Goal: Information Seeking & Learning: Find specific fact

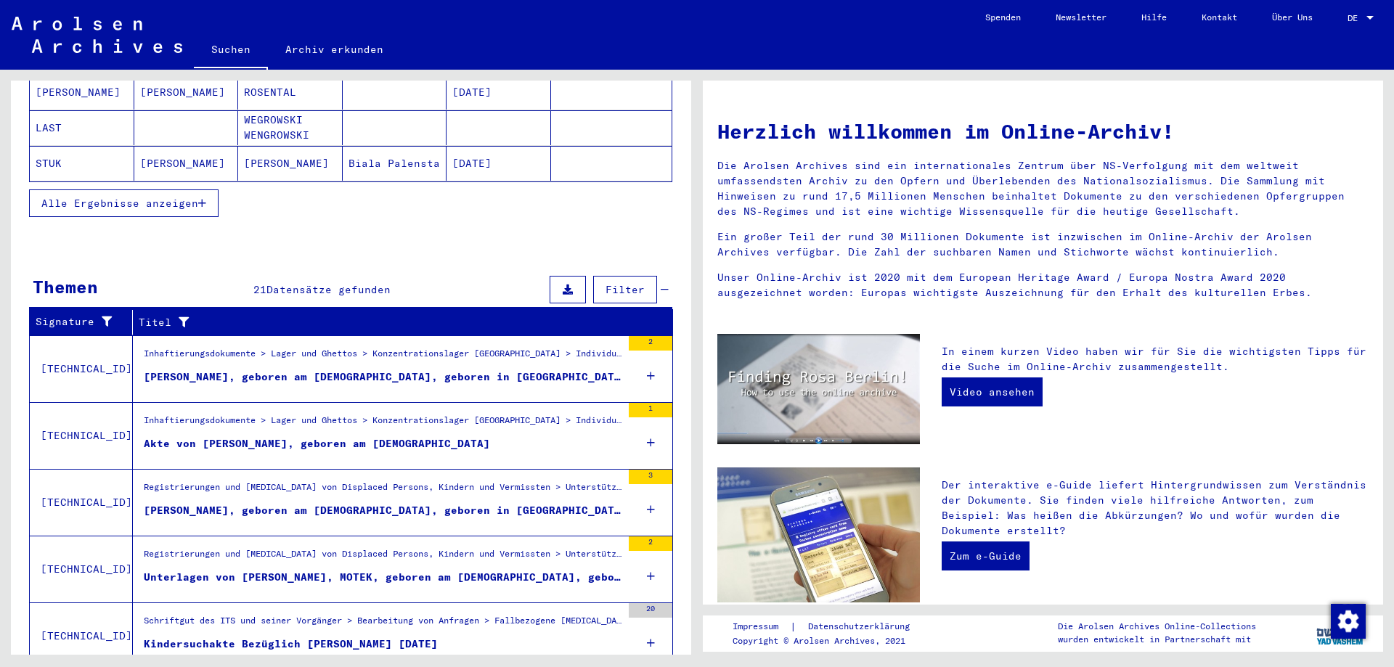
scroll to position [339, 0]
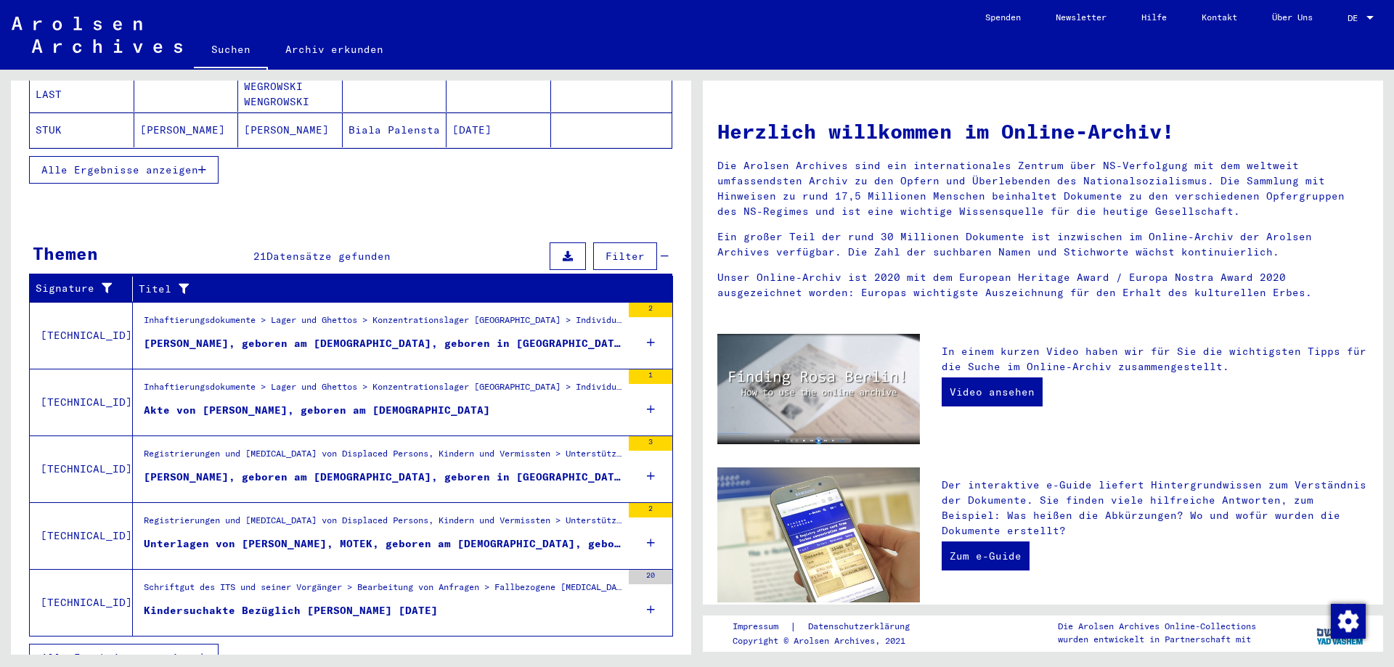
click at [370, 403] on div "Akte von [PERSON_NAME], geboren am [DEMOGRAPHIC_DATA]" at bounding box center [317, 410] width 346 height 15
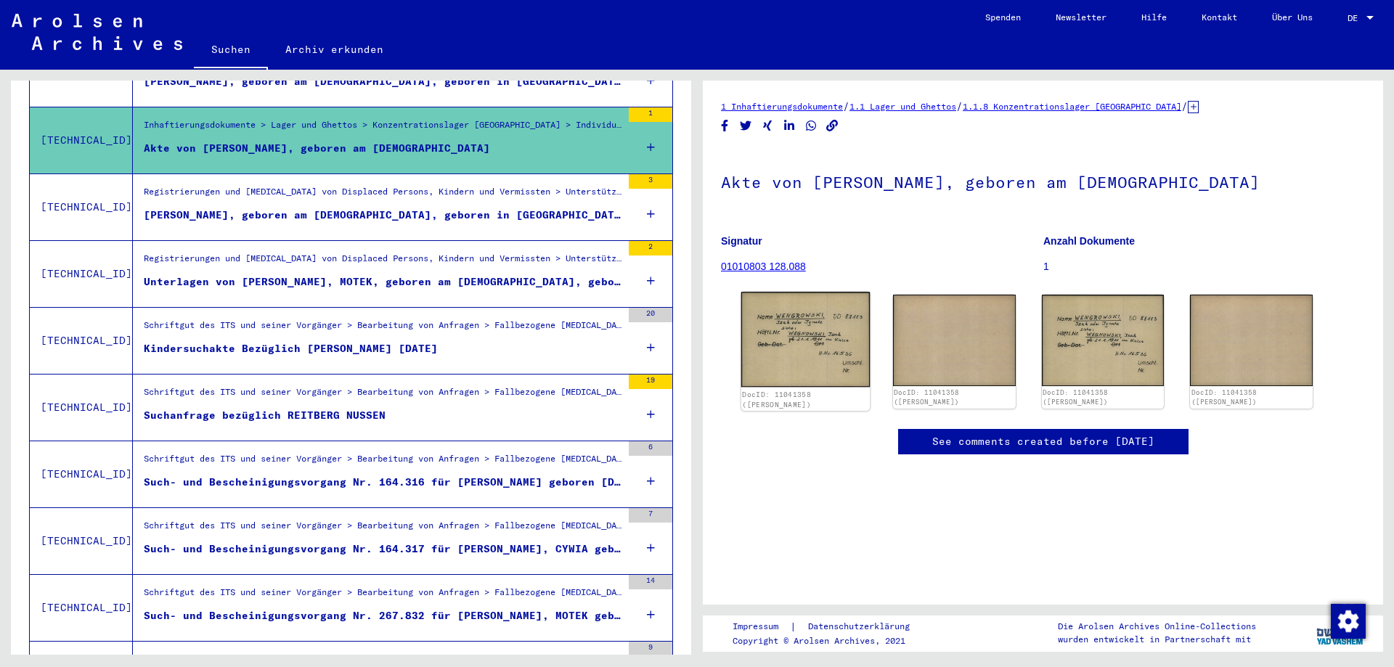
click at [800, 340] on img at bounding box center [805, 340] width 128 height 96
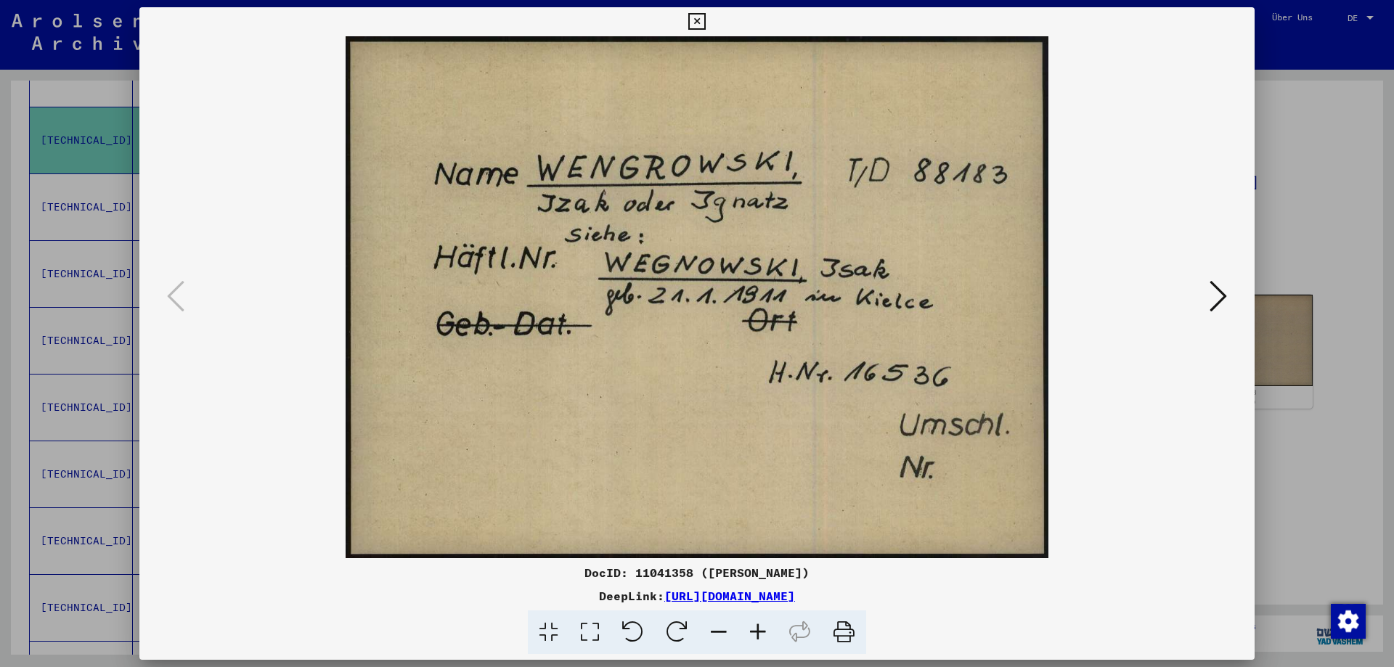
click at [1220, 302] on icon at bounding box center [1217, 296] width 17 height 35
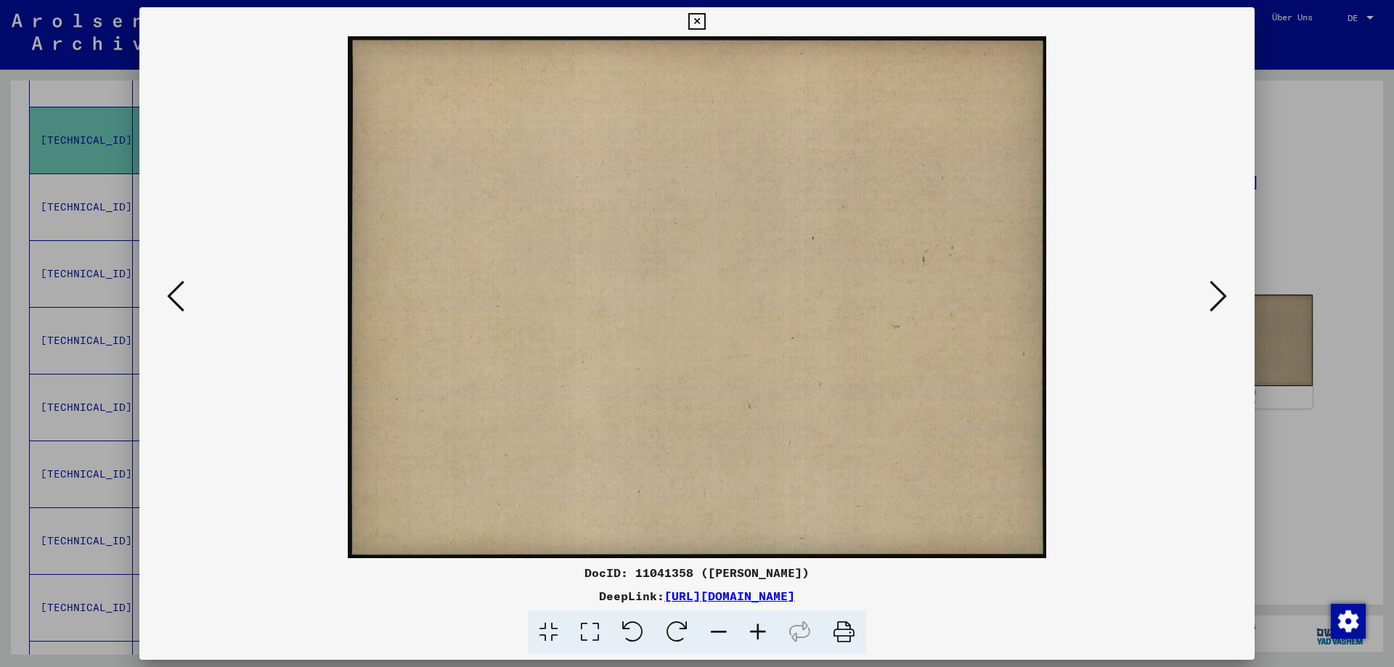
click at [1220, 302] on icon at bounding box center [1217, 296] width 17 height 35
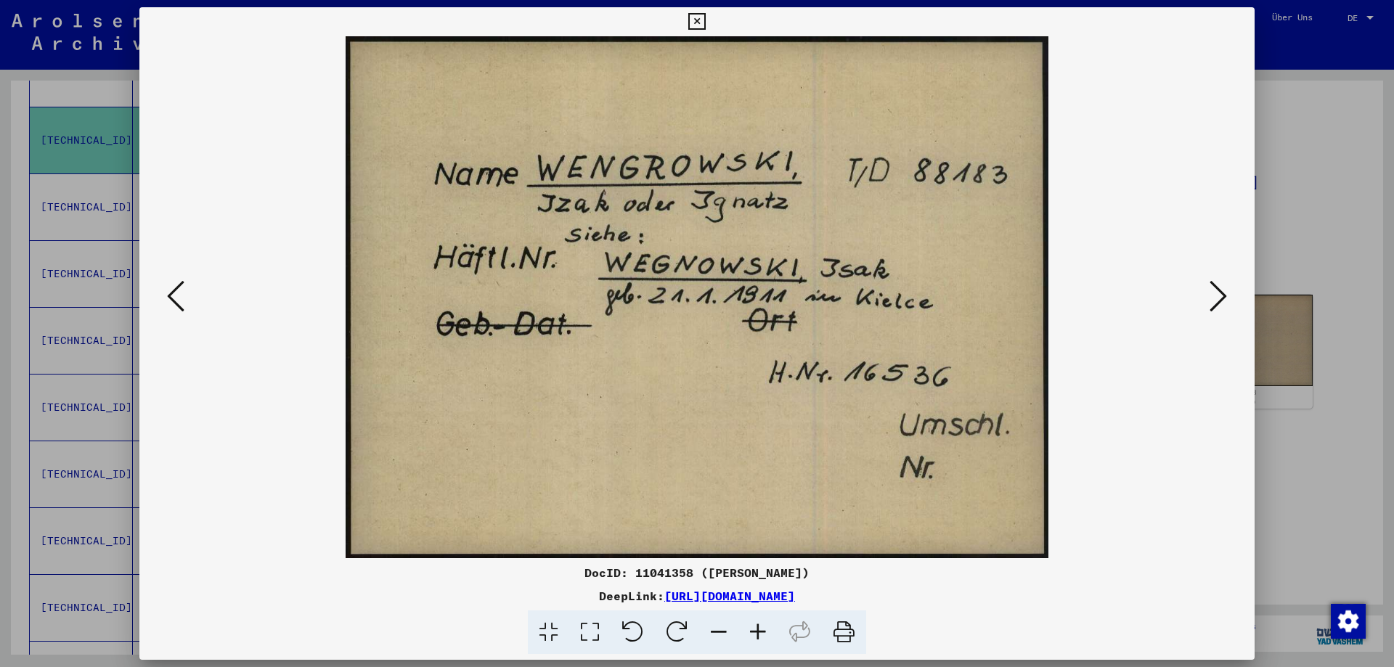
click at [700, 25] on icon at bounding box center [696, 21] width 17 height 17
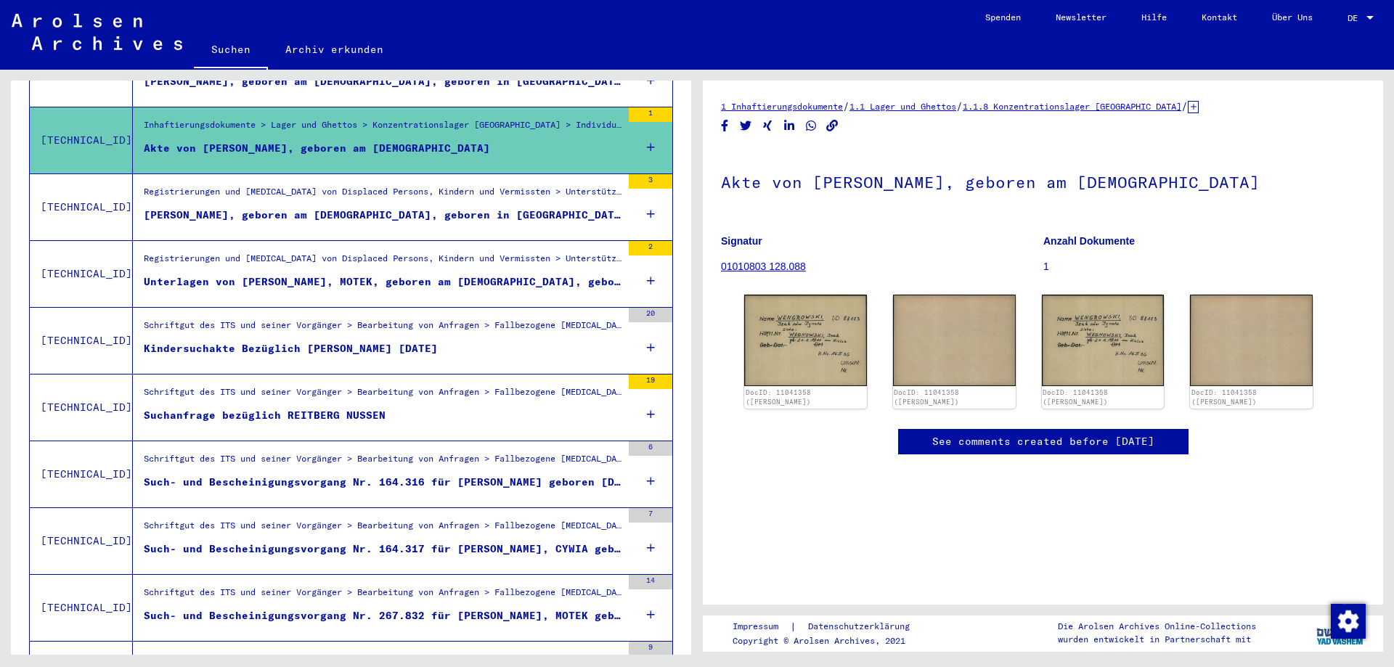
click at [436, 385] on div "Schriftgut des ITS und seiner Vorgänger > Bearbeitung von Anfragen > Fallbezoge…" at bounding box center [383, 395] width 478 height 20
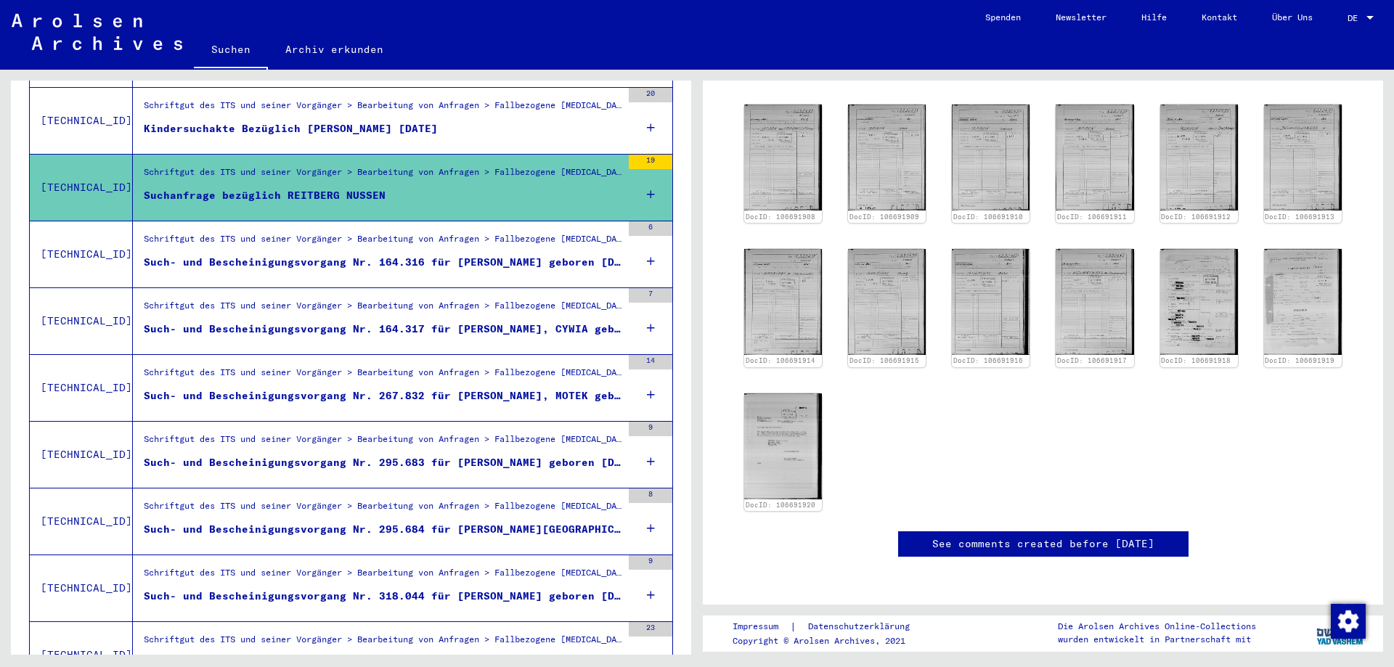
scroll to position [348, 0]
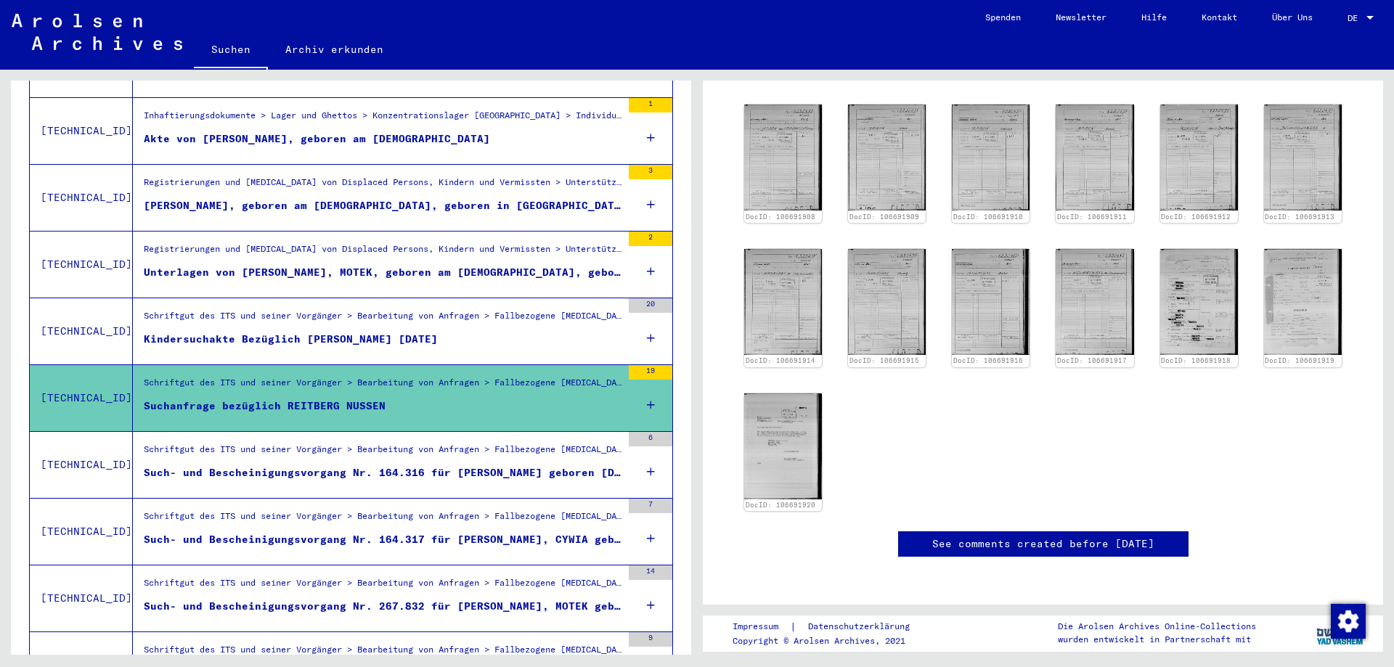
click at [442, 265] on div "Unterlagen von [PERSON_NAME], MOTEK, geboren am [DEMOGRAPHIC_DATA], geboren in …" at bounding box center [383, 272] width 478 height 15
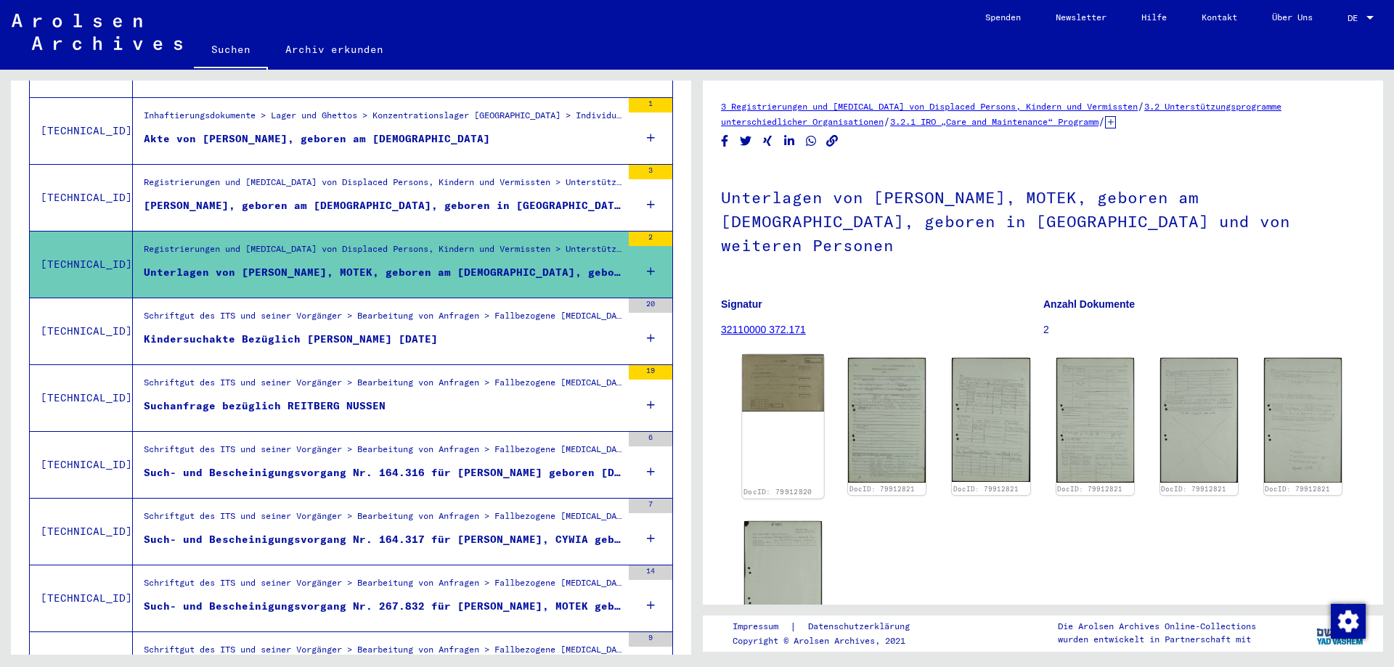
click at [778, 378] on img at bounding box center [783, 382] width 82 height 57
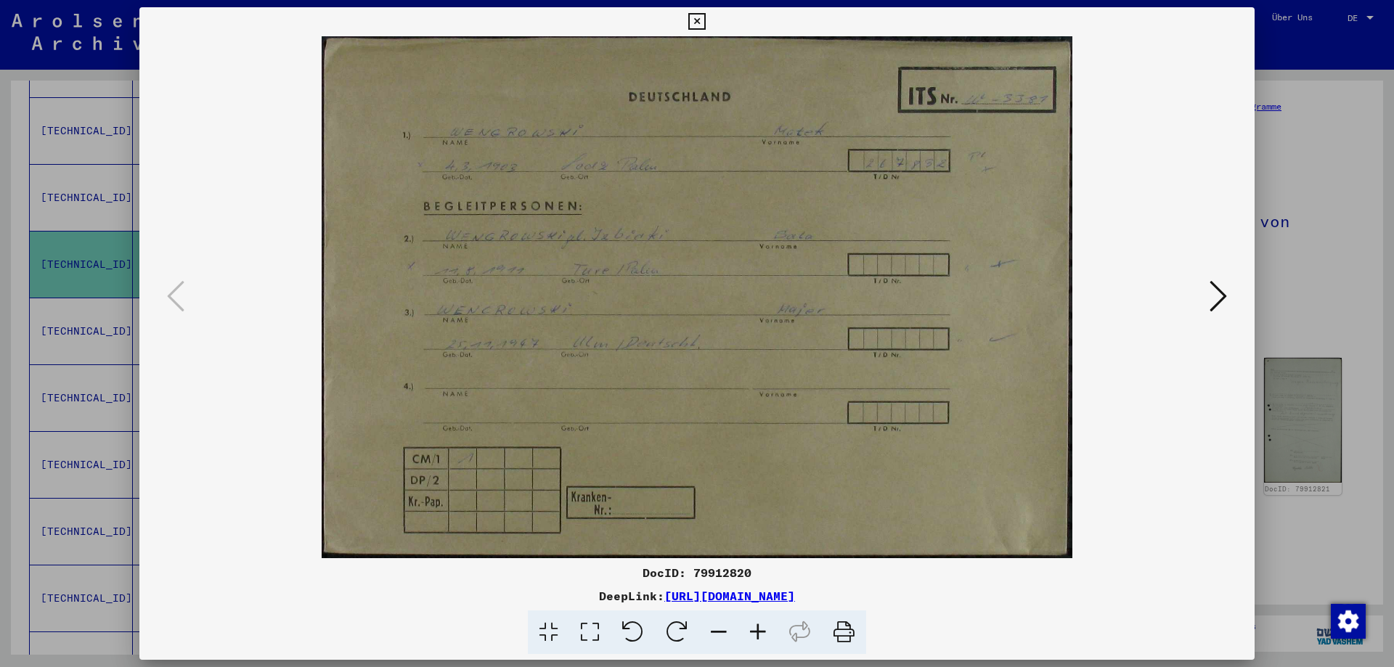
click at [1220, 297] on icon at bounding box center [1217, 296] width 17 height 35
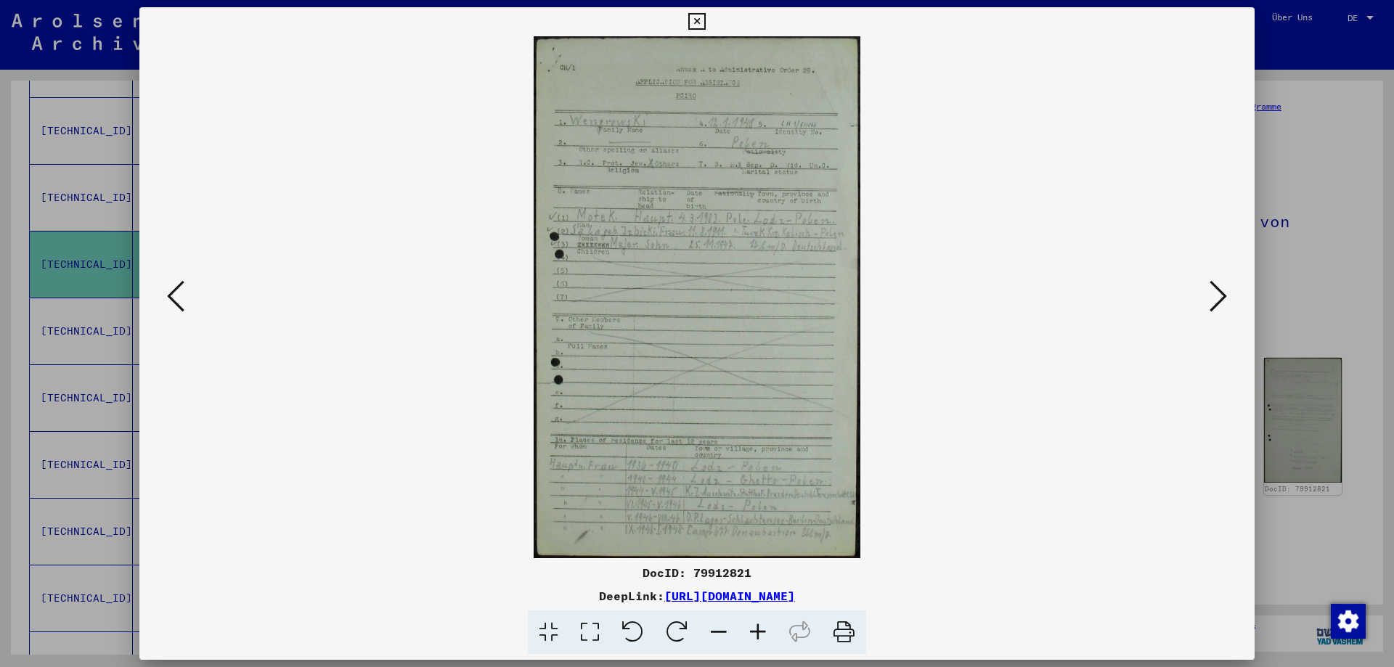
click at [751, 637] on icon at bounding box center [757, 633] width 39 height 44
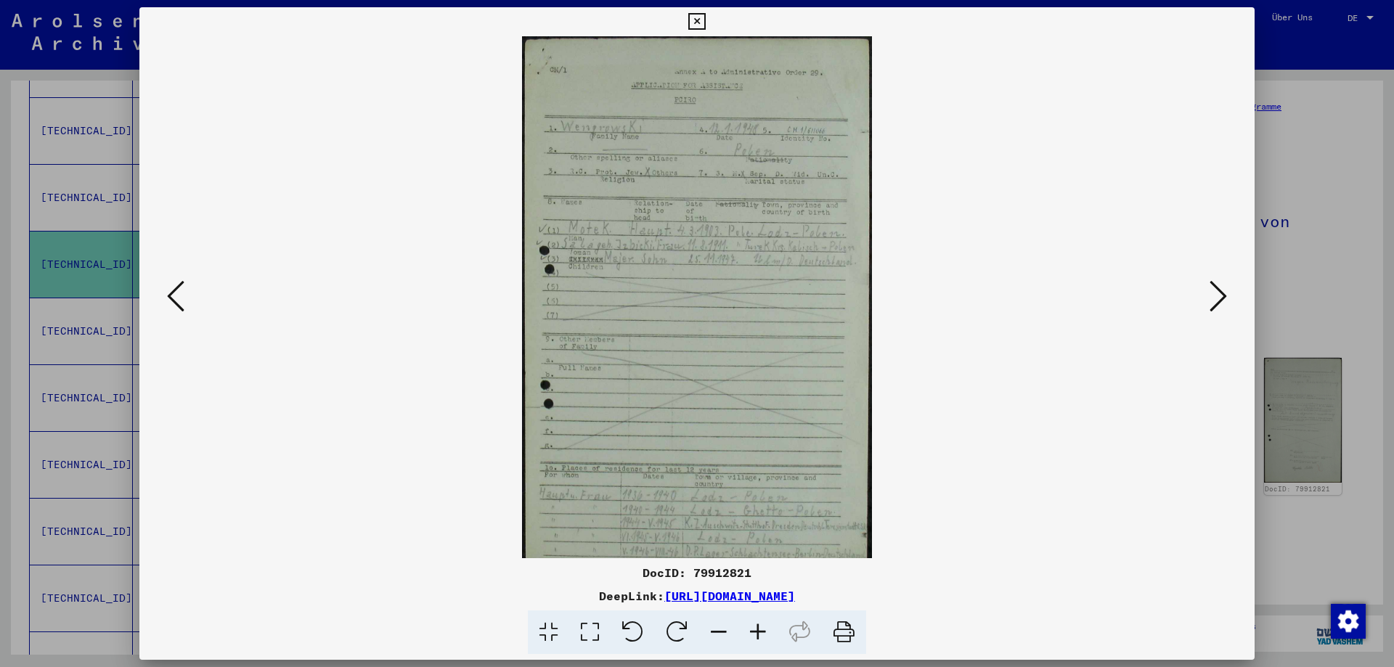
click at [751, 637] on icon at bounding box center [757, 633] width 39 height 44
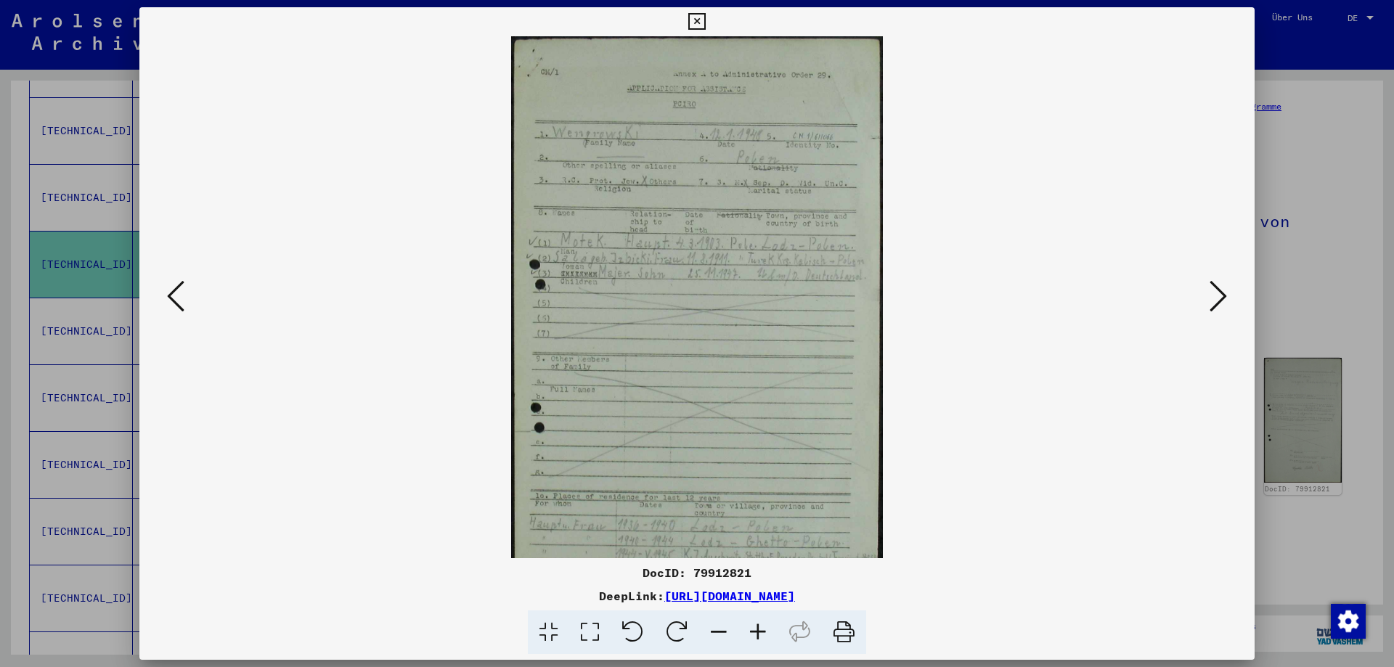
click at [751, 637] on icon at bounding box center [757, 633] width 39 height 44
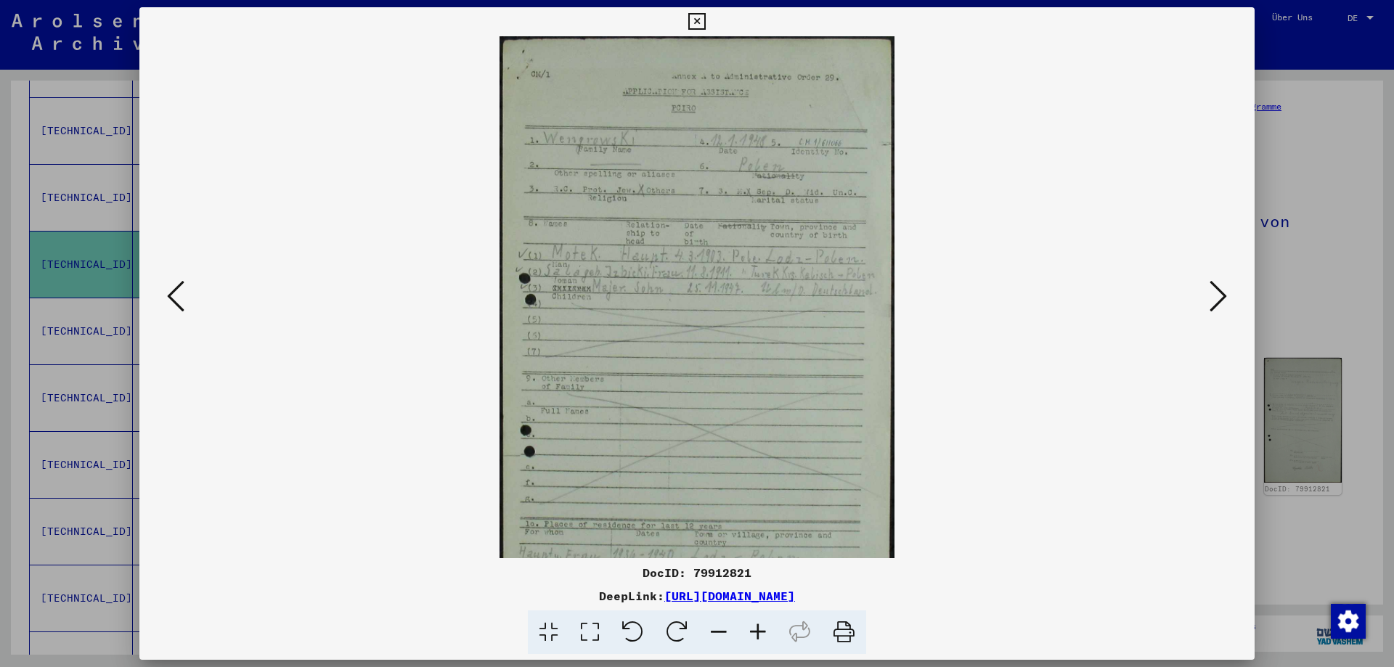
click at [751, 637] on icon at bounding box center [757, 633] width 39 height 44
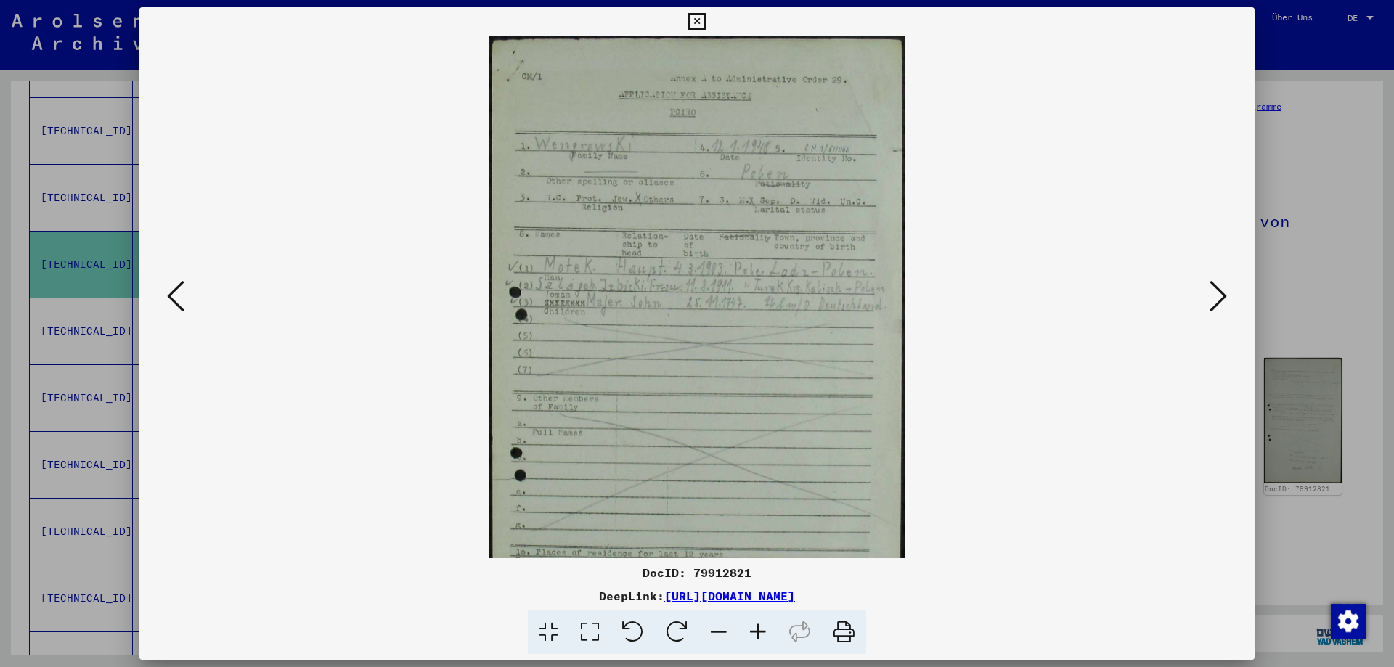
click at [751, 637] on icon at bounding box center [757, 633] width 39 height 44
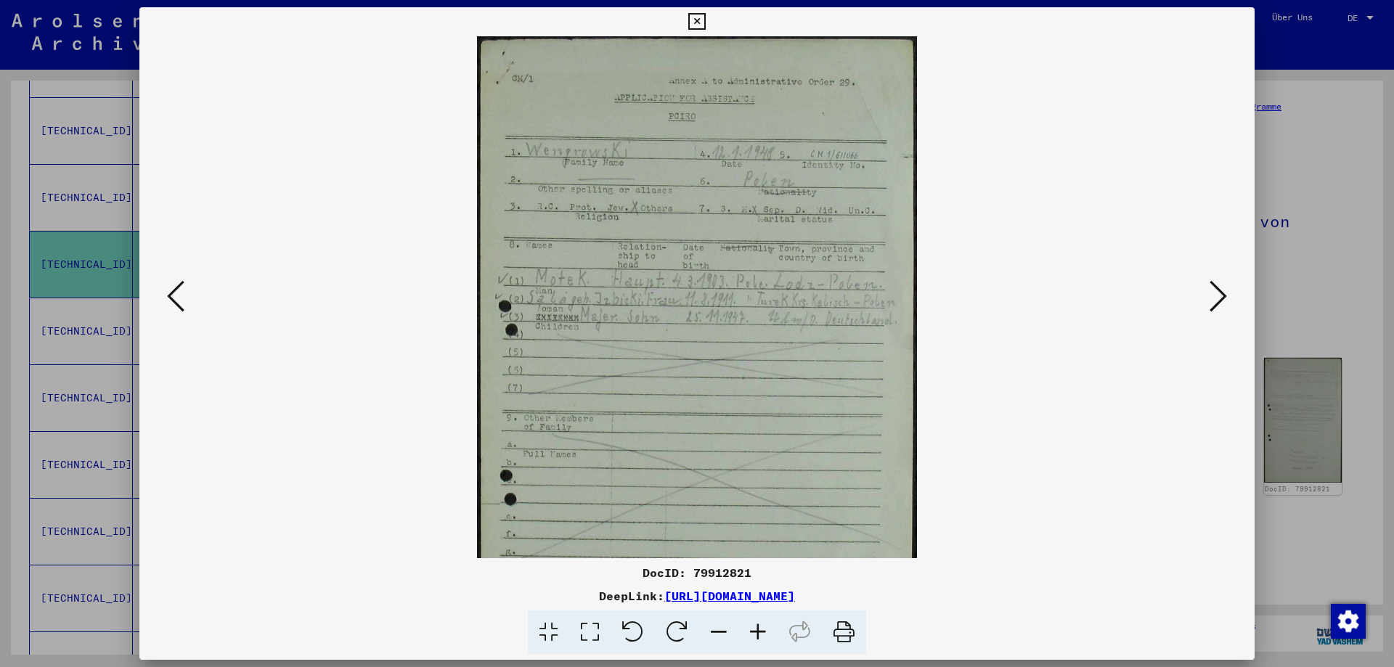
click at [751, 637] on icon at bounding box center [757, 633] width 39 height 44
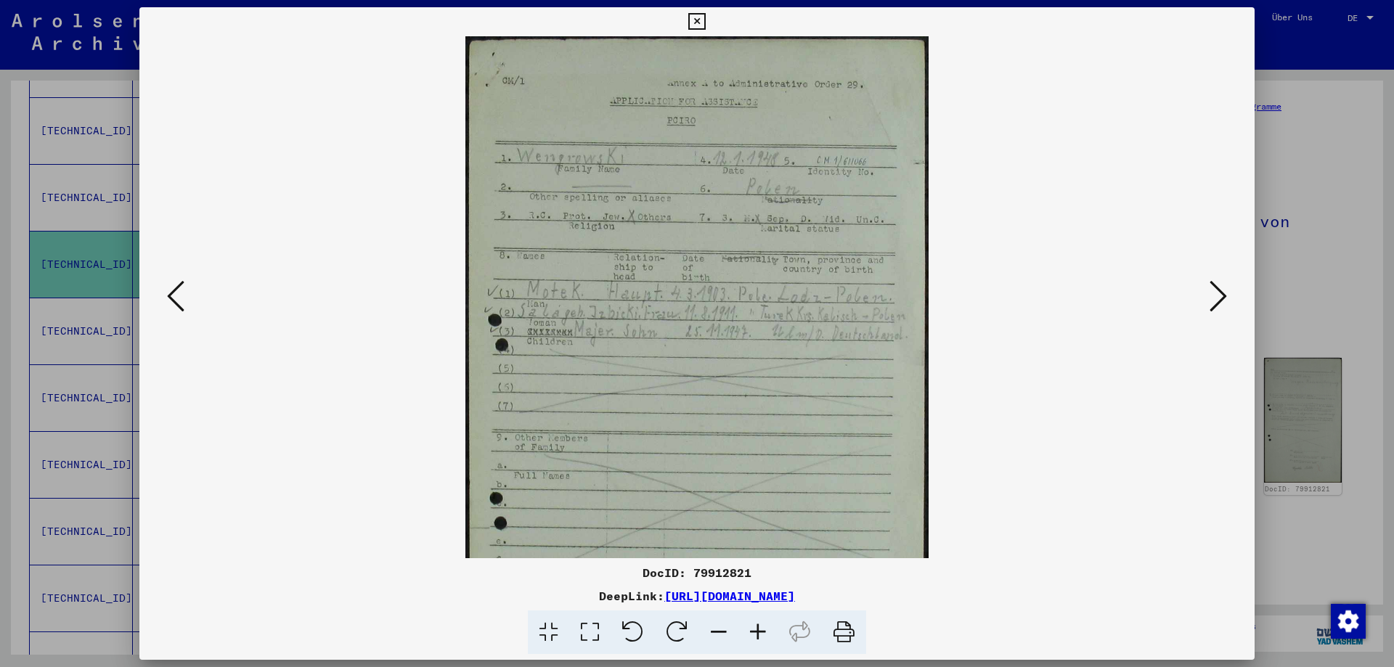
click at [751, 637] on icon at bounding box center [757, 633] width 39 height 44
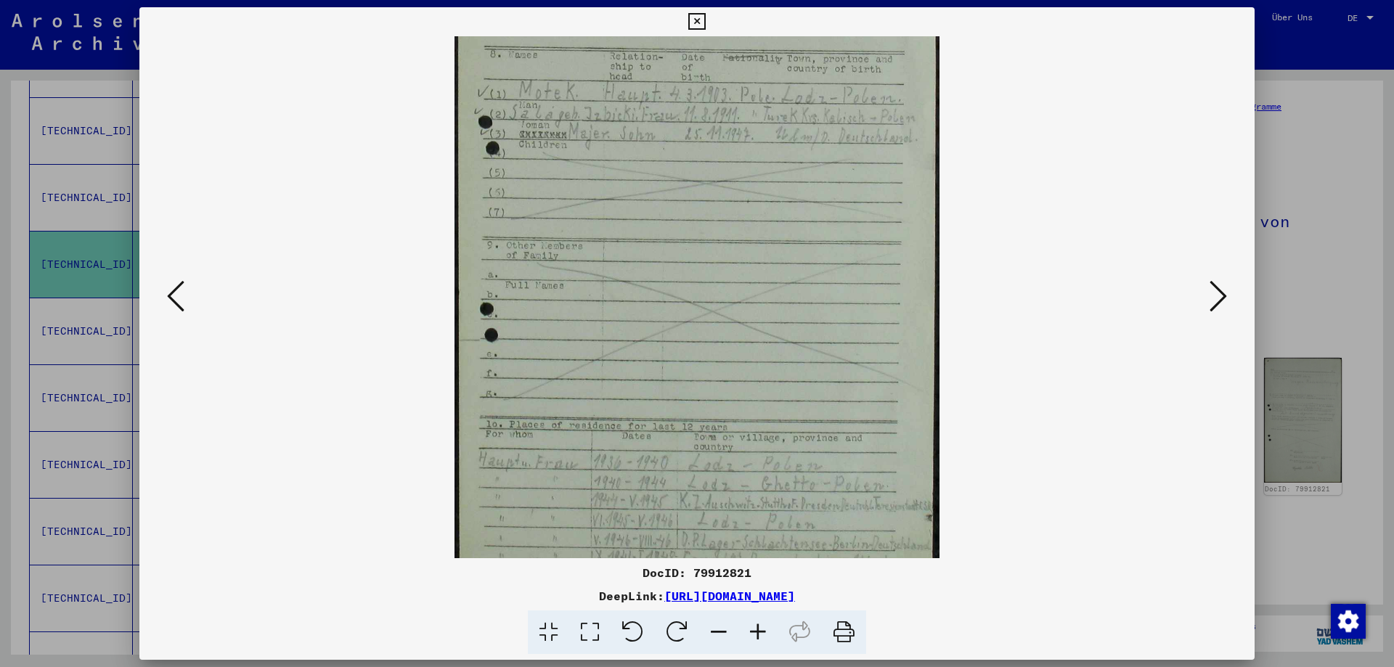
scroll to position [220, 0]
drag, startPoint x: 709, startPoint y: 350, endPoint x: 738, endPoint y: 130, distance: 222.0
click at [738, 130] on img at bounding box center [697, 204] width 486 height 776
click at [1219, 303] on icon at bounding box center [1217, 296] width 17 height 35
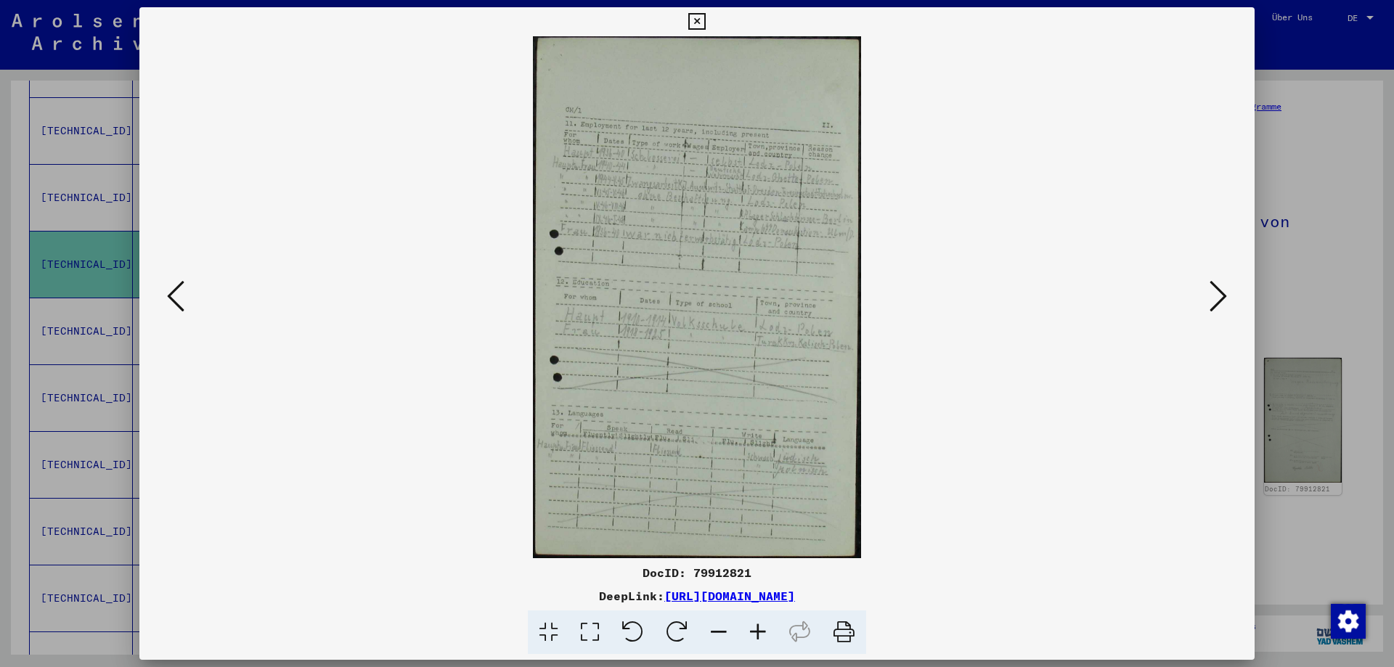
scroll to position [0, 0]
click at [1217, 301] on icon at bounding box center [1217, 296] width 17 height 35
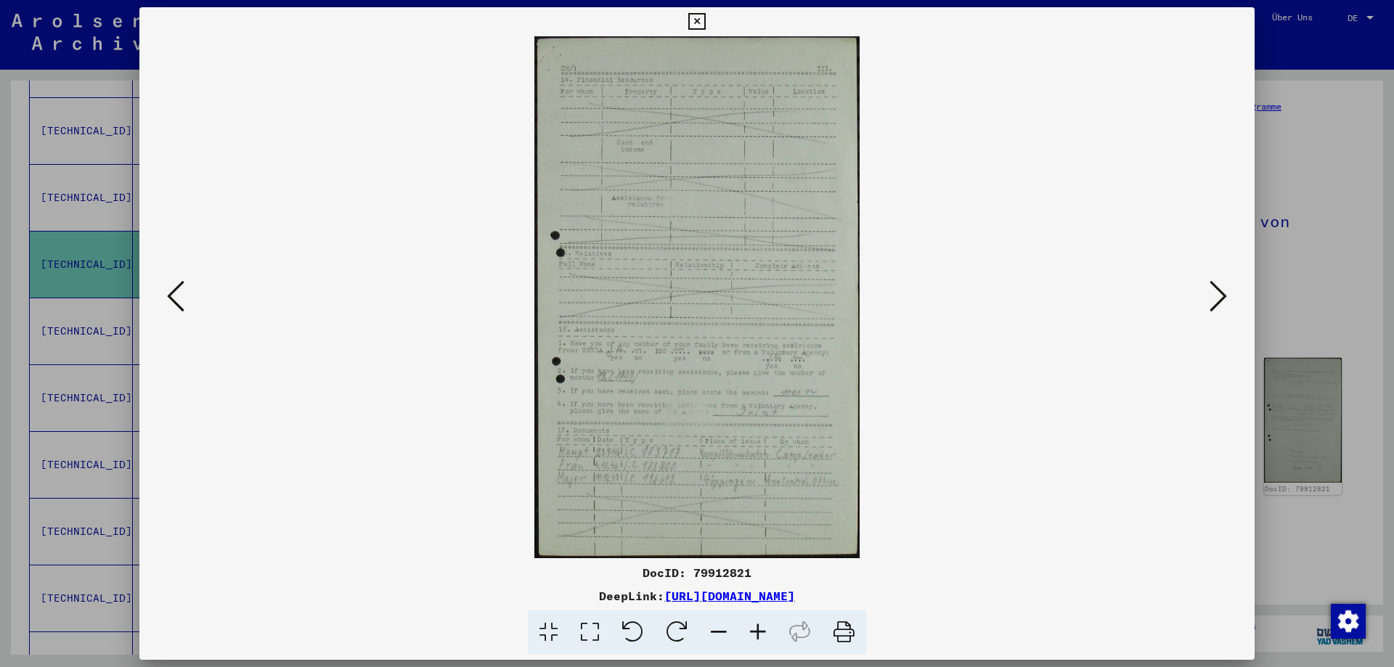
click at [1217, 301] on icon at bounding box center [1217, 296] width 17 height 35
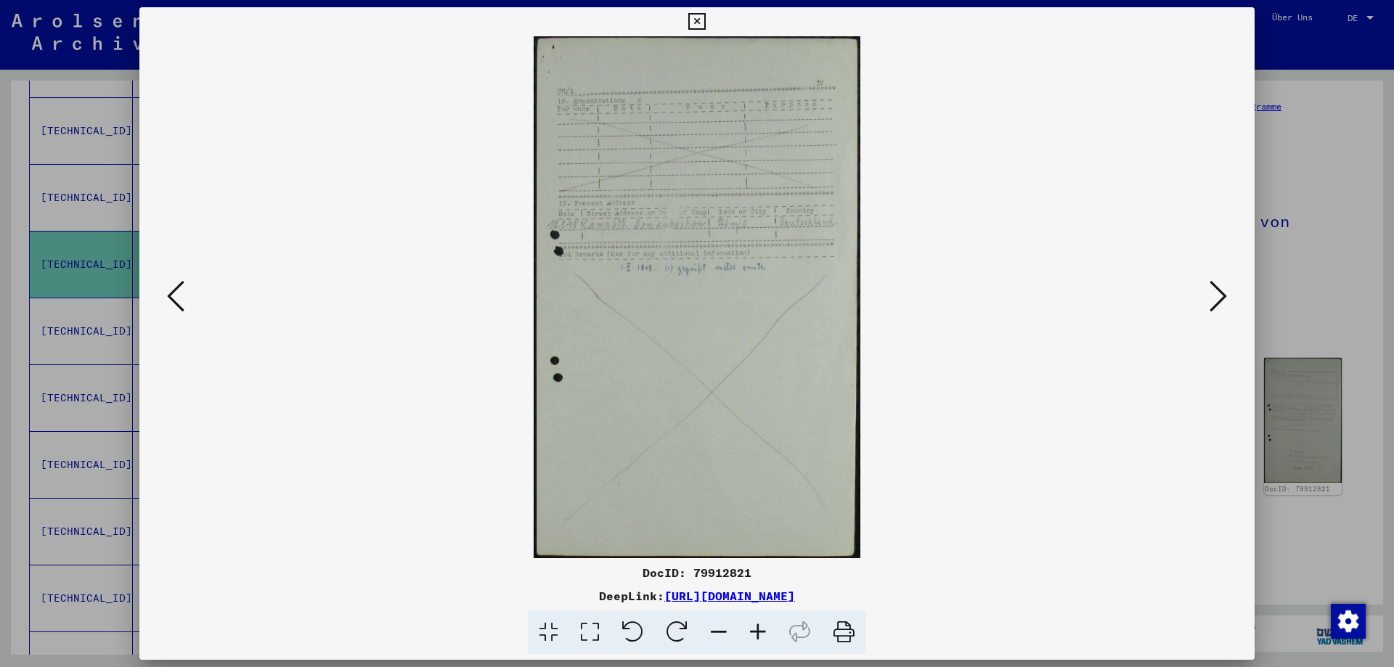
click at [1217, 301] on icon at bounding box center [1217, 296] width 17 height 35
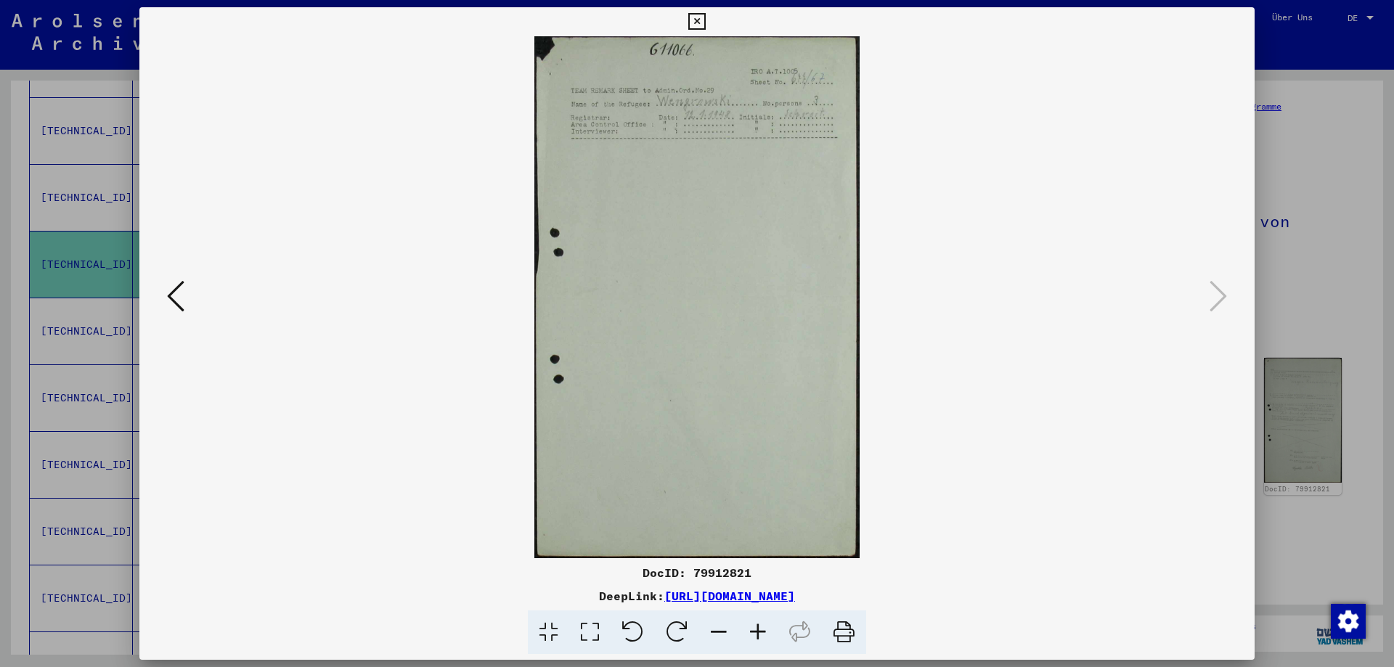
click at [699, 25] on icon at bounding box center [696, 21] width 17 height 17
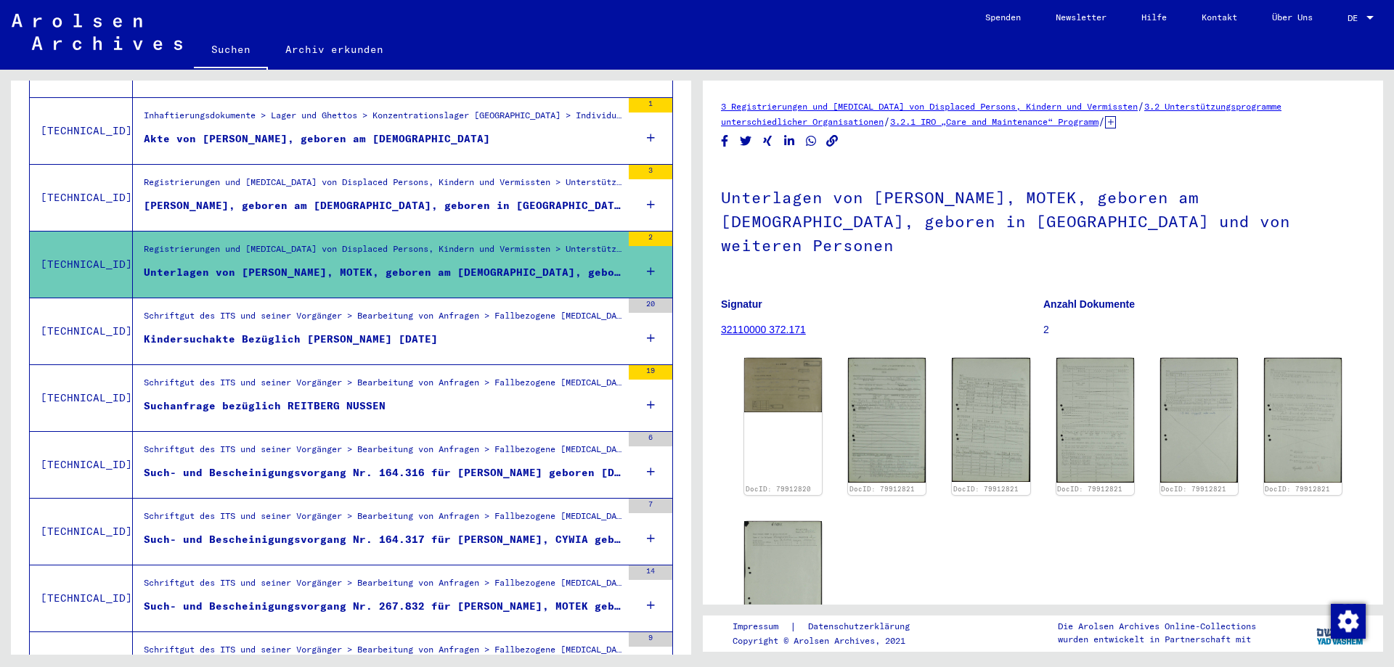
click at [333, 399] on div "Suchanfrage bezüglich REITBERG NUSSEN" at bounding box center [265, 406] width 242 height 15
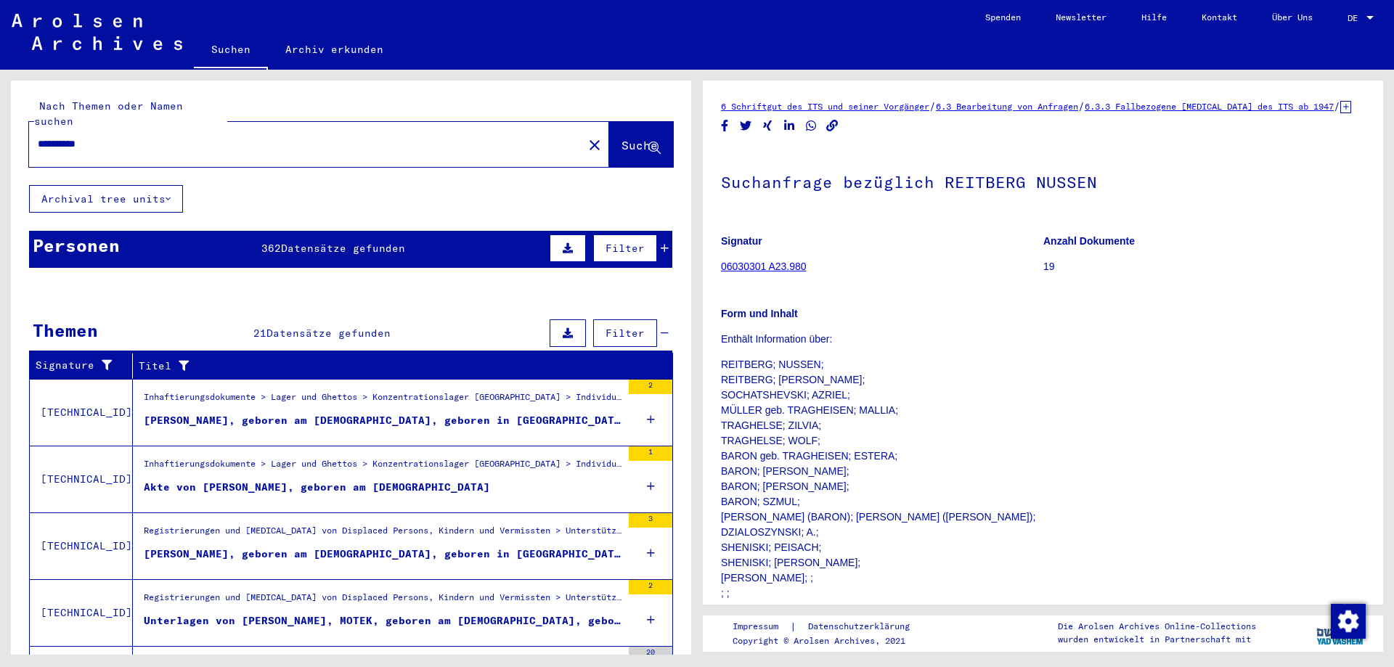
click at [444, 413] on div "[PERSON_NAME], geboren am [DEMOGRAPHIC_DATA], geboren in [GEOGRAPHIC_DATA], [GE…" at bounding box center [383, 420] width 478 height 15
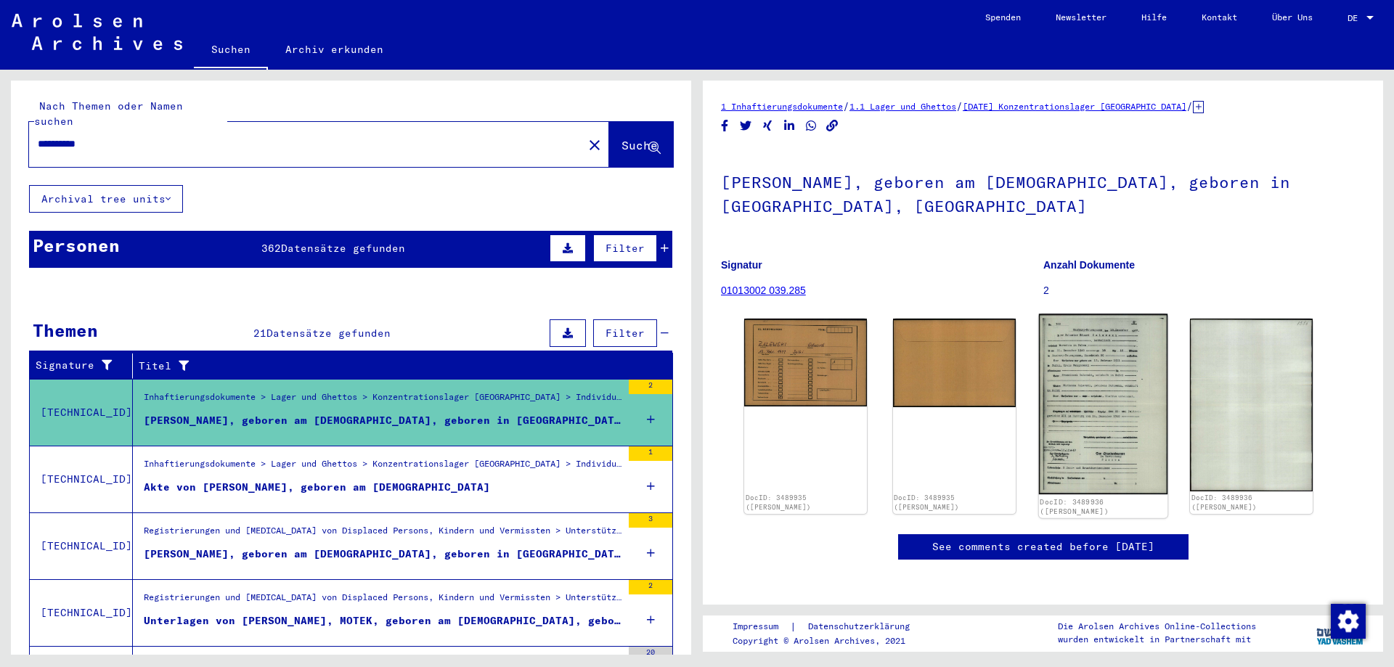
click at [1094, 380] on img at bounding box center [1102, 404] width 128 height 181
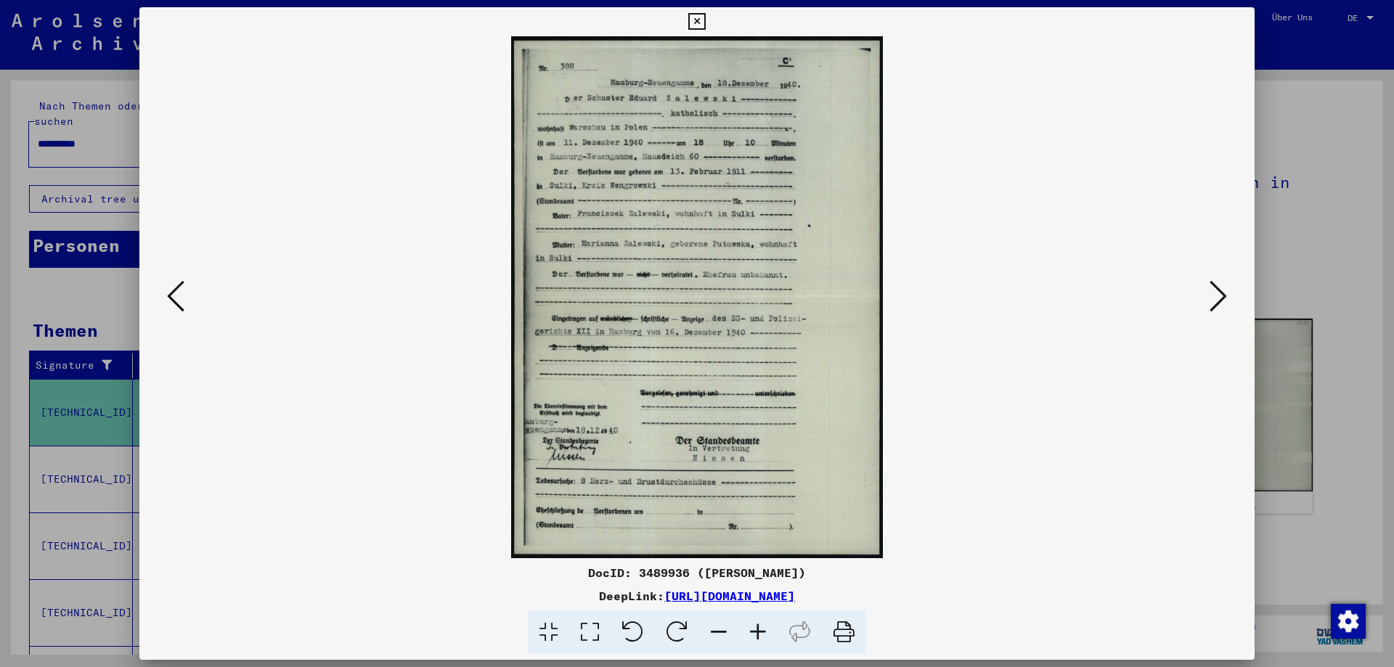
click at [701, 16] on icon at bounding box center [696, 21] width 17 height 17
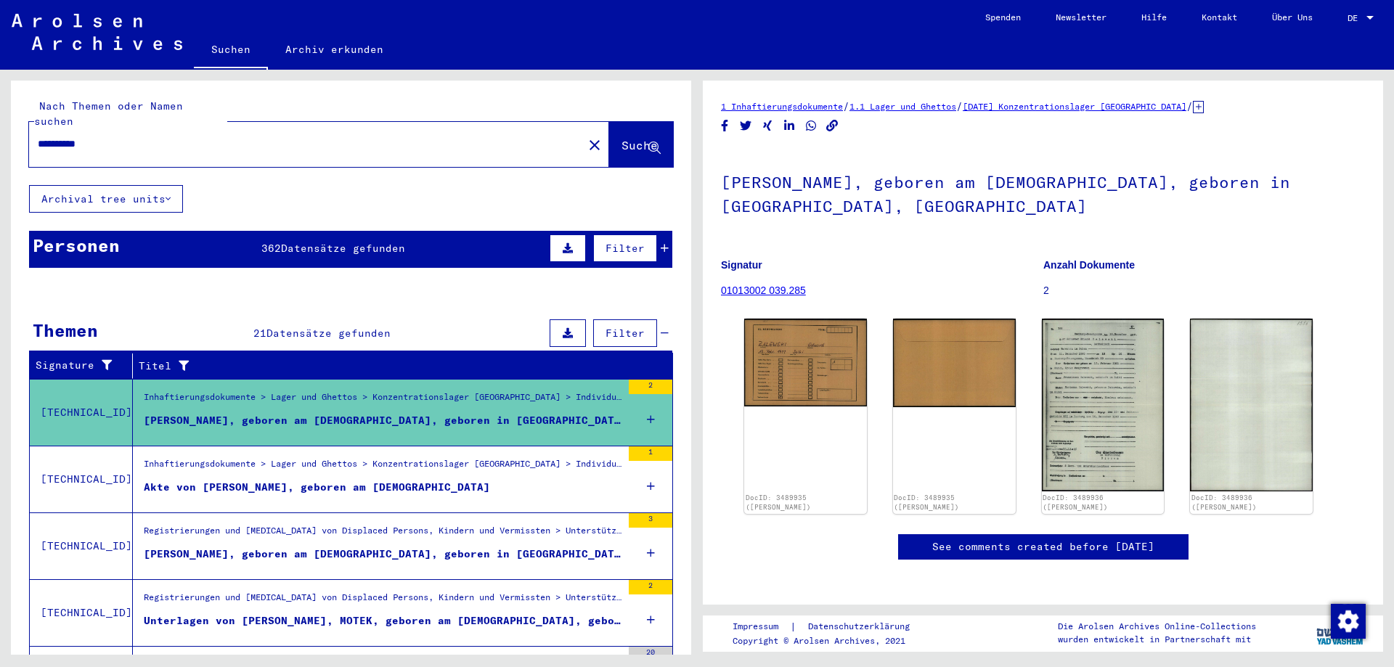
click at [301, 242] on span "Datensätze gefunden" at bounding box center [343, 248] width 124 height 13
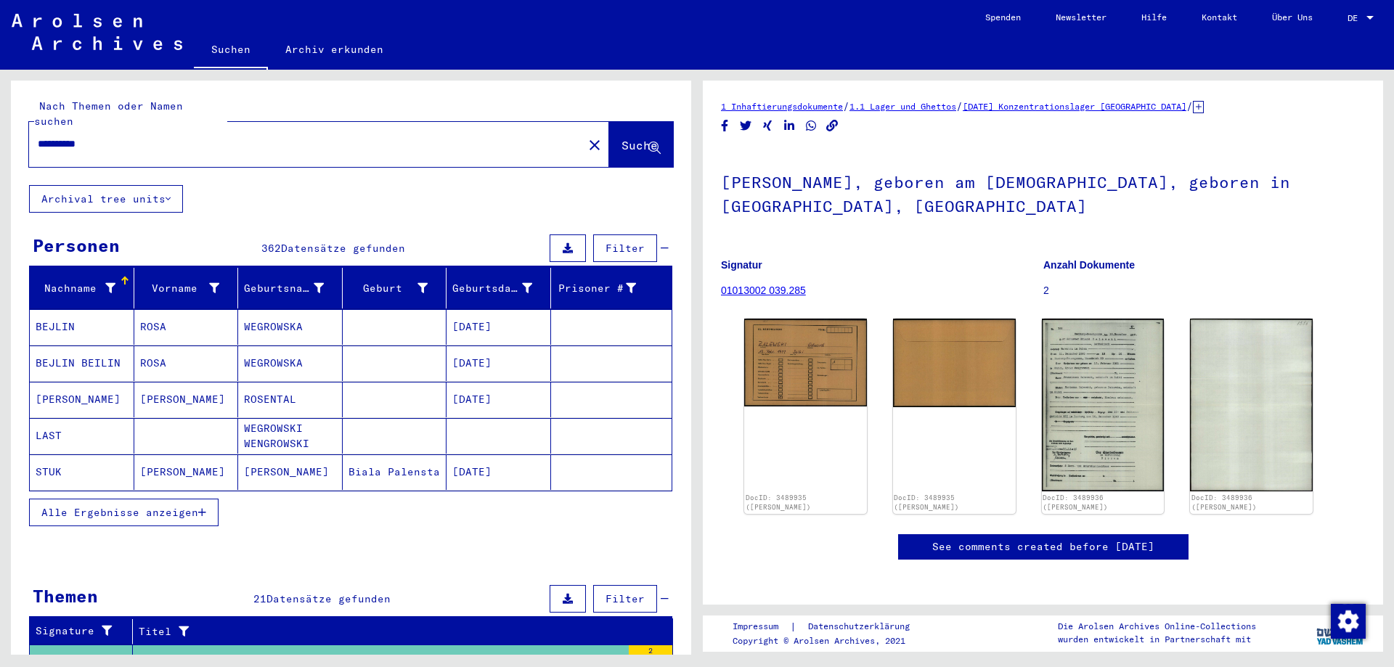
click at [170, 506] on span "Alle Ergebnisse anzeigen" at bounding box center [119, 512] width 157 height 13
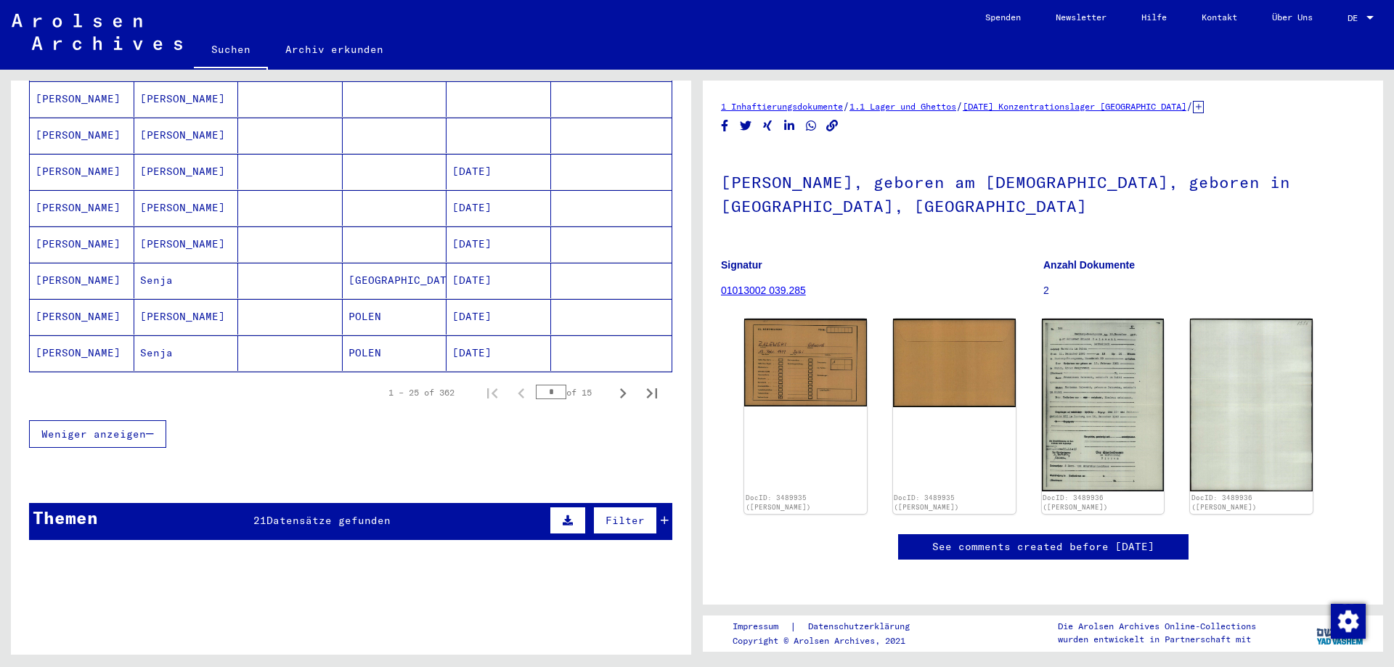
scroll to position [847, 0]
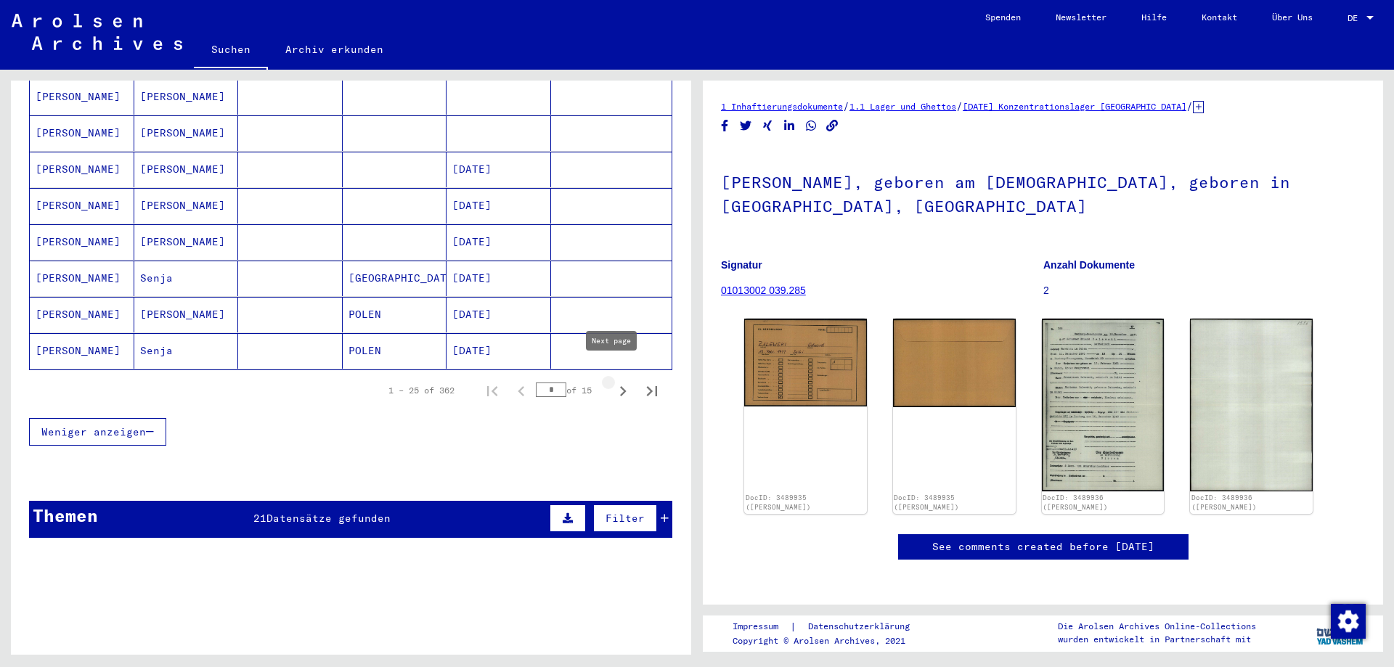
click at [613, 381] on icon "Next page" at bounding box center [623, 391] width 20 height 20
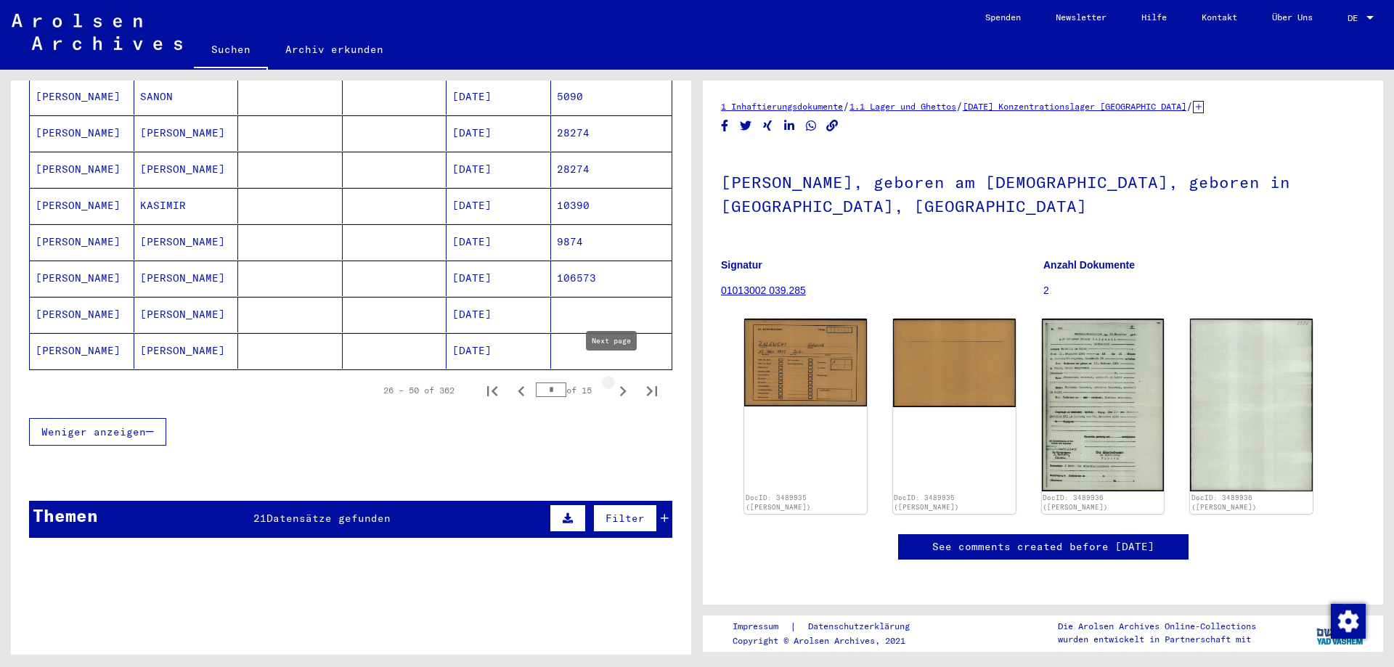
click at [613, 381] on icon "Next page" at bounding box center [623, 391] width 20 height 20
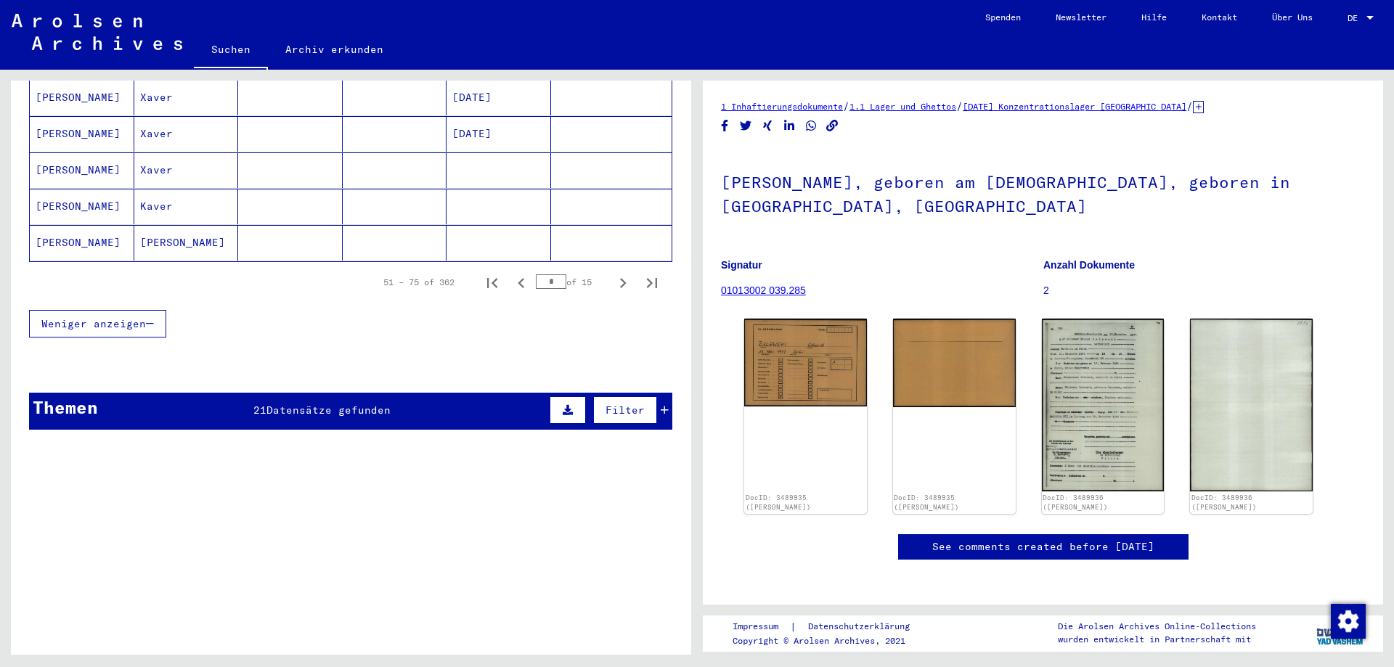
scroll to position [1016, 0]
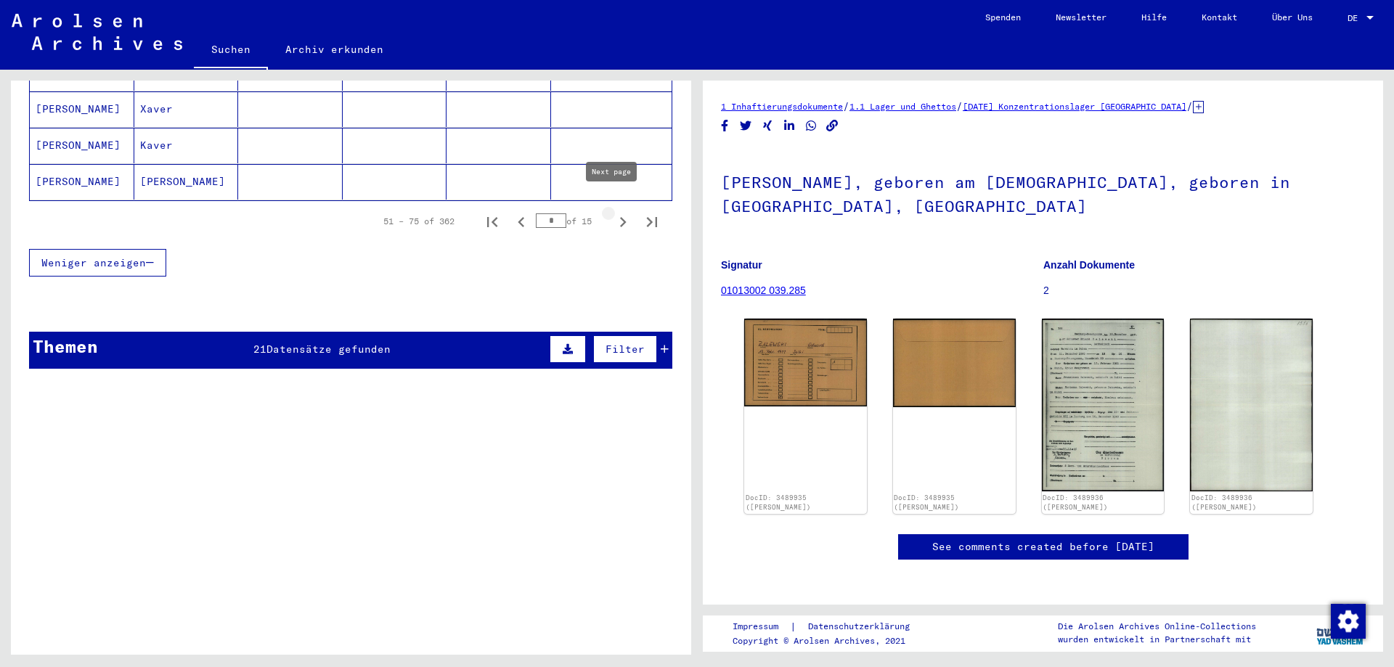
click at [613, 212] on icon "Next page" at bounding box center [623, 222] width 20 height 20
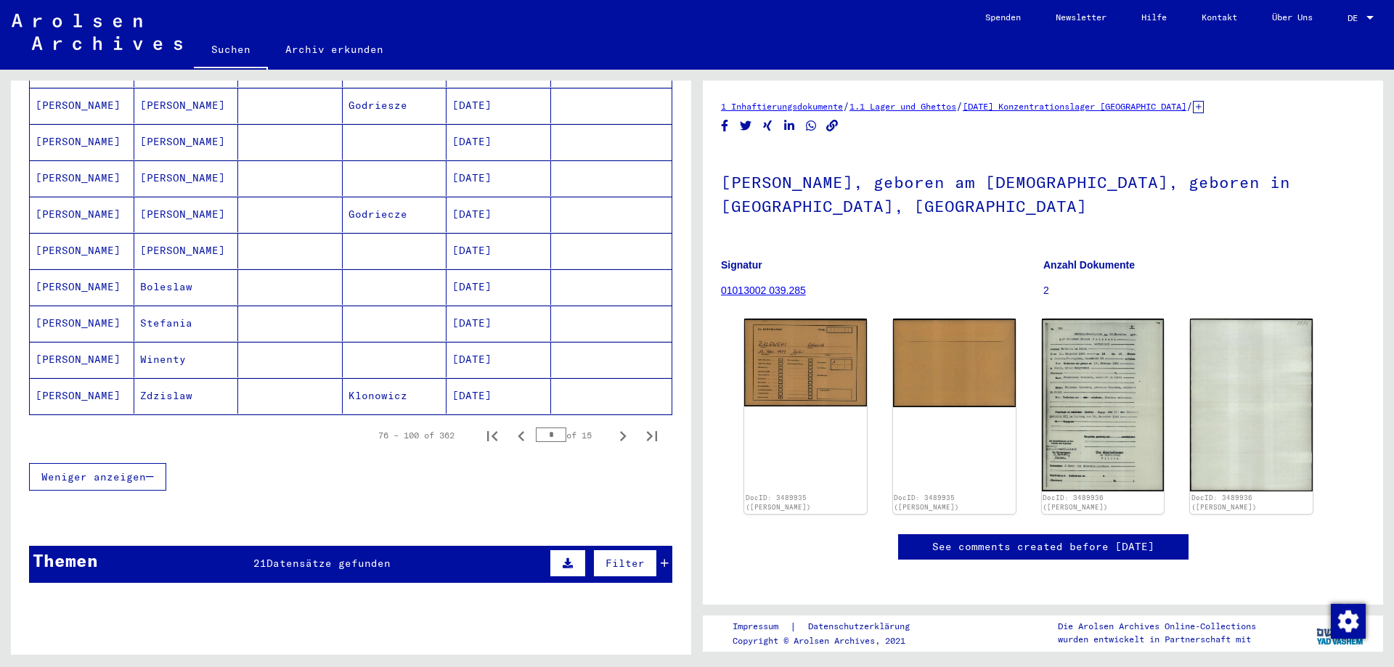
scroll to position [847, 0]
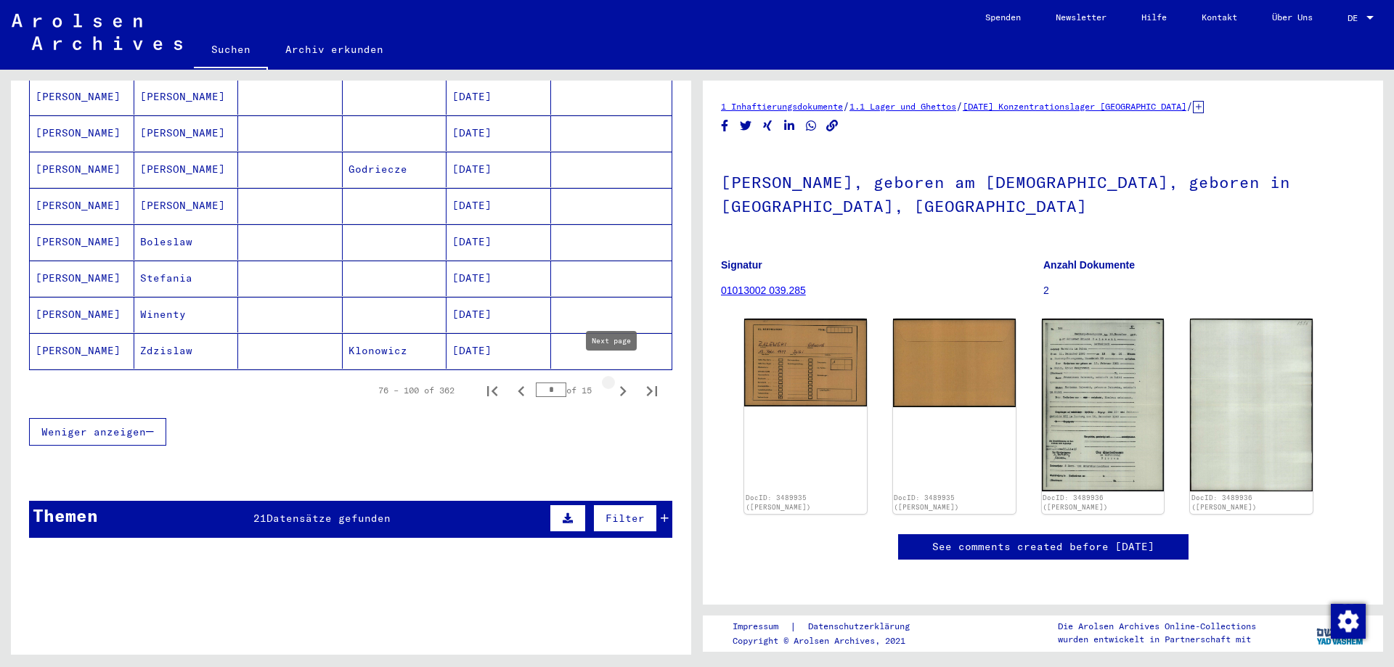
click at [613, 381] on icon "Next page" at bounding box center [623, 391] width 20 height 20
click at [620, 386] on icon "Next page" at bounding box center [623, 391] width 7 height 10
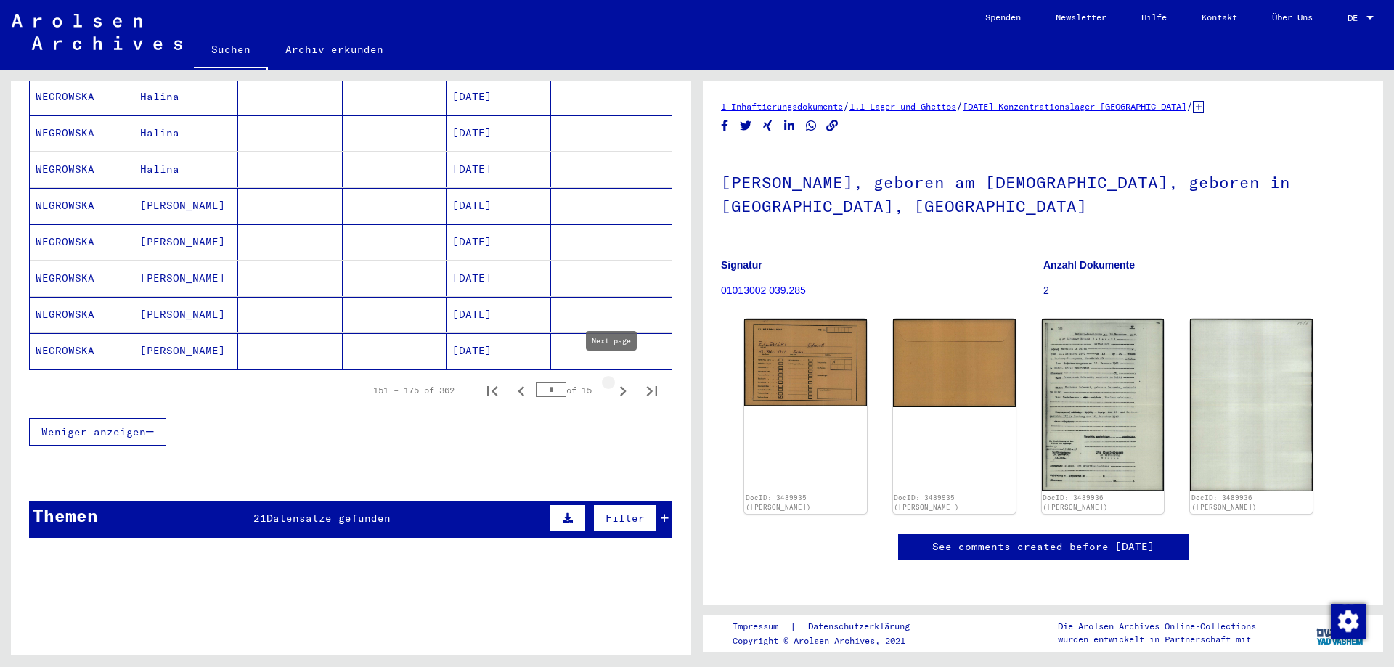
click at [620, 386] on icon "Next page" at bounding box center [623, 391] width 7 height 10
click at [89, 297] on mat-cell "WEGROWSKI" at bounding box center [82, 315] width 105 height 36
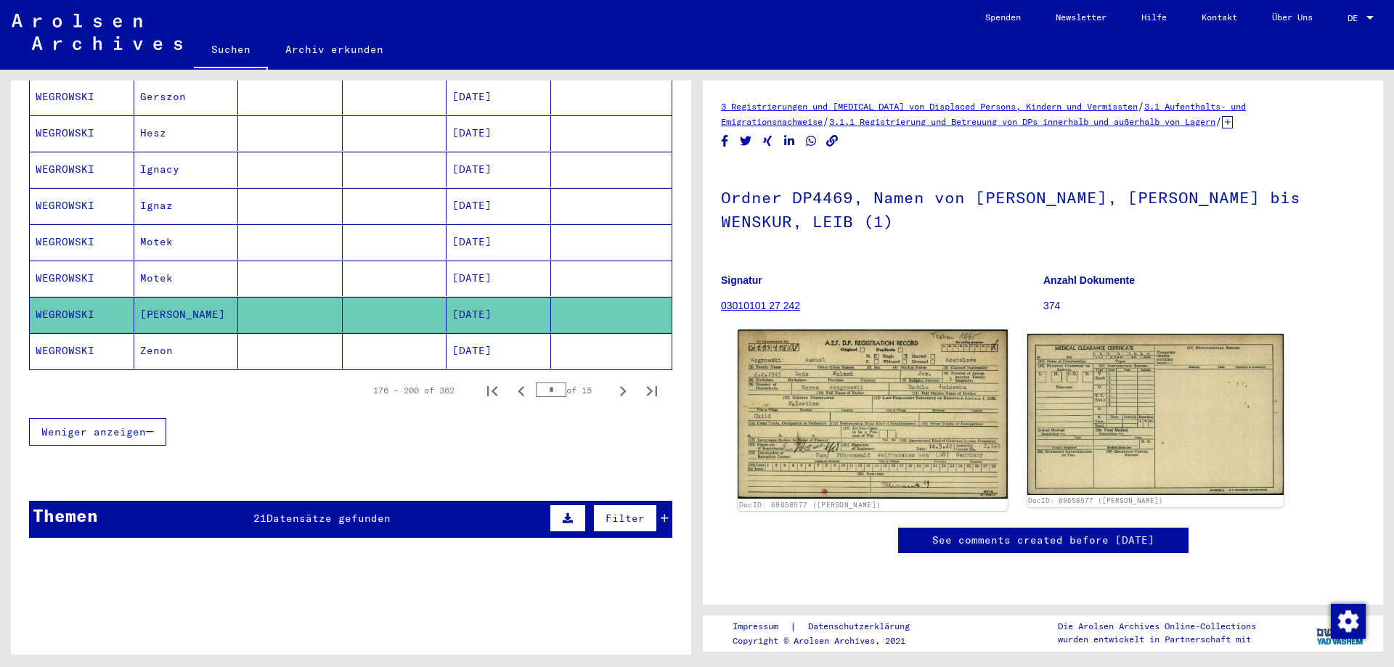
click at [898, 409] on img at bounding box center [872, 414] width 269 height 169
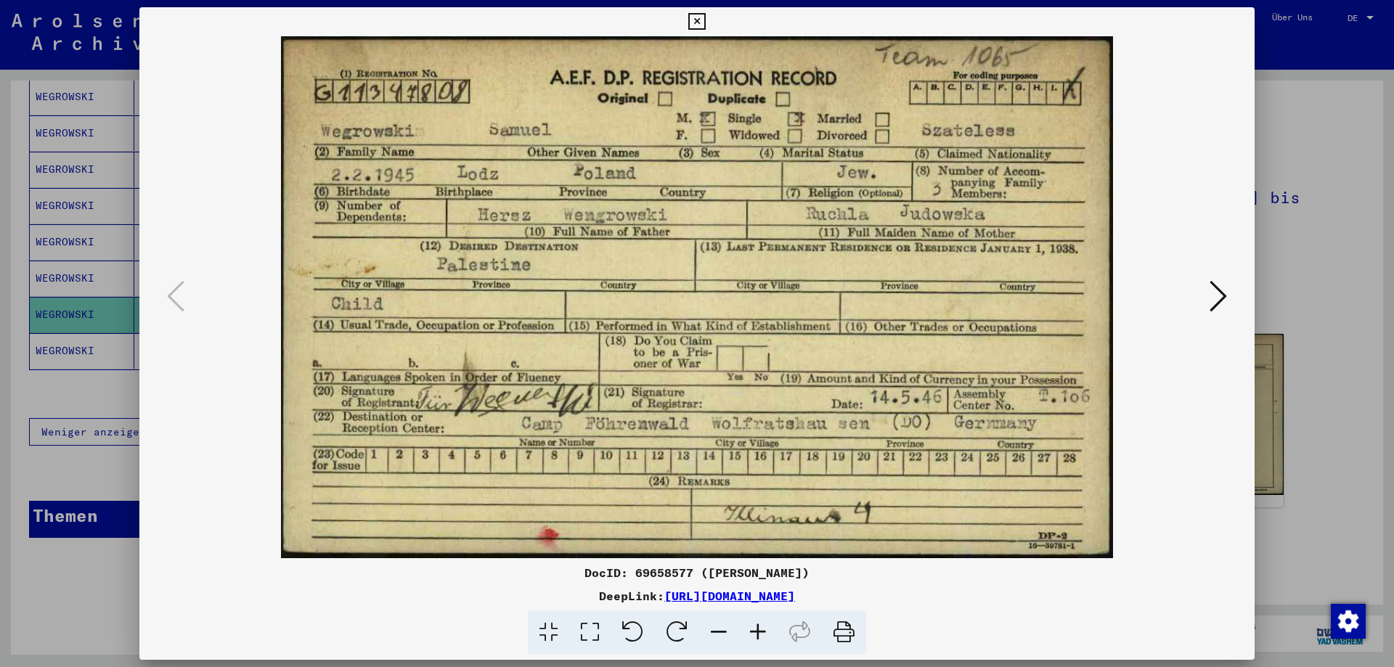
click at [702, 18] on icon at bounding box center [696, 21] width 17 height 17
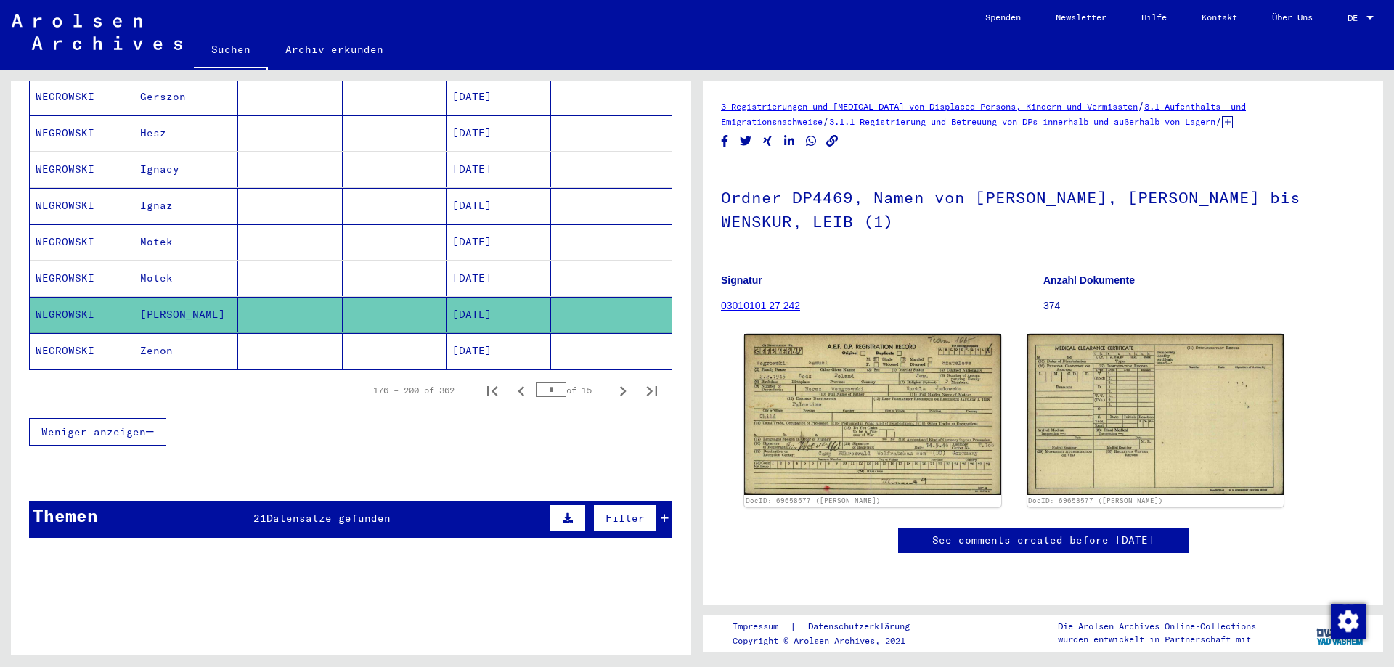
click at [88, 261] on mat-cell "WEGROWSKI" at bounding box center [82, 279] width 105 height 36
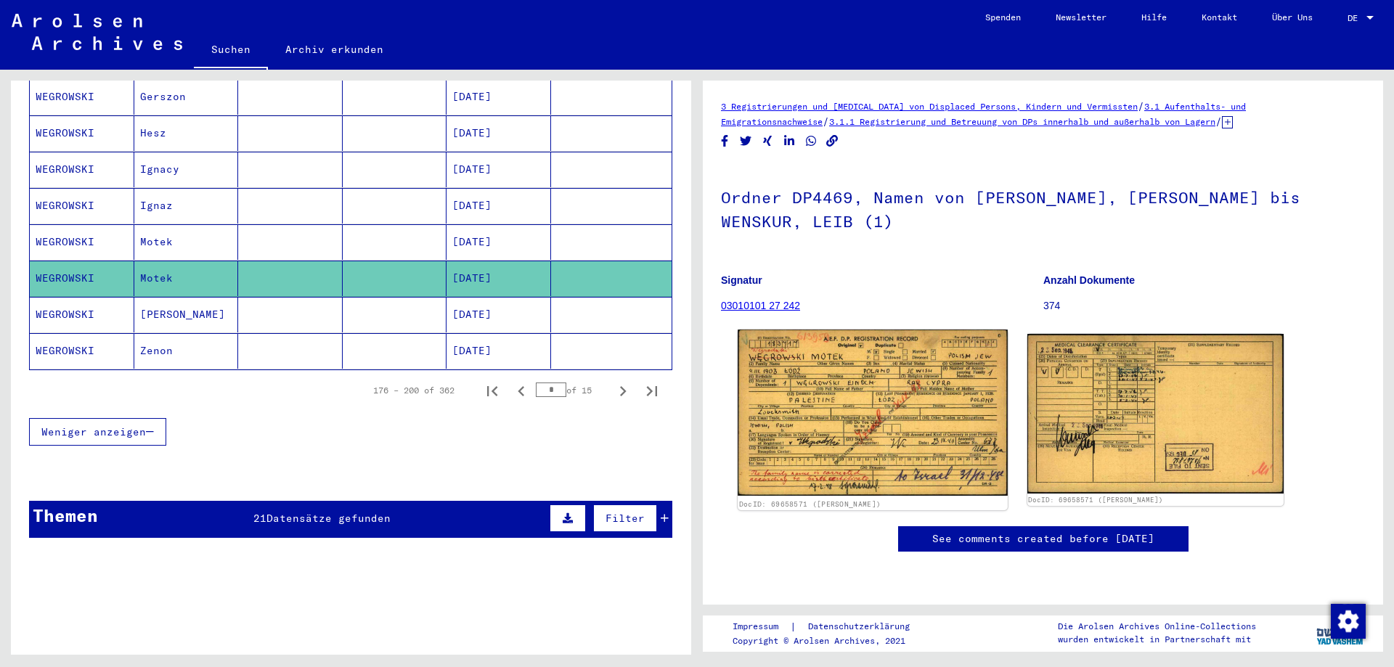
click at [919, 379] on img at bounding box center [872, 413] width 269 height 166
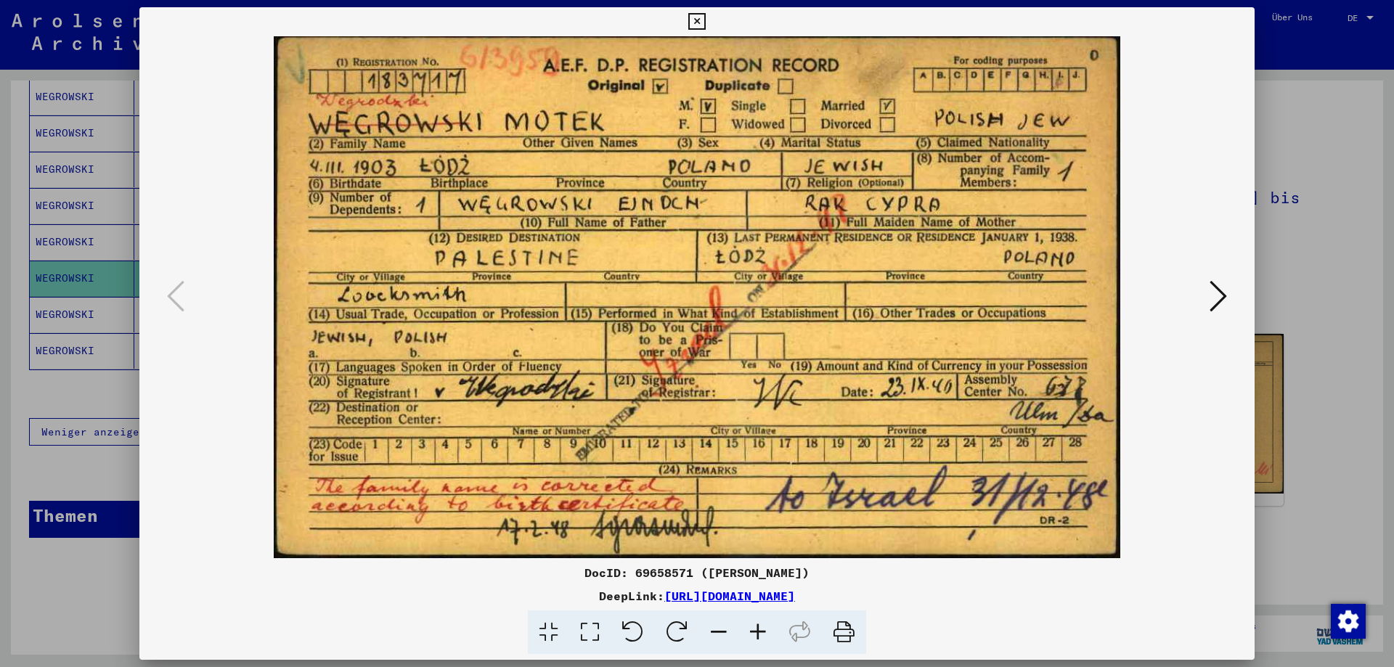
click at [699, 23] on icon at bounding box center [696, 21] width 17 height 17
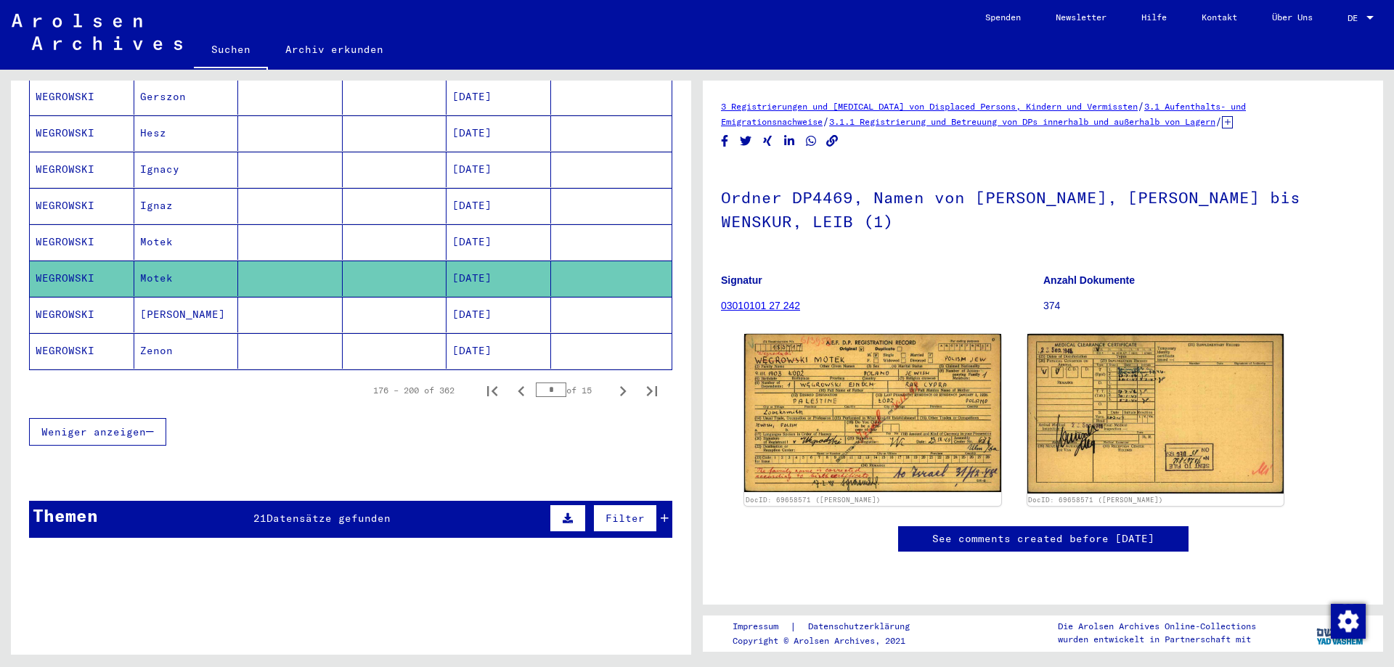
click at [75, 188] on mat-cell "WEGROWSKI" at bounding box center [82, 206] width 105 height 36
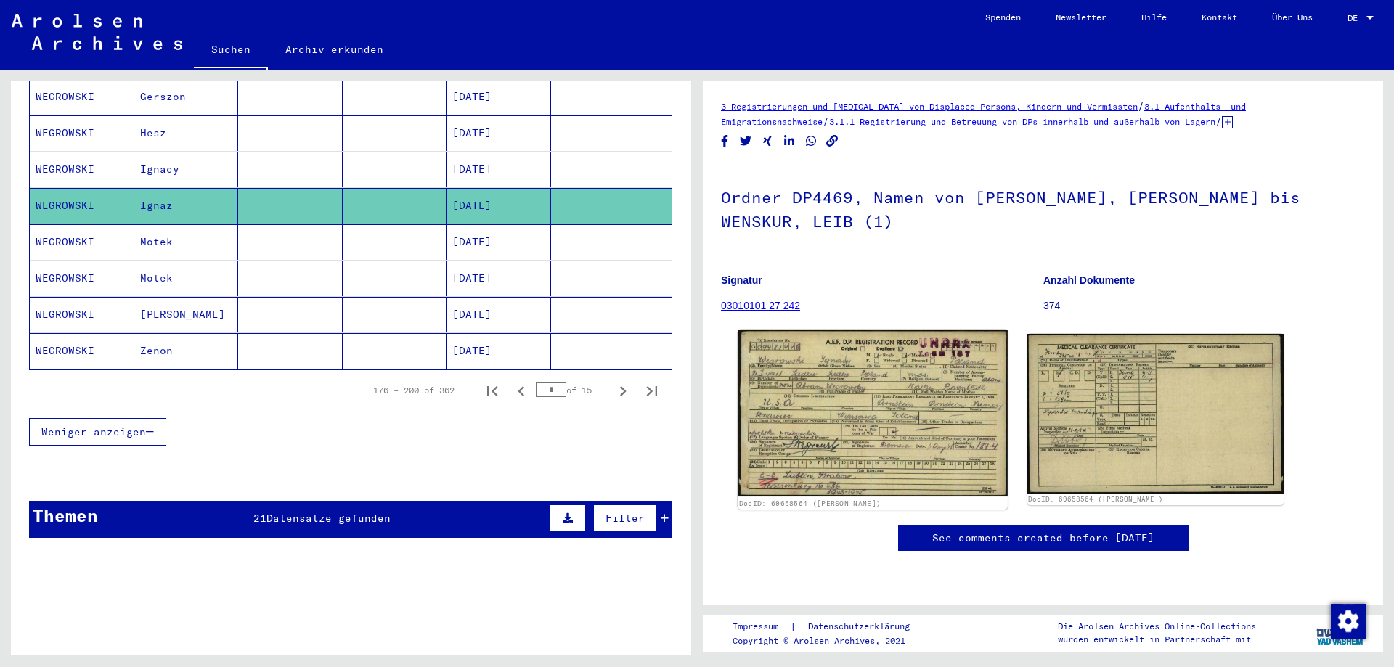
click at [825, 387] on img at bounding box center [872, 413] width 269 height 167
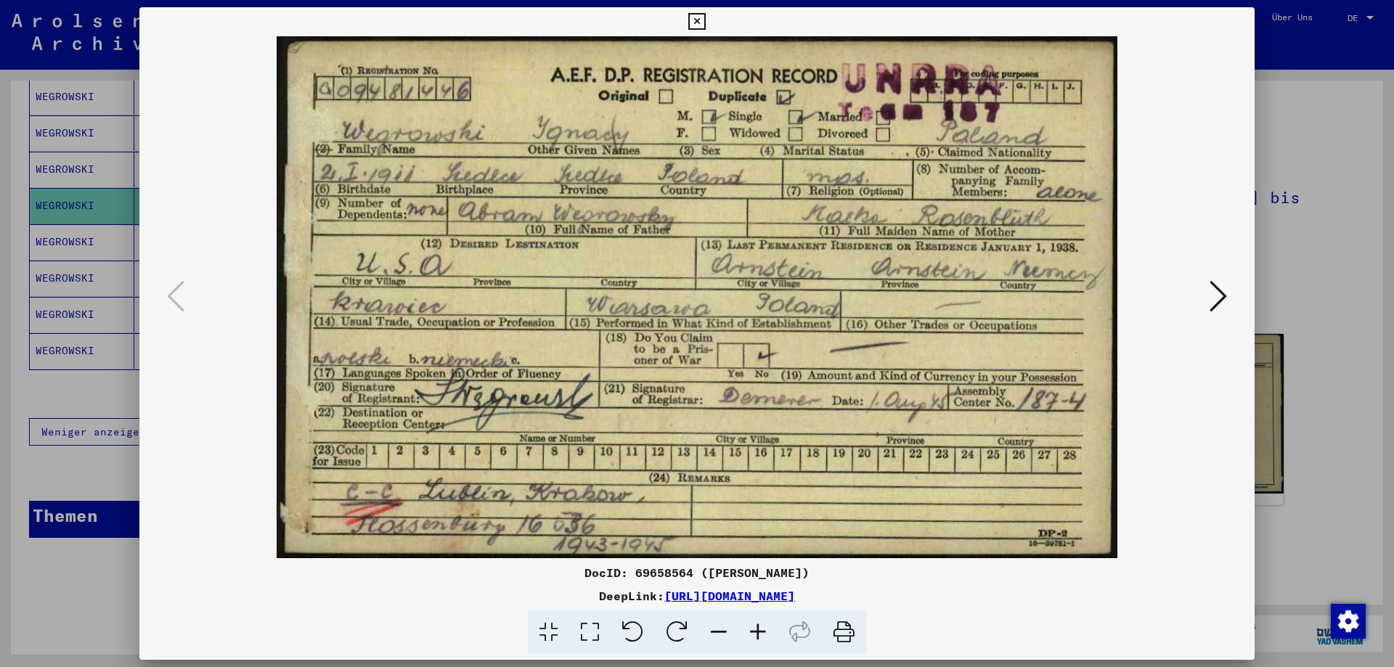
click at [690, 21] on icon at bounding box center [696, 21] width 17 height 17
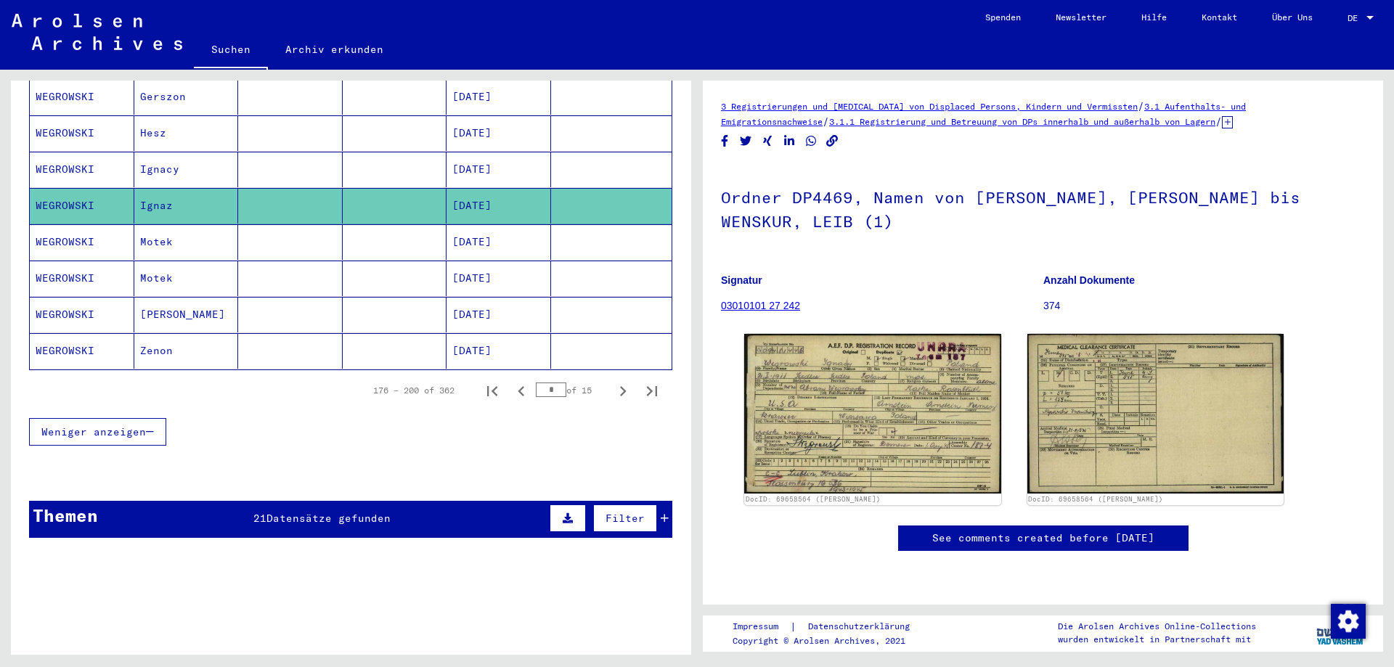
click at [81, 127] on mat-cell "WEGROWSKI" at bounding box center [82, 133] width 105 height 36
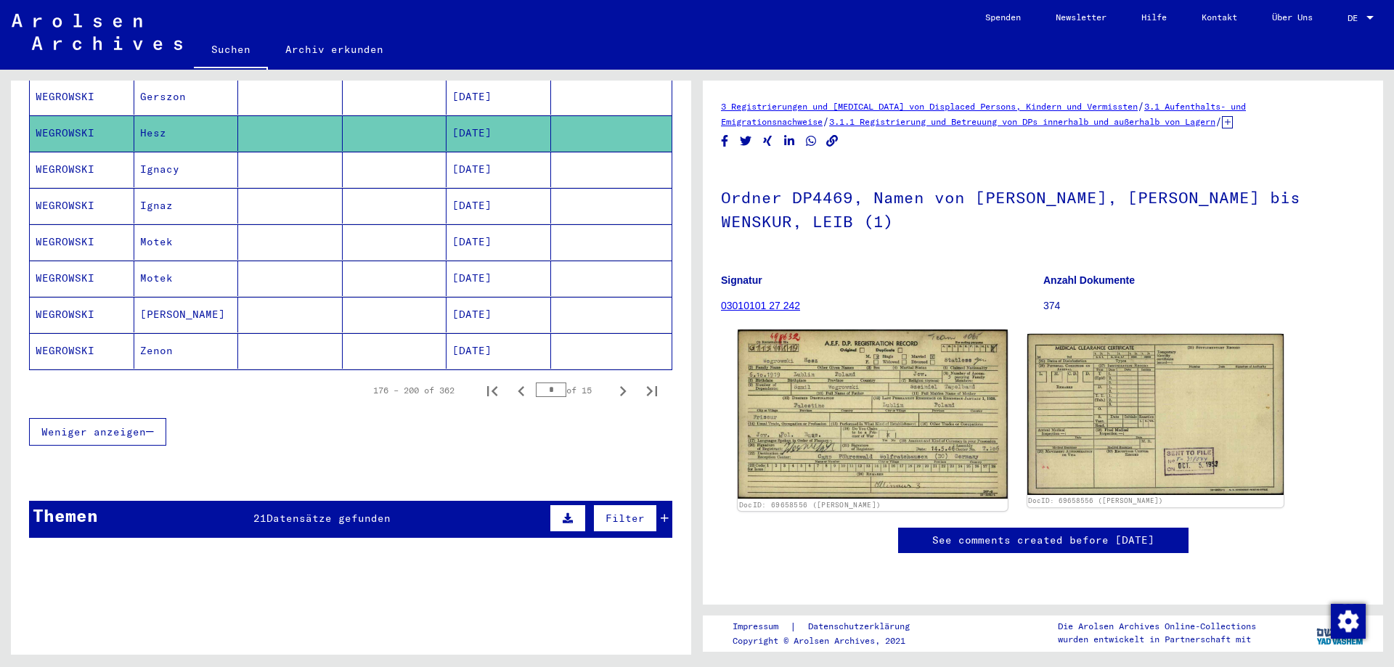
click at [853, 376] on img at bounding box center [872, 414] width 269 height 169
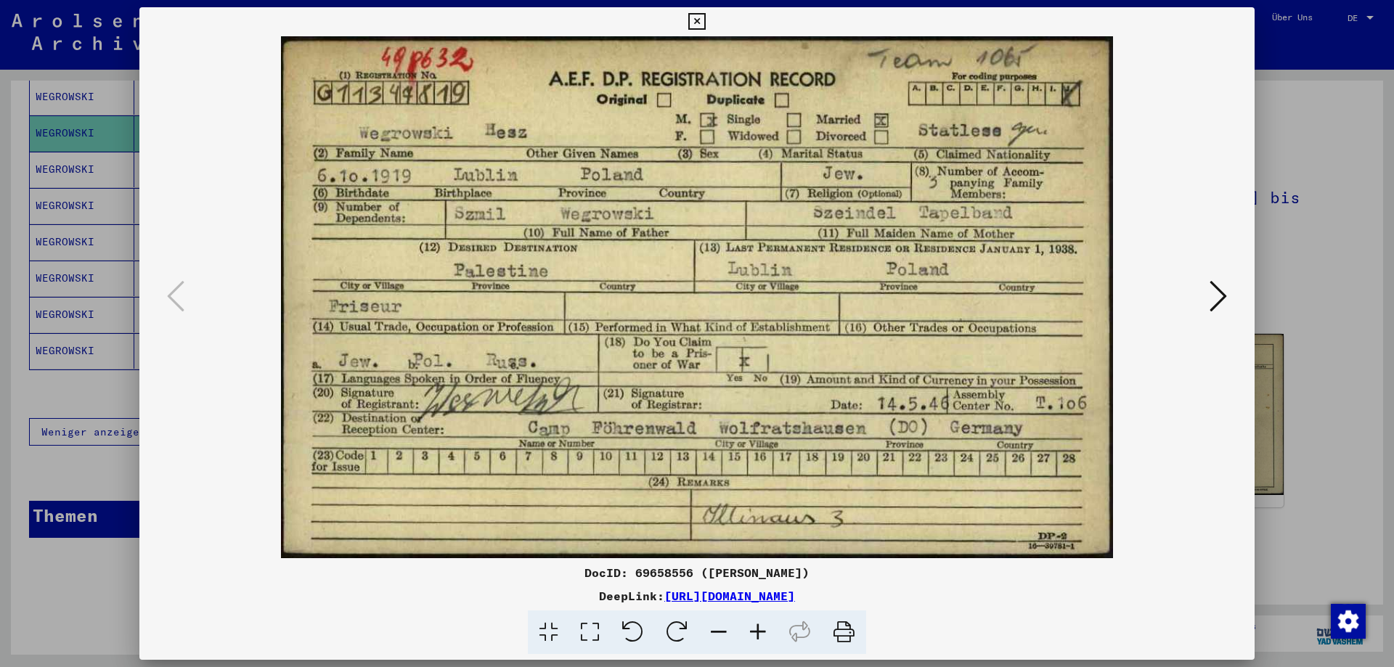
click at [698, 23] on icon at bounding box center [696, 21] width 17 height 17
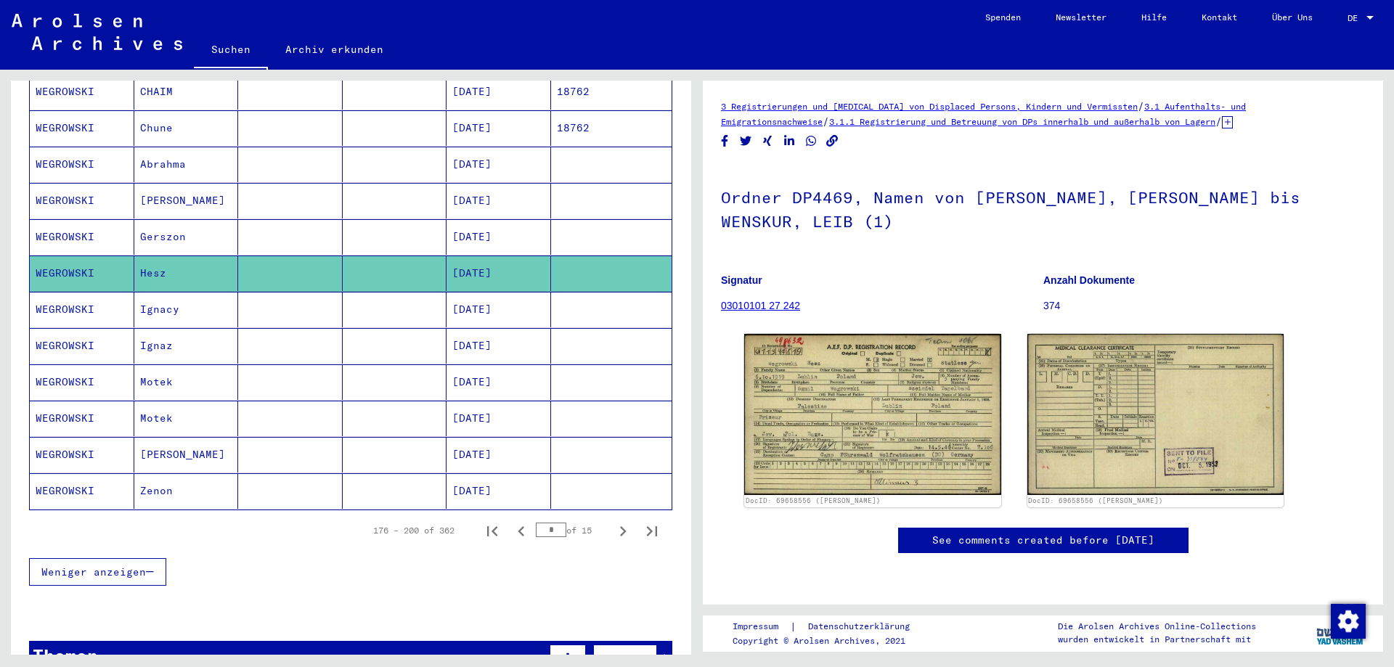
scroll to position [677, 0]
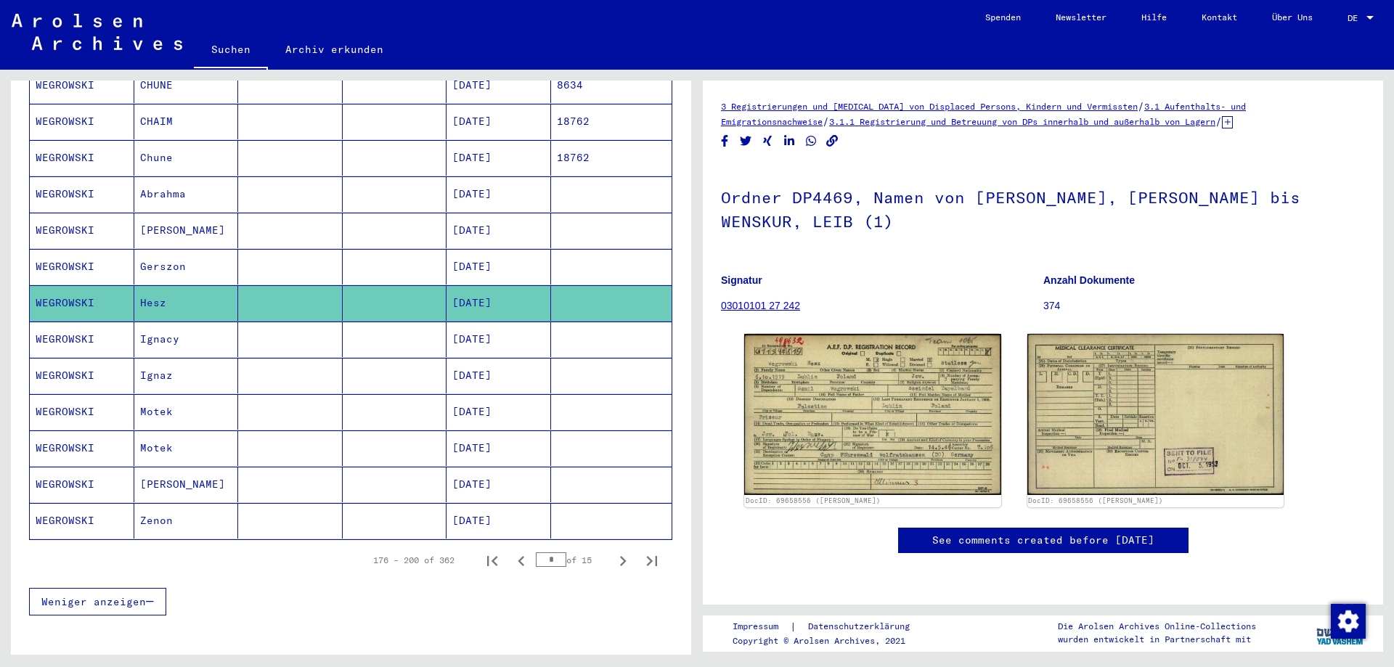
click at [54, 254] on mat-cell "WEGROWSKI" at bounding box center [82, 267] width 105 height 36
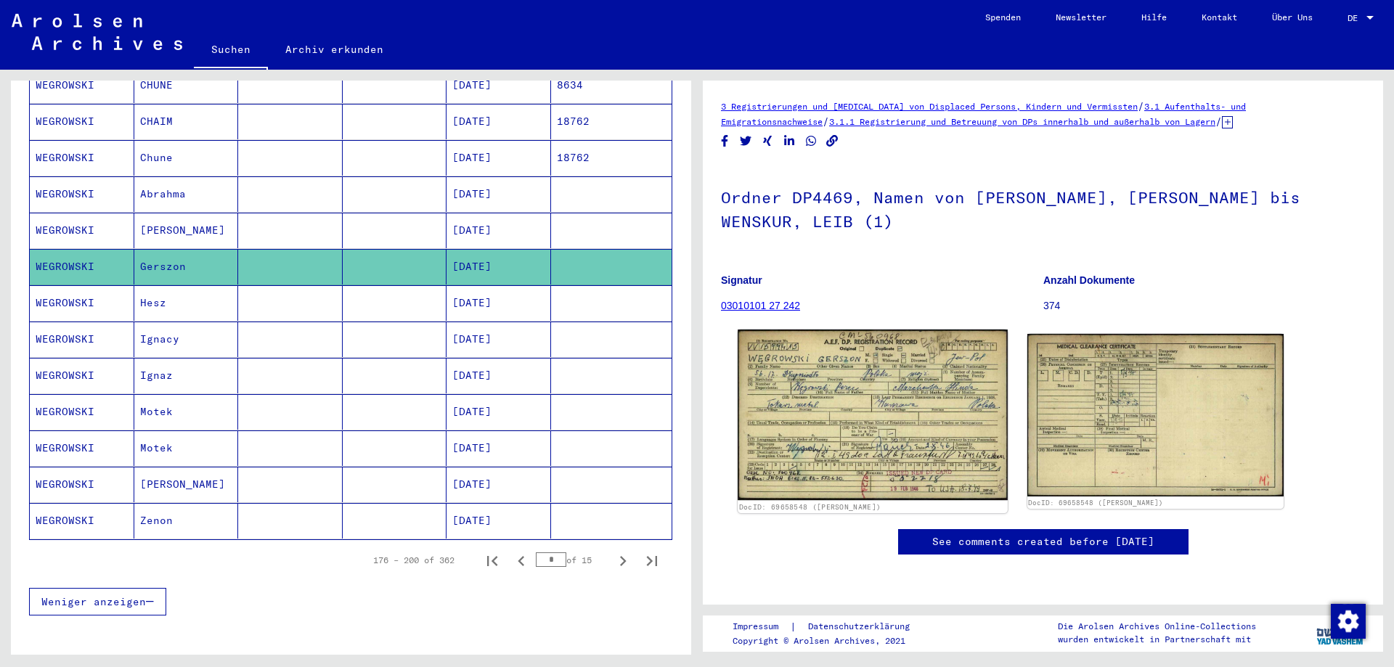
click at [921, 407] on img at bounding box center [872, 415] width 269 height 171
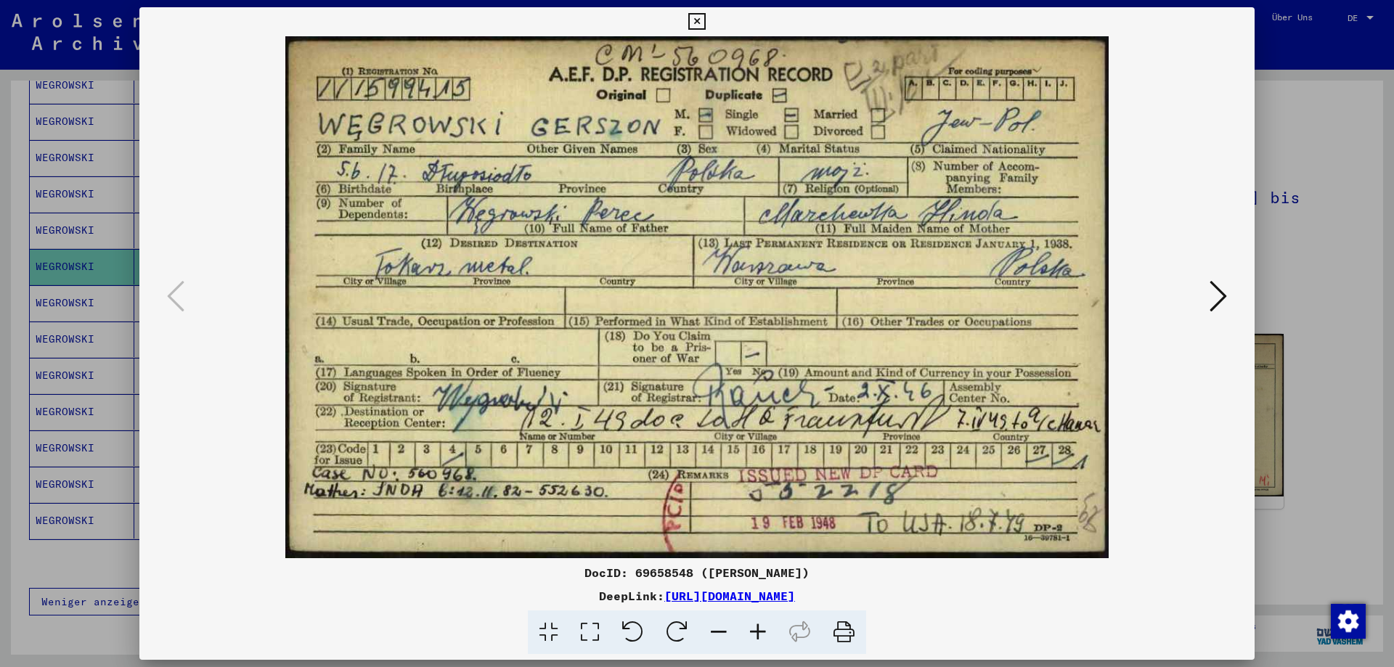
click at [692, 25] on icon at bounding box center [696, 21] width 17 height 17
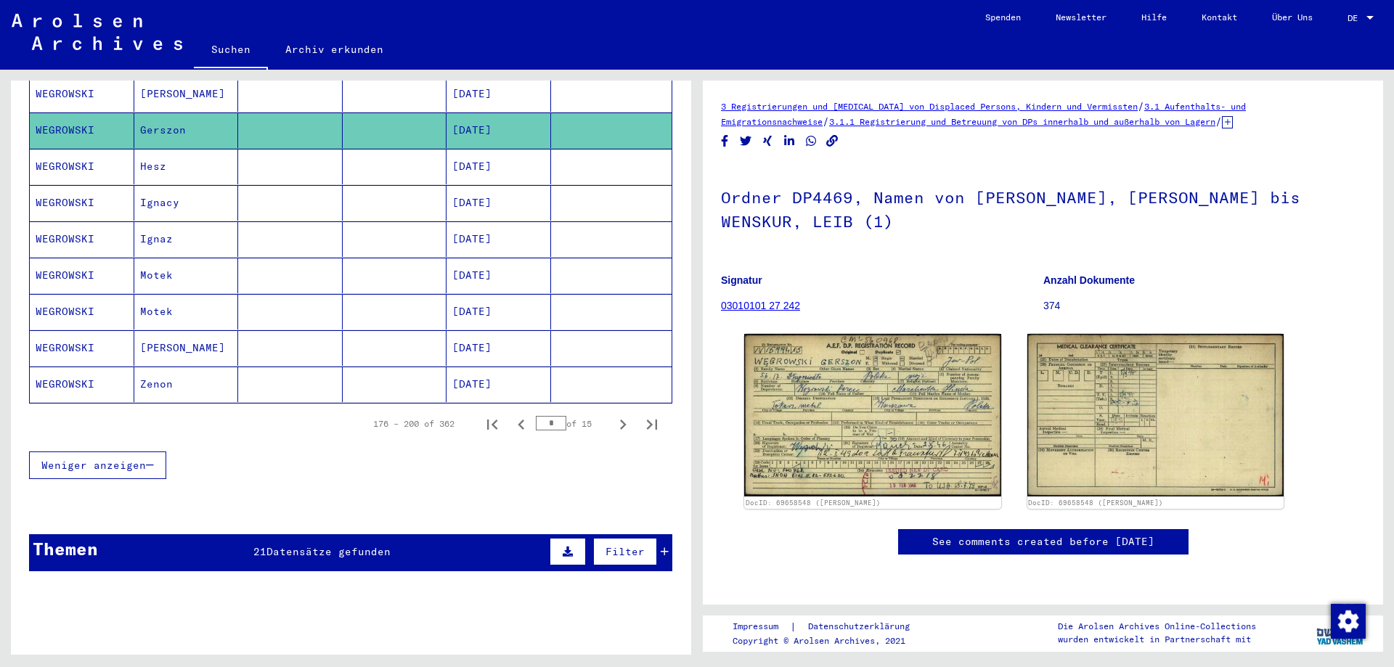
scroll to position [847, 0]
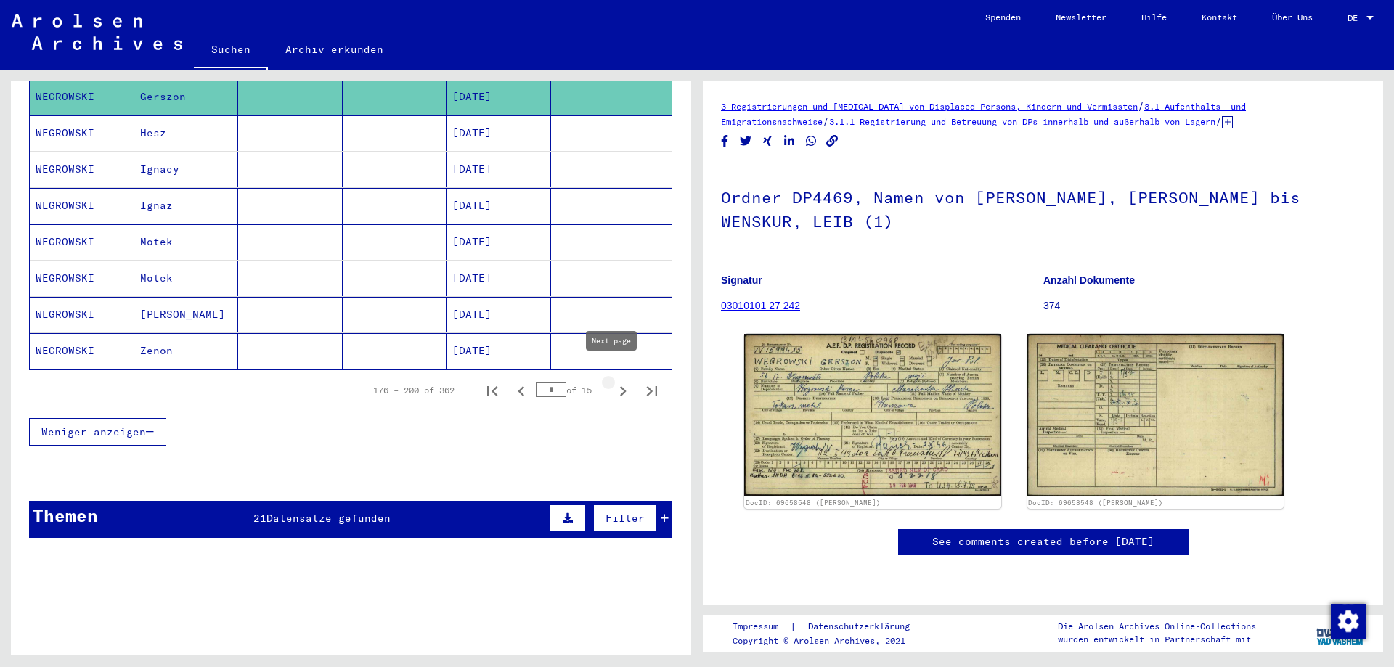
click at [614, 381] on icon "Next page" at bounding box center [623, 391] width 20 height 20
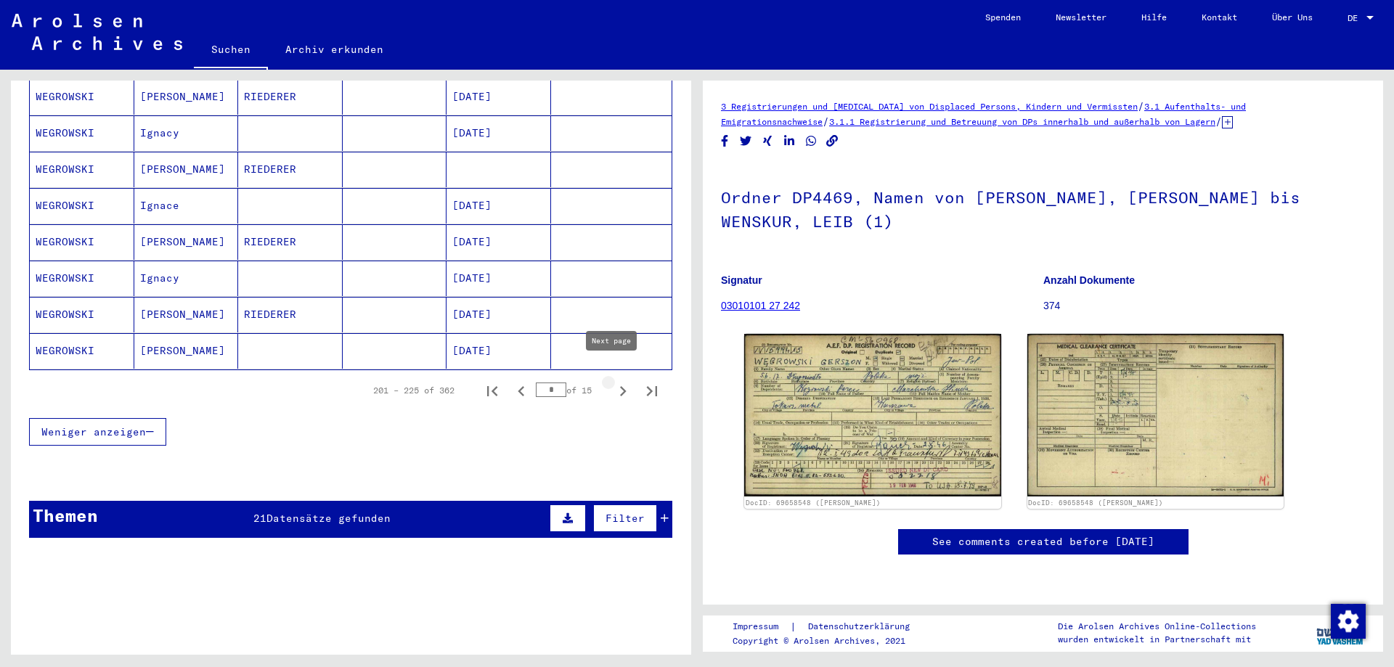
click at [616, 381] on icon "Next page" at bounding box center [623, 391] width 20 height 20
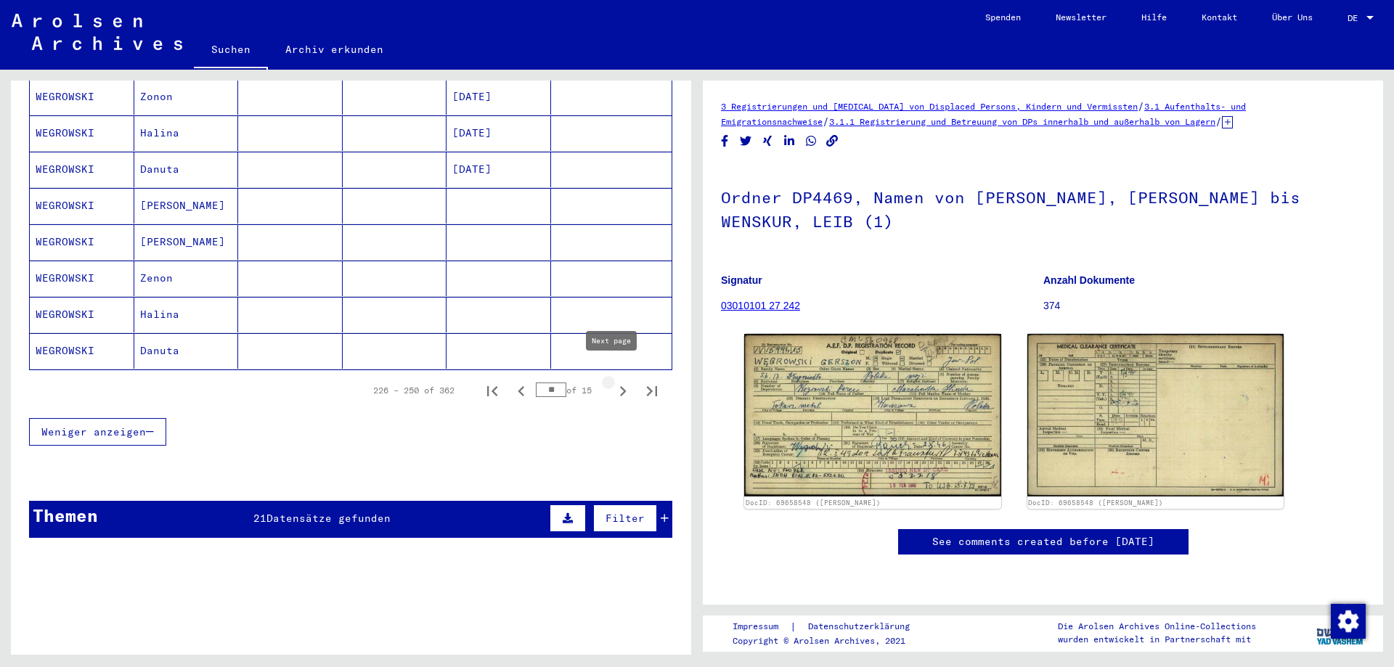
click at [620, 386] on icon "Next page" at bounding box center [623, 391] width 7 height 10
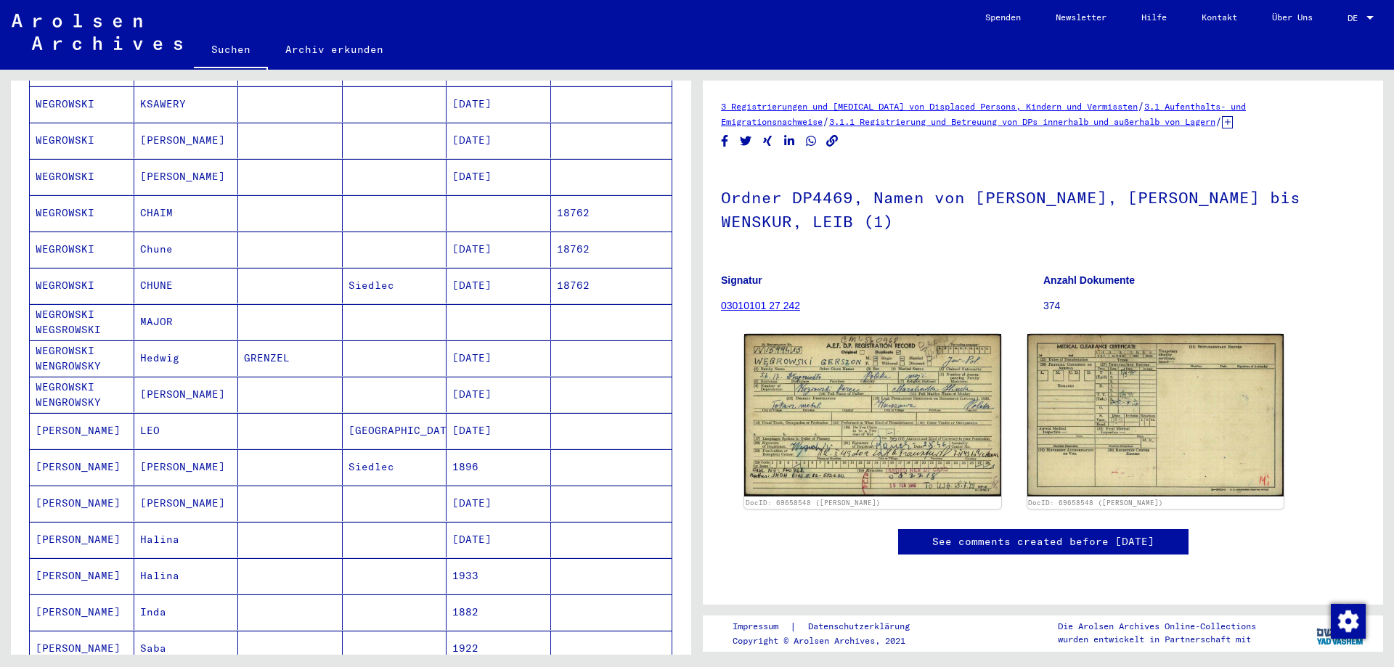
scroll to position [508, 0]
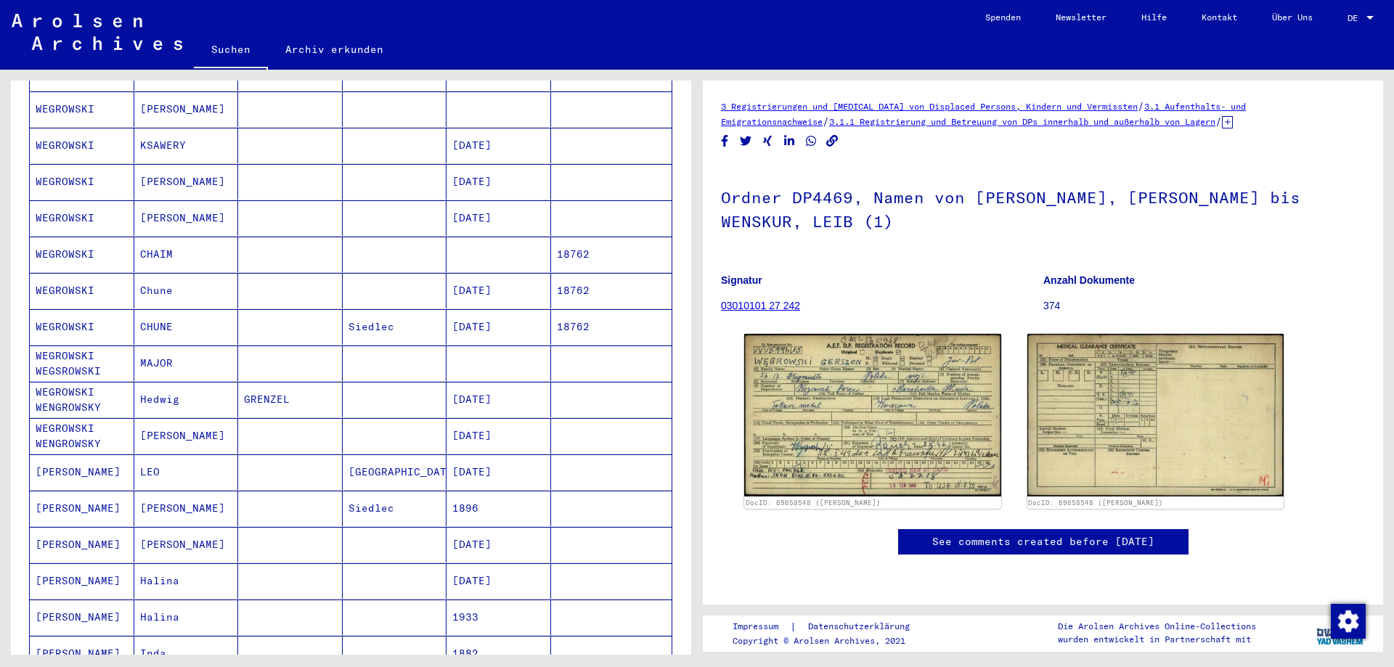
click at [97, 237] on mat-cell "WEGROWSKI" at bounding box center [82, 255] width 105 height 36
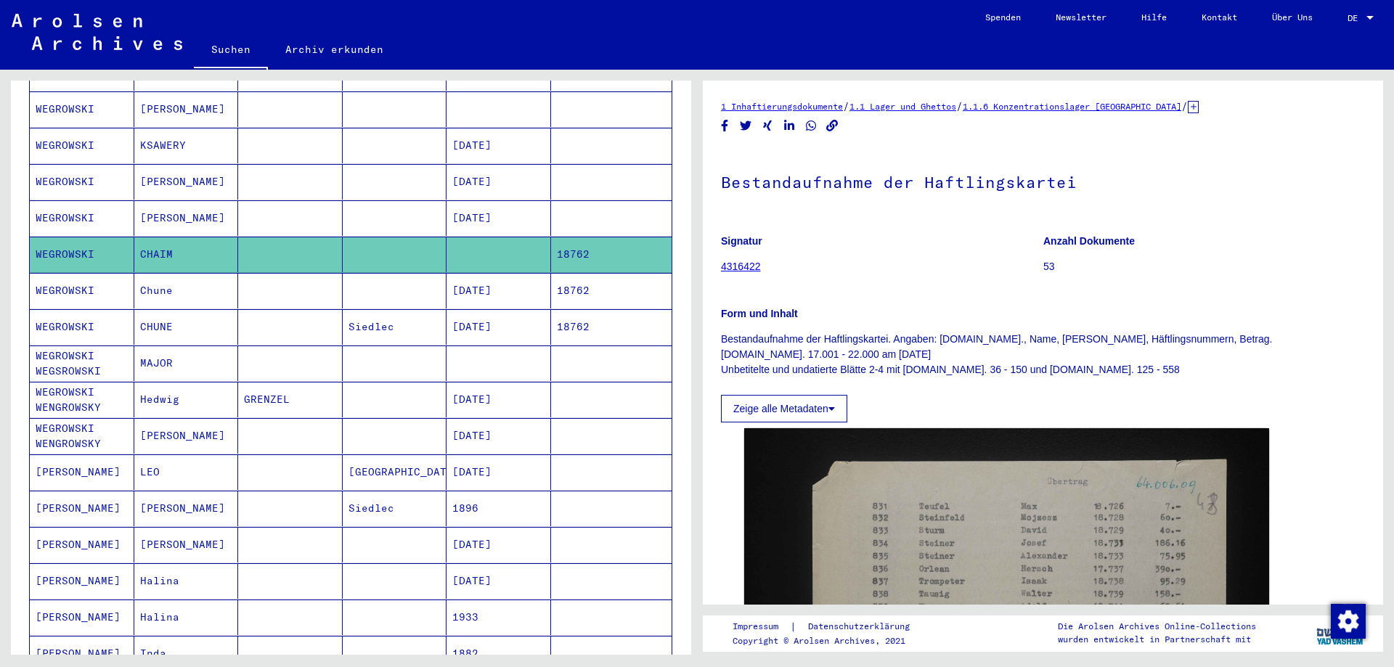
click at [77, 205] on mat-cell "WEGROWSKI" at bounding box center [82, 218] width 105 height 36
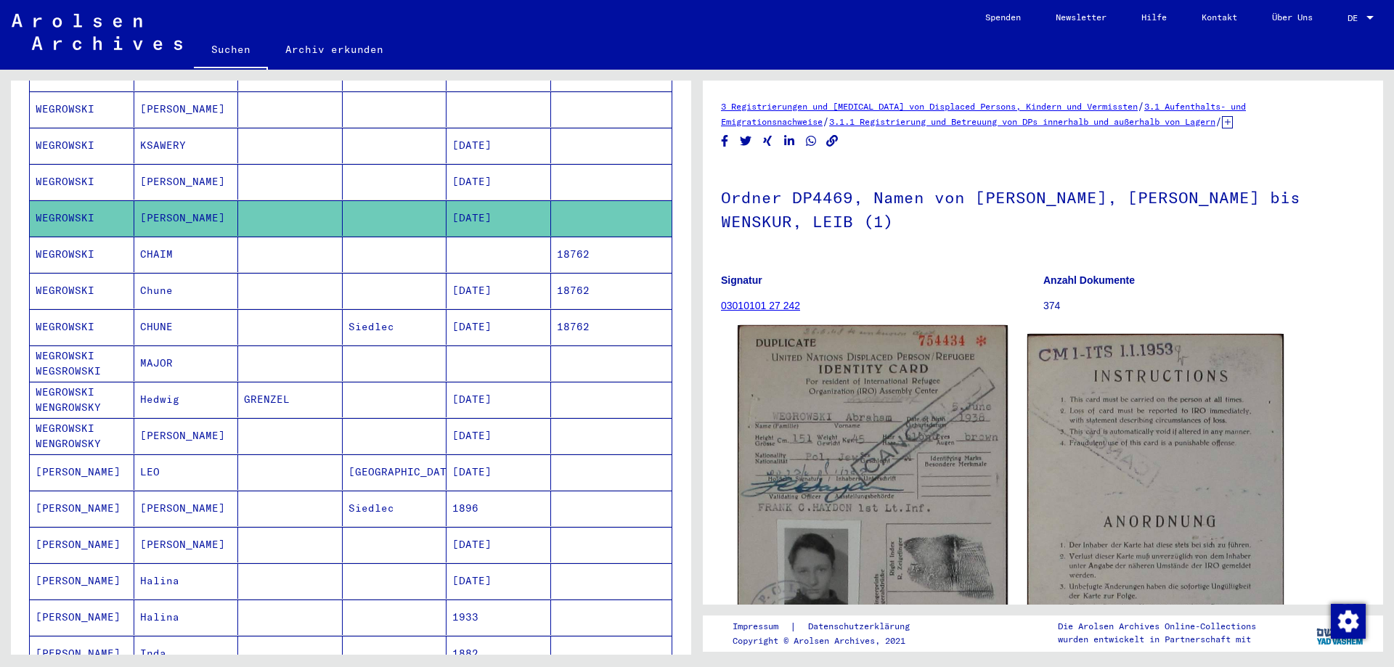
click at [857, 460] on img at bounding box center [872, 500] width 269 height 351
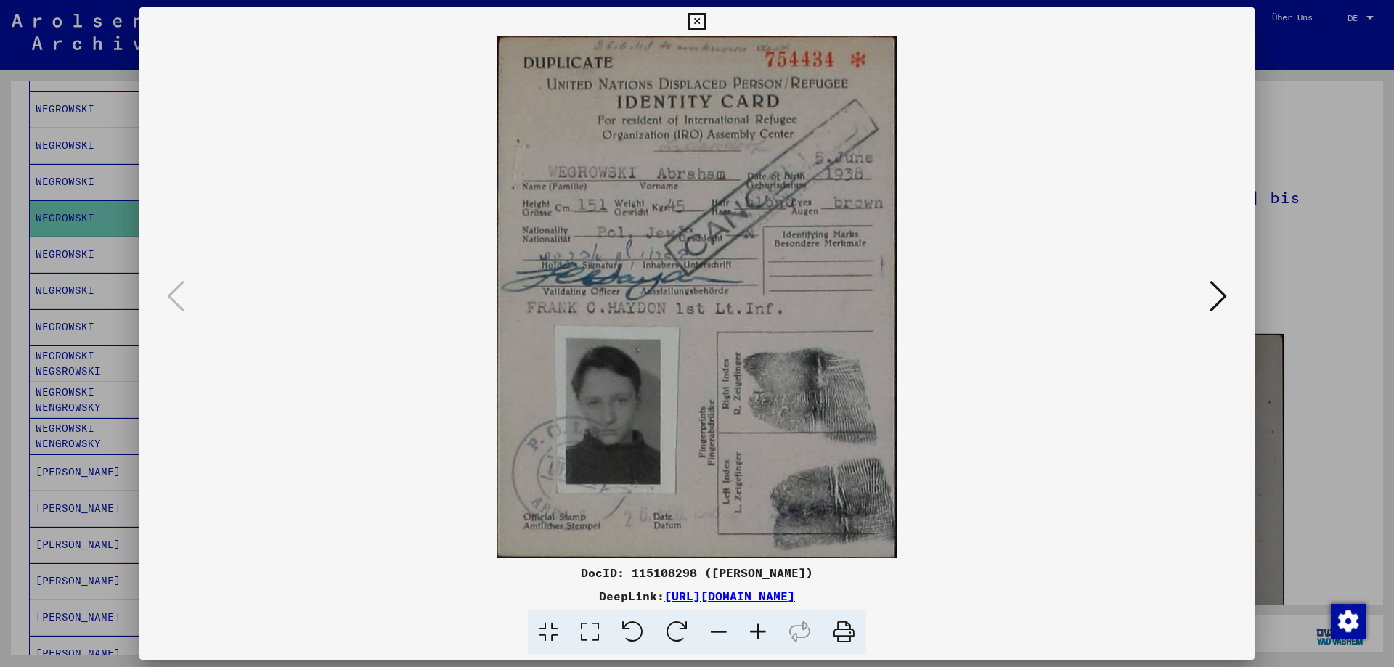
click at [1225, 296] on icon at bounding box center [1217, 296] width 17 height 35
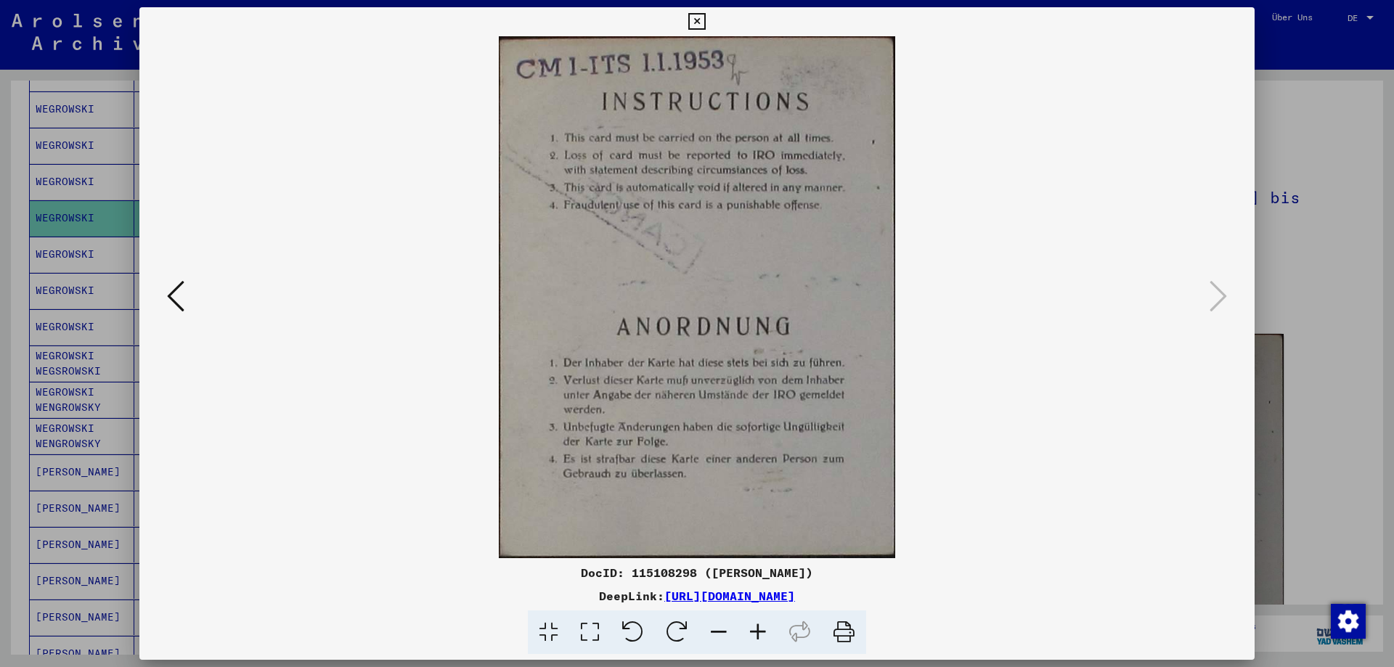
click at [189, 291] on img at bounding box center [697, 297] width 1016 height 522
click at [177, 290] on icon at bounding box center [175, 296] width 17 height 35
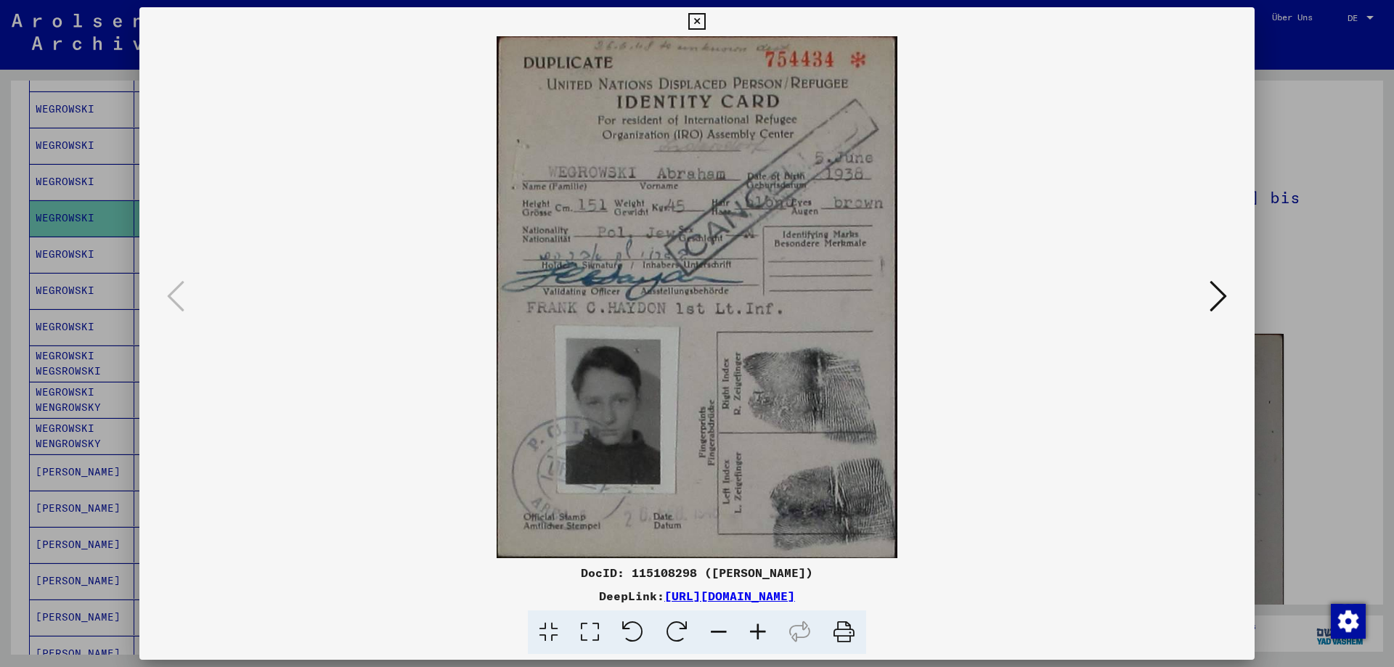
click at [697, 20] on icon at bounding box center [696, 21] width 17 height 17
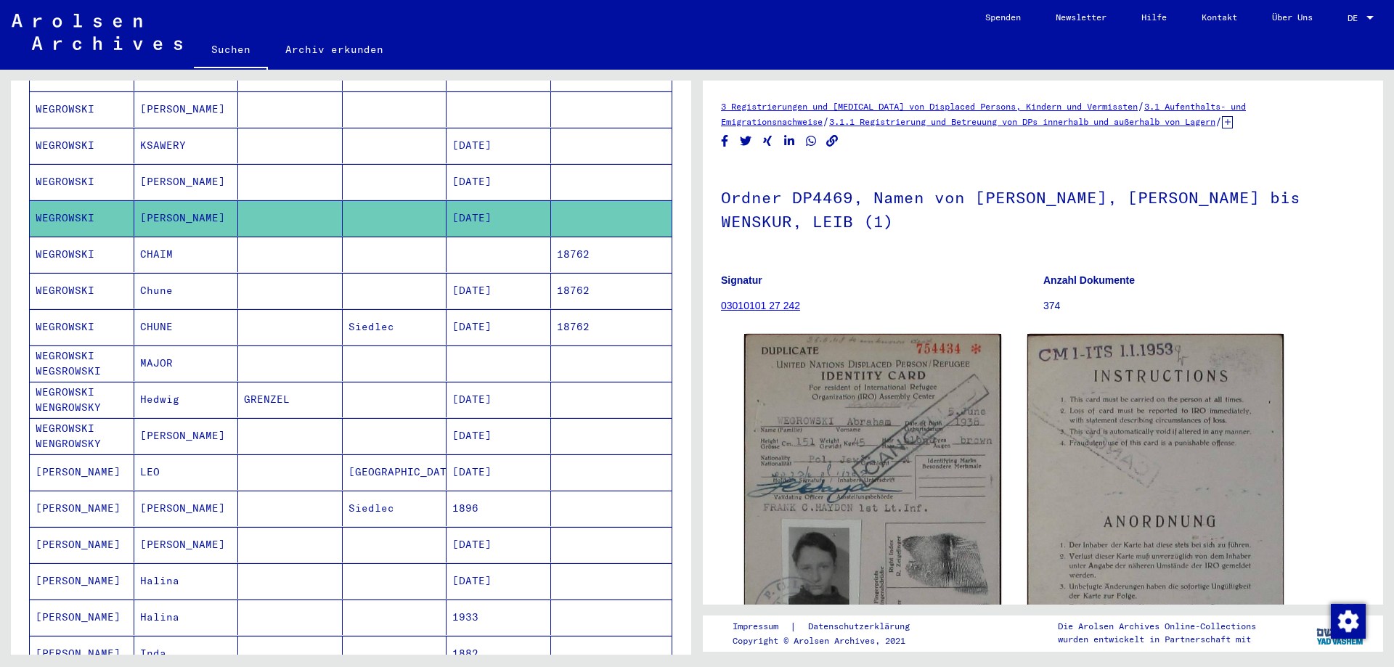
click at [57, 164] on mat-cell "WEGROWSKI" at bounding box center [82, 182] width 105 height 36
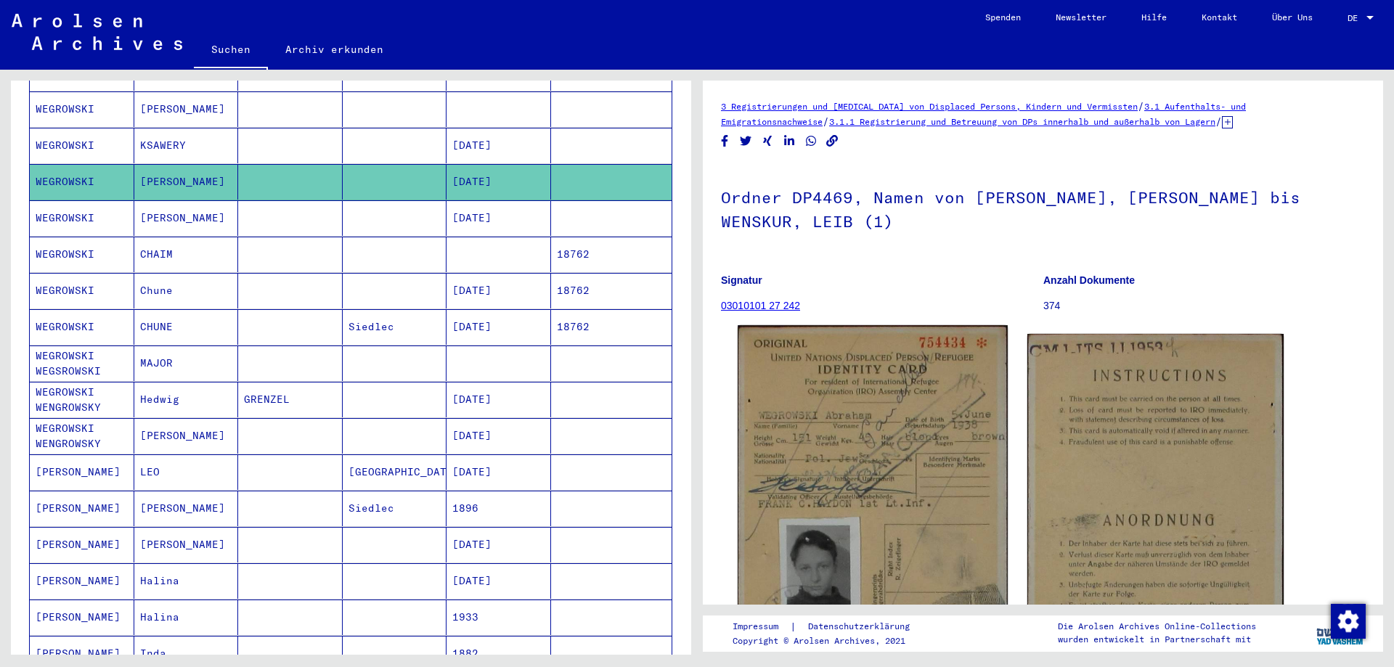
click at [880, 482] on img at bounding box center [872, 500] width 269 height 351
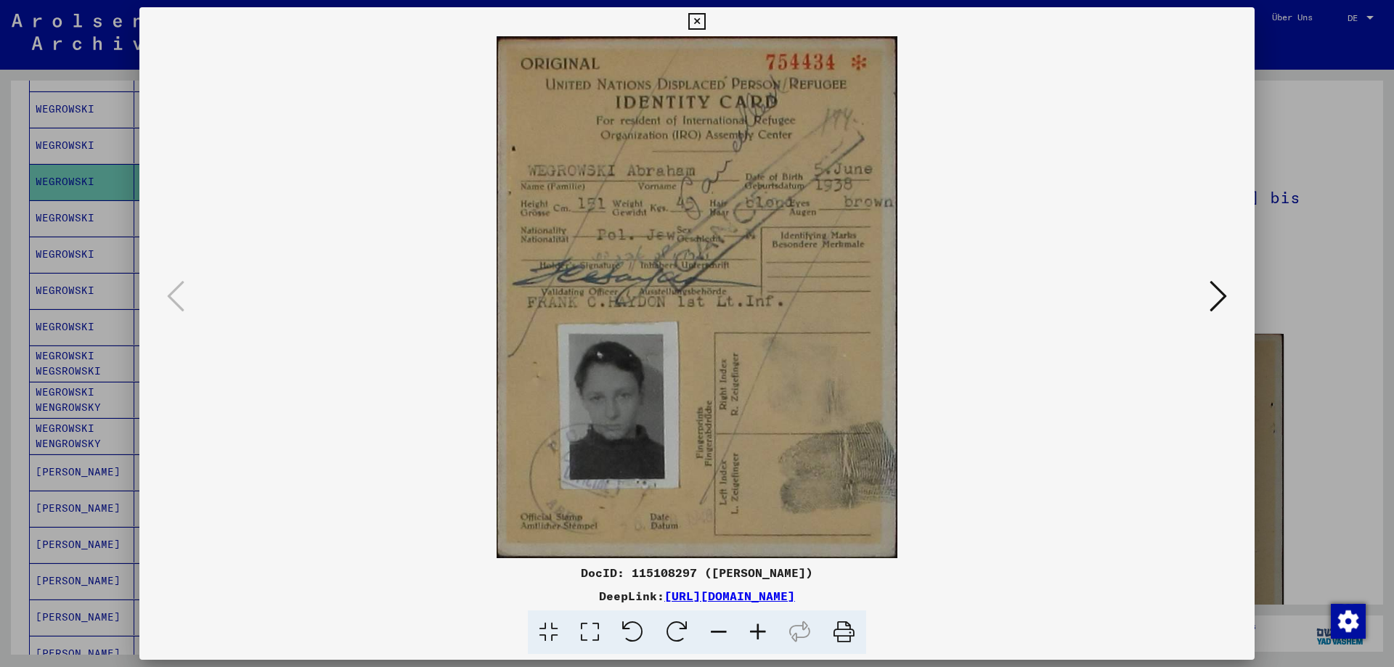
click at [1215, 307] on icon at bounding box center [1217, 296] width 17 height 35
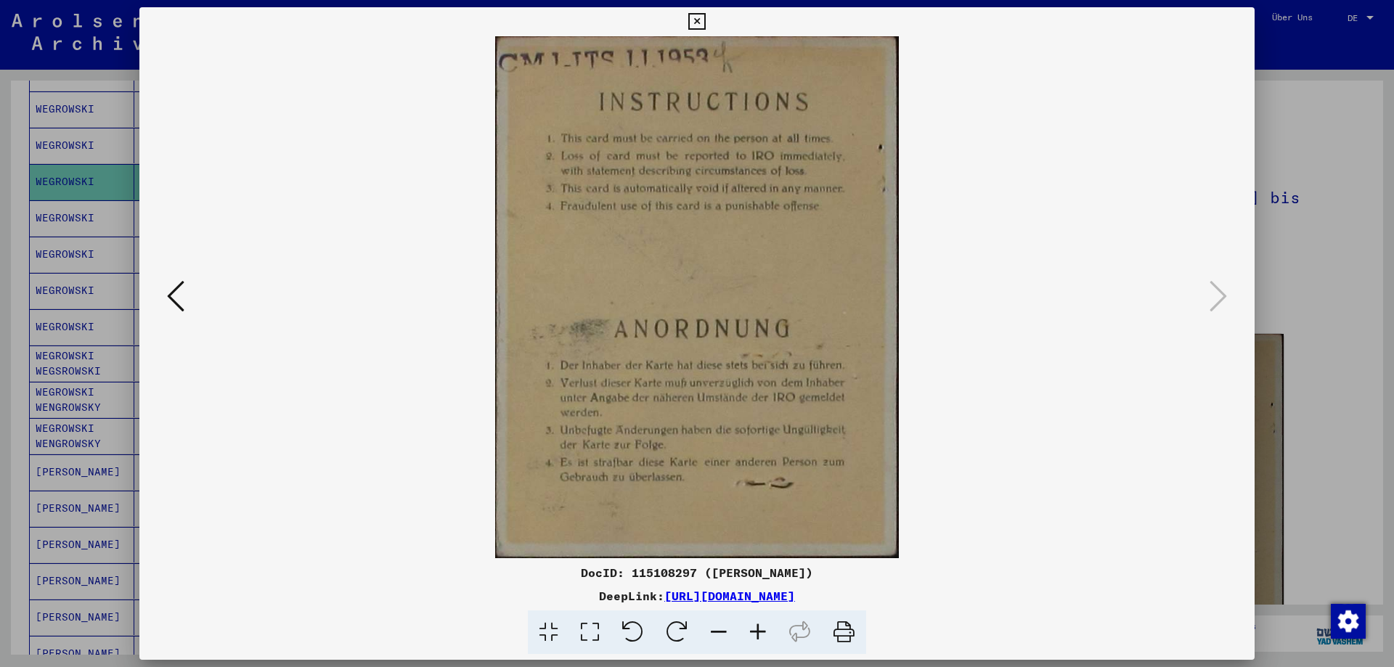
click at [702, 26] on icon at bounding box center [696, 21] width 17 height 17
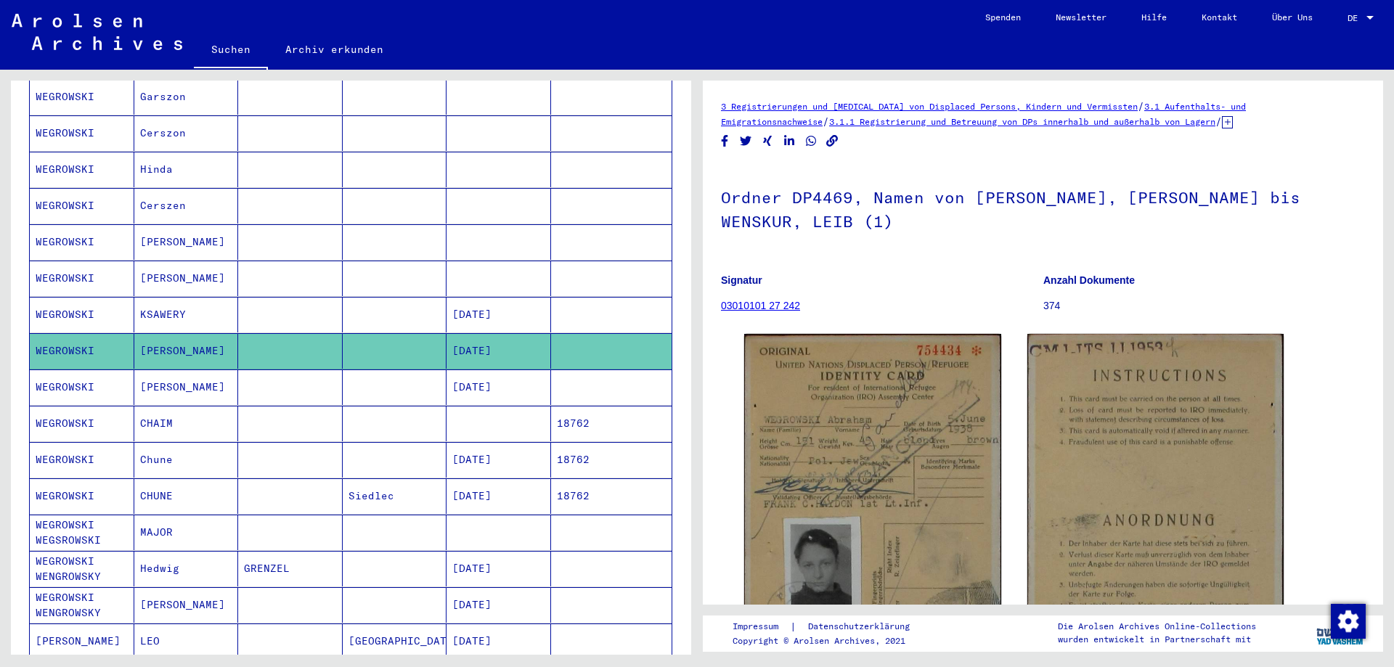
scroll to position [169, 0]
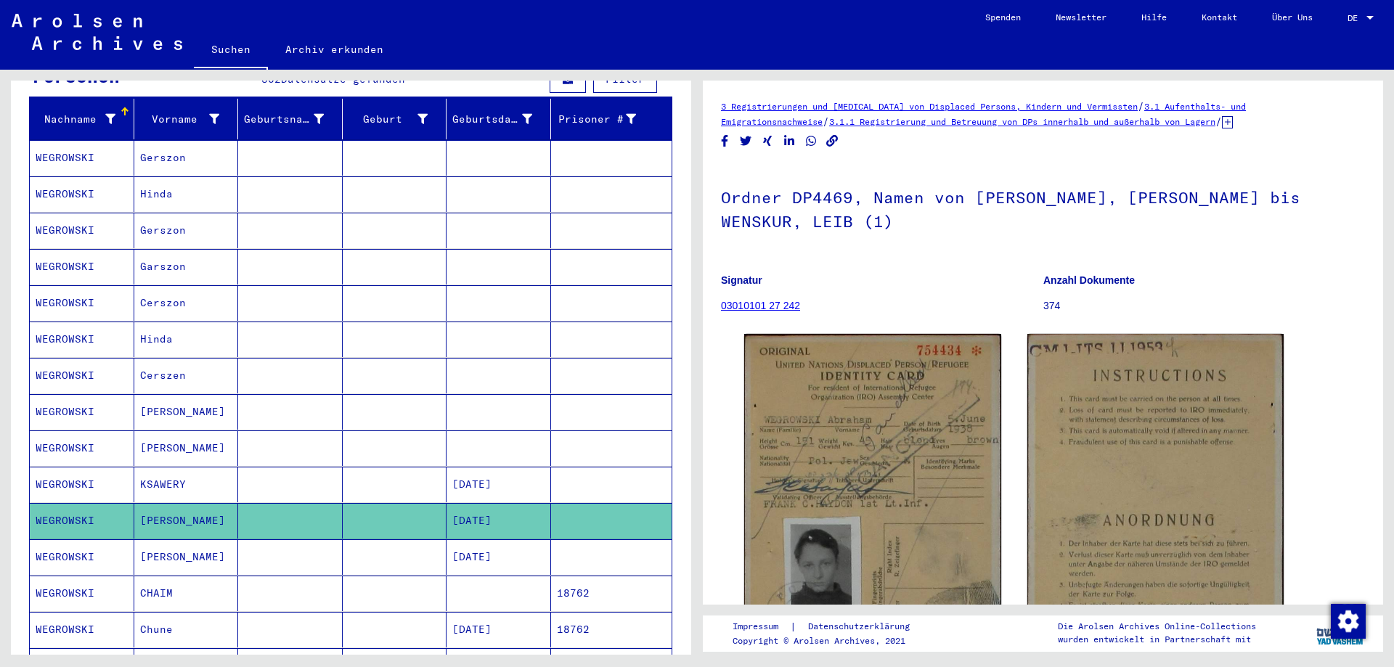
click at [51, 323] on mat-cell "WEGROWSKI" at bounding box center [82, 340] width 105 height 36
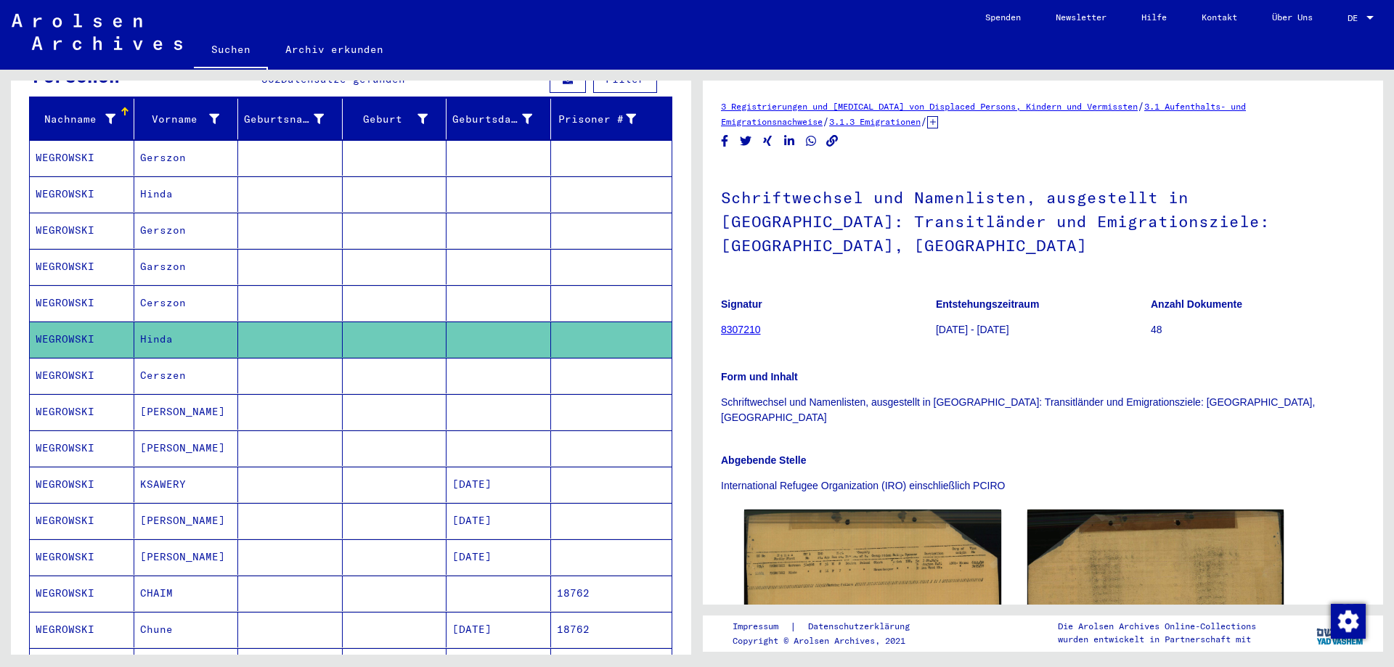
click at [68, 287] on mat-cell "WEGROWSKI" at bounding box center [82, 303] width 105 height 36
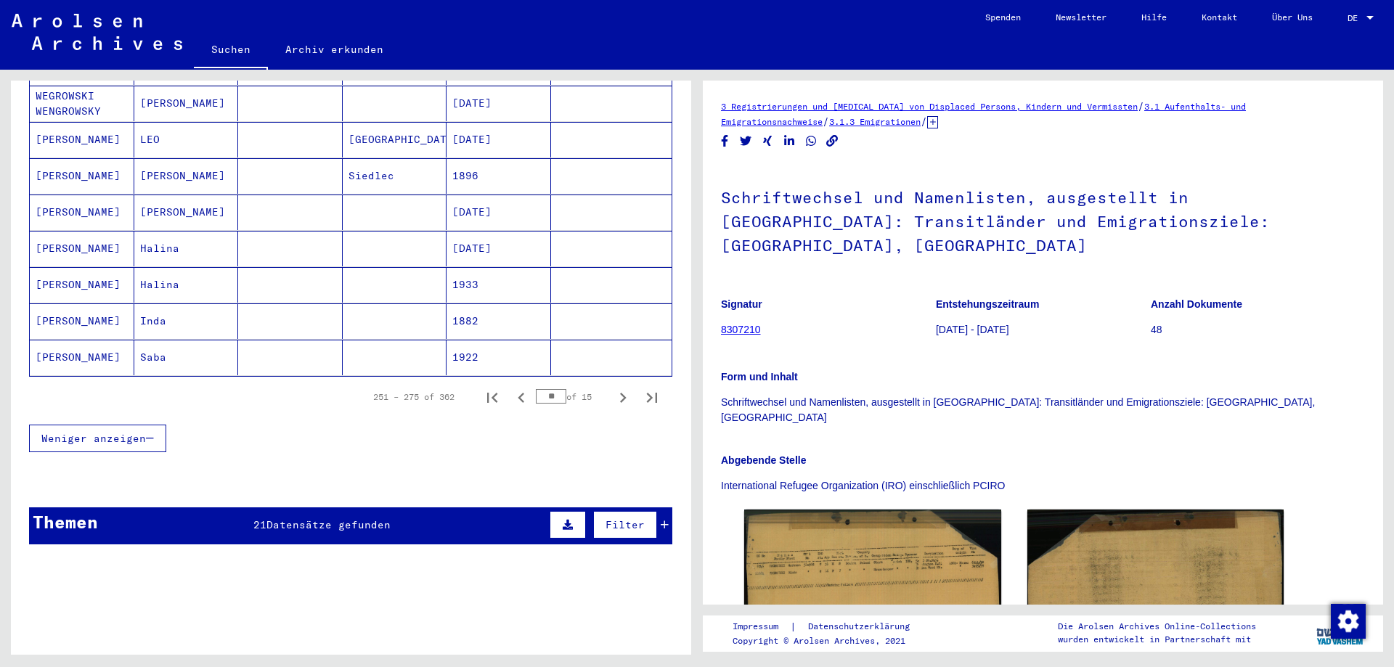
scroll to position [847, 0]
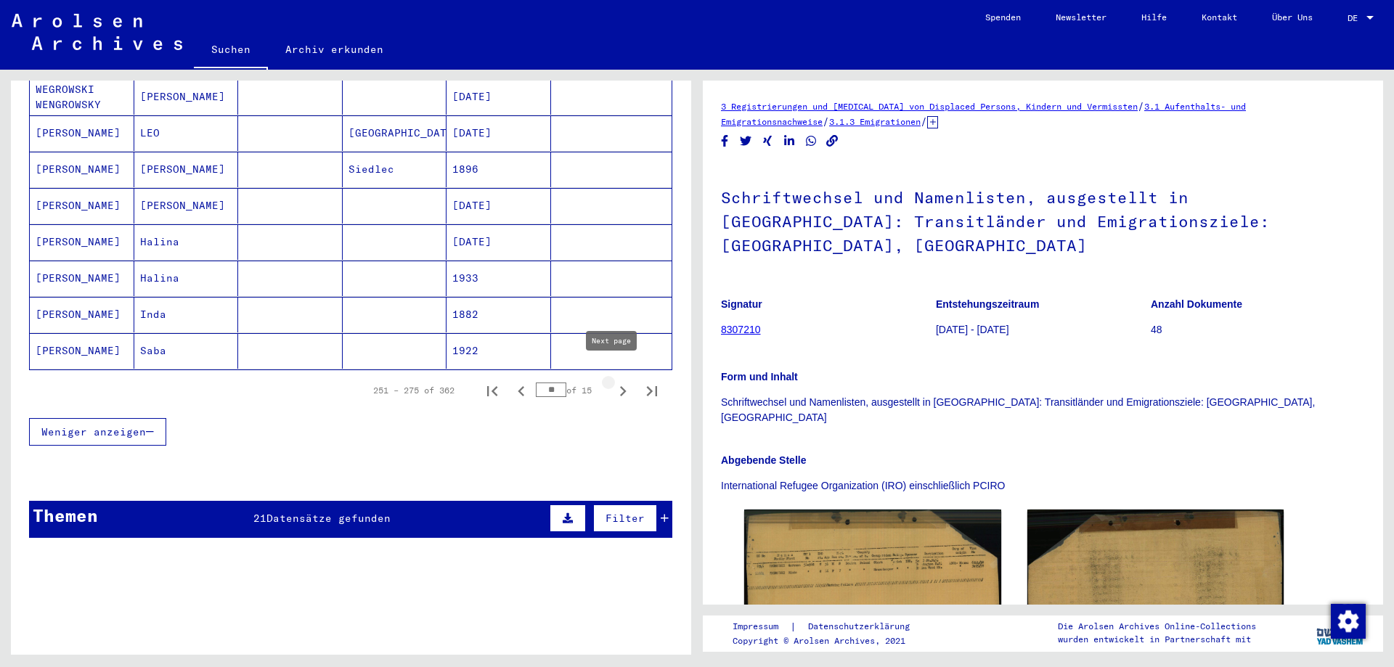
click at [620, 386] on icon "Next page" at bounding box center [623, 391] width 7 height 10
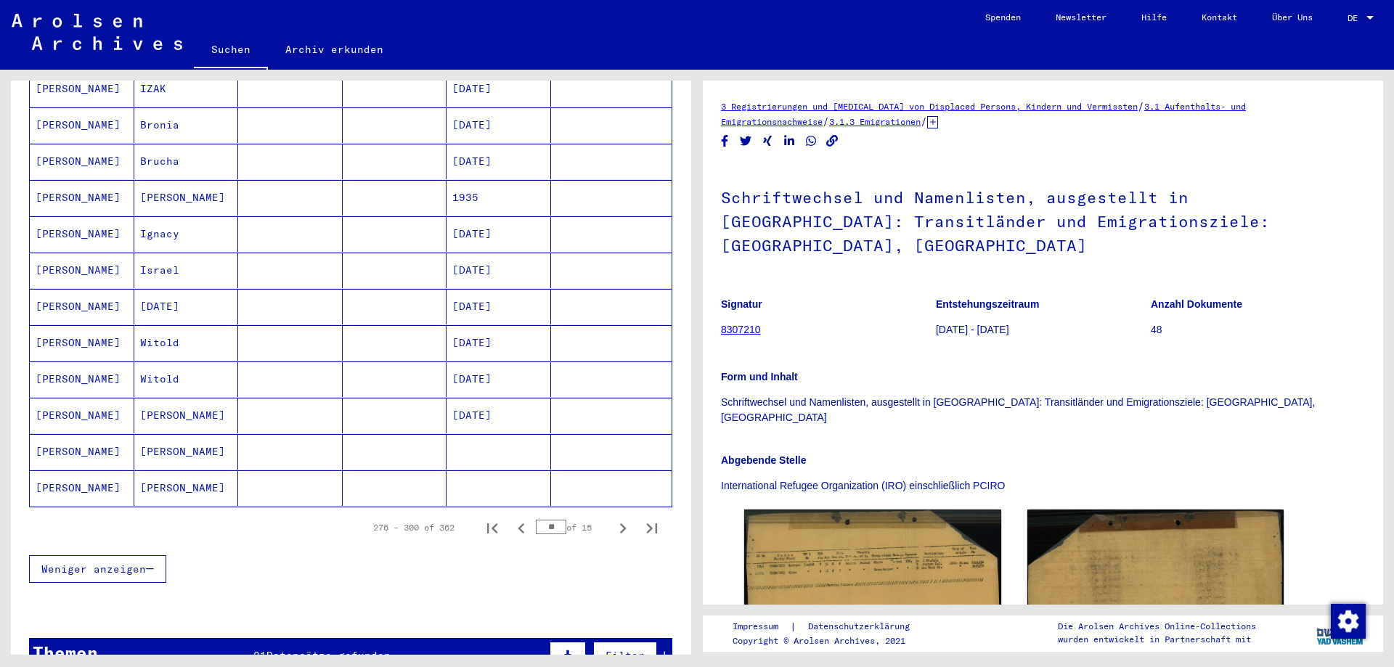
scroll to position [677, 0]
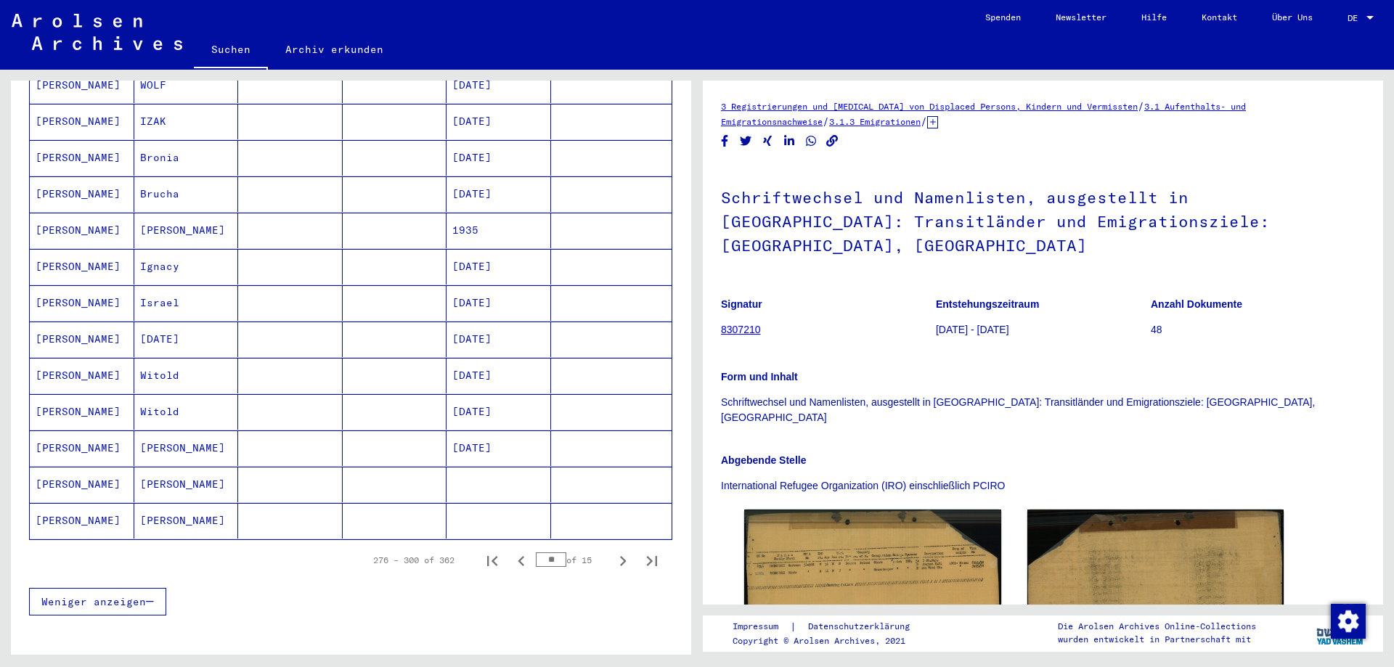
click at [83, 285] on mat-cell "[PERSON_NAME]" at bounding box center [82, 303] width 105 height 36
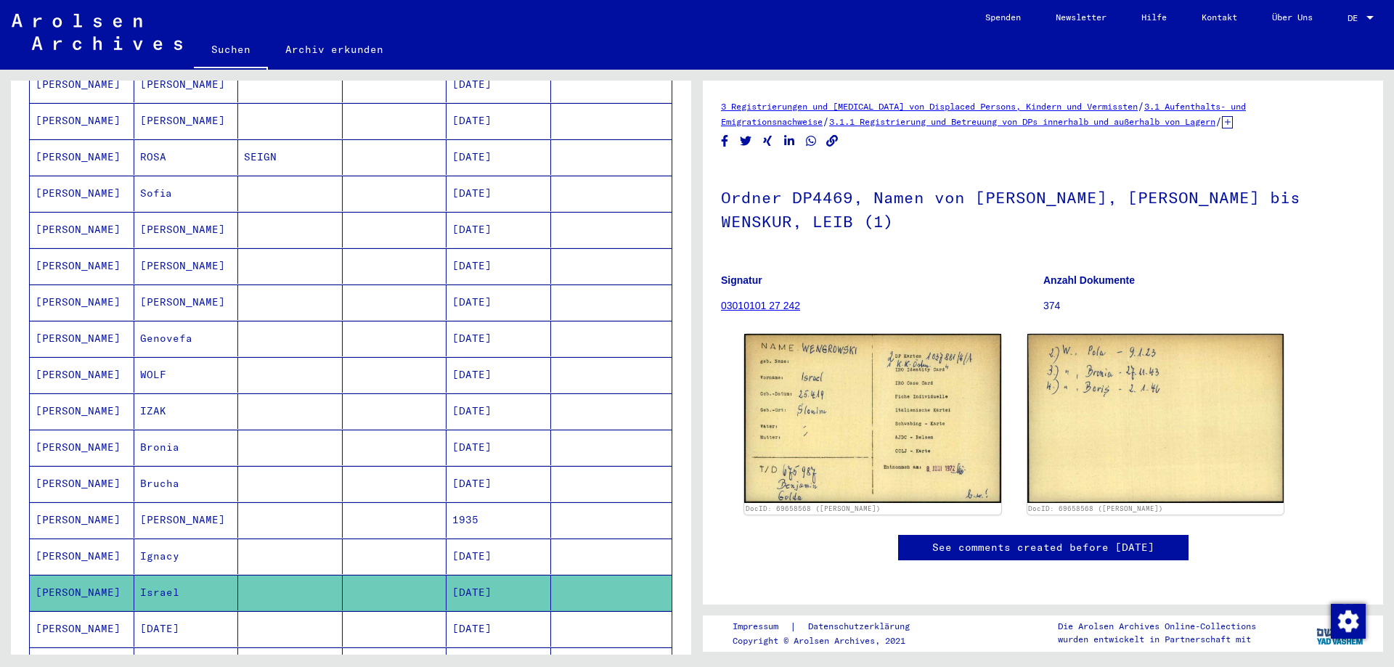
scroll to position [847, 0]
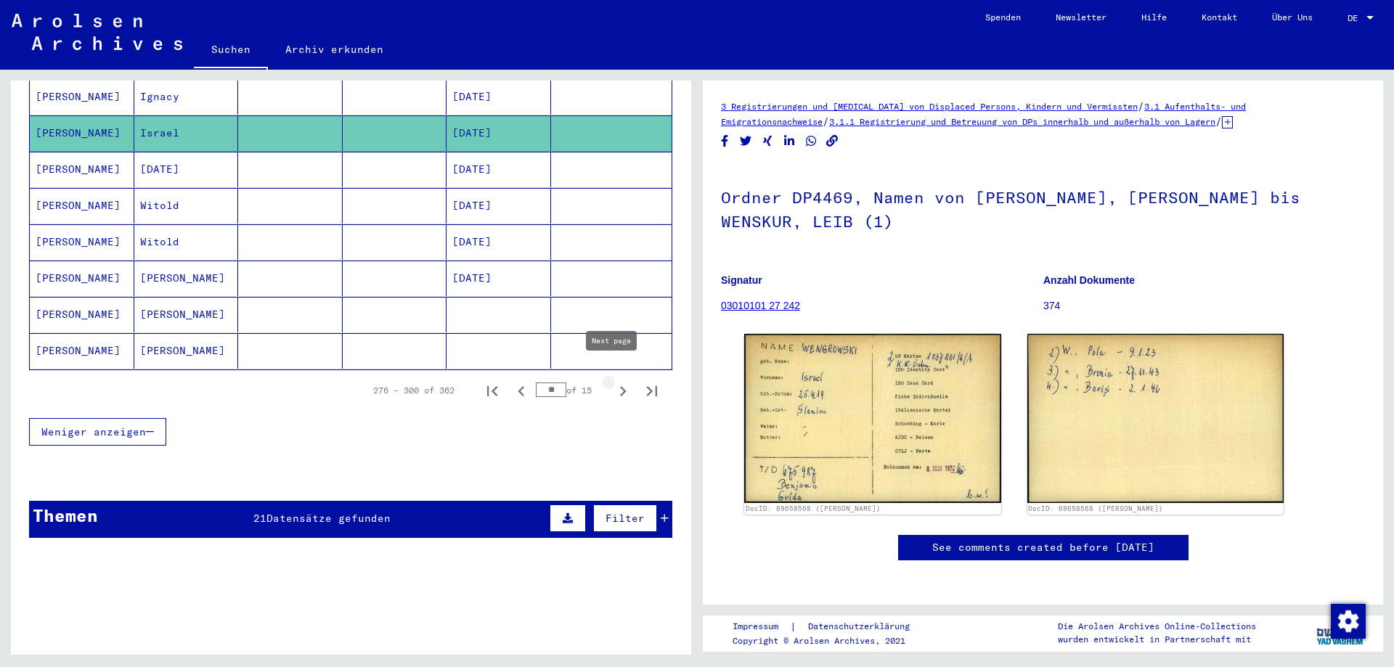
click at [613, 381] on icon "Next page" at bounding box center [623, 391] width 20 height 20
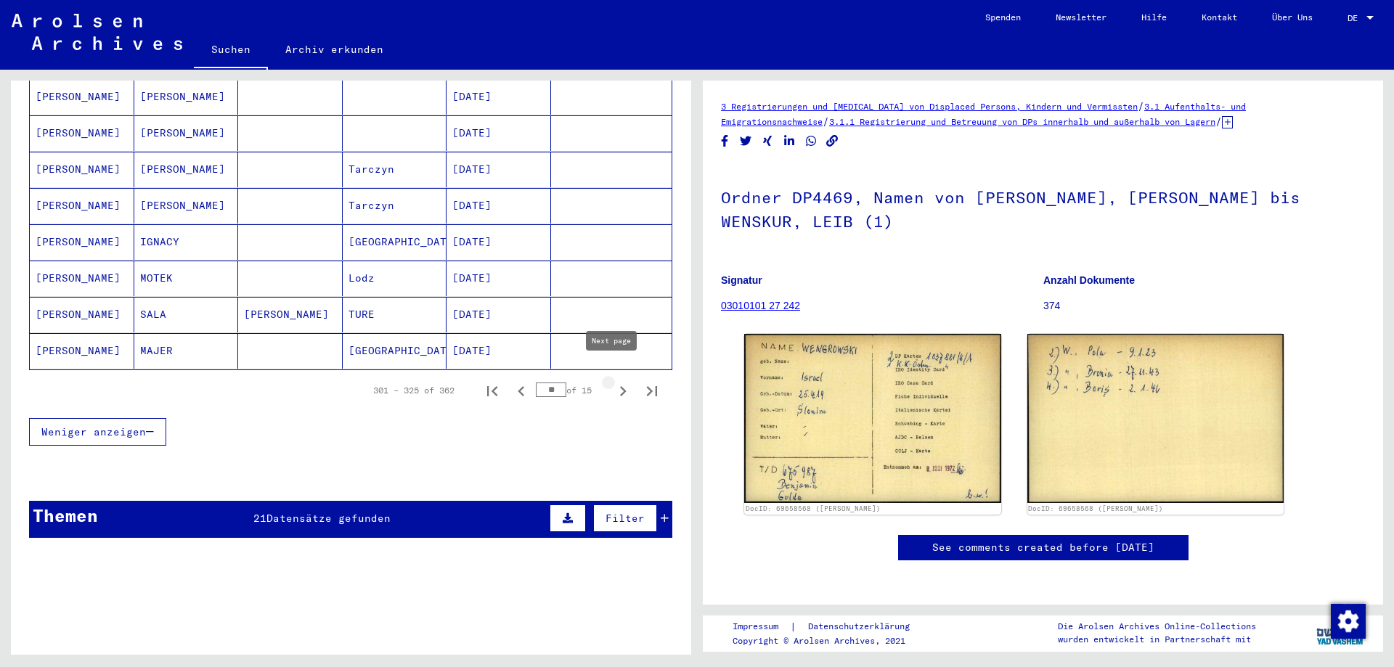
click at [613, 381] on icon "Next page" at bounding box center [623, 391] width 20 height 20
type input "**"
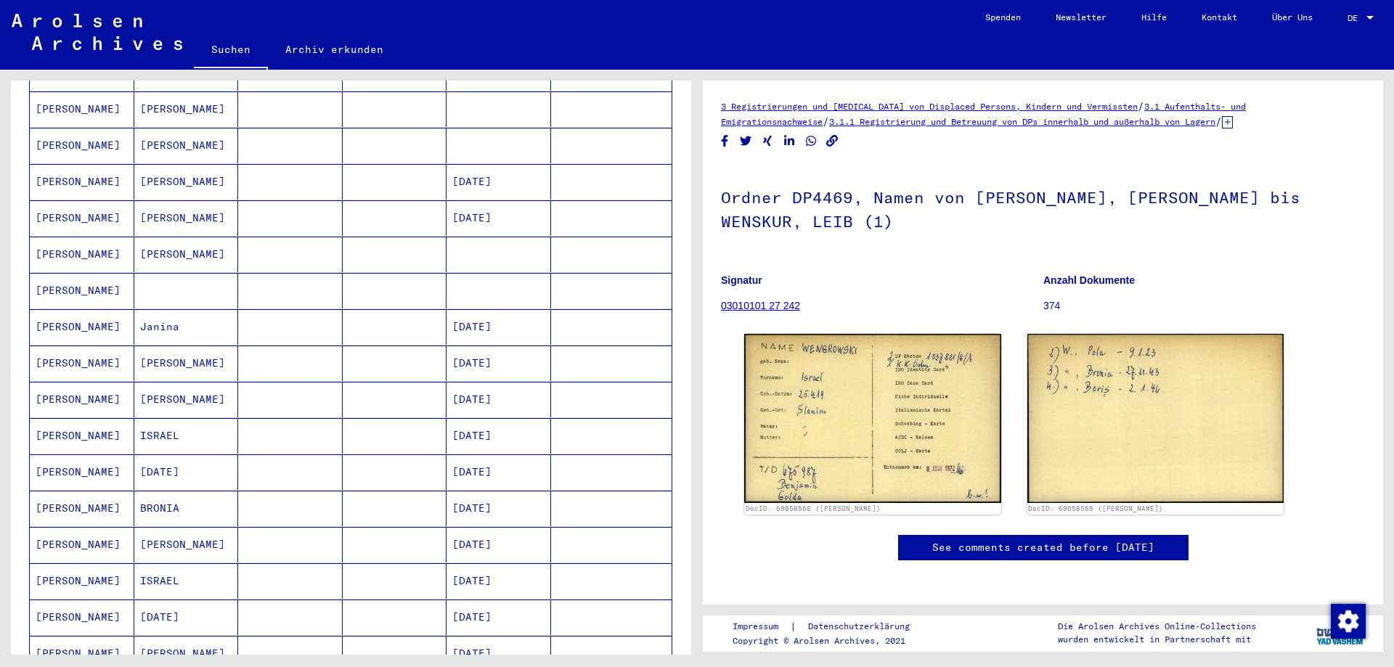
scroll to position [339, 0]
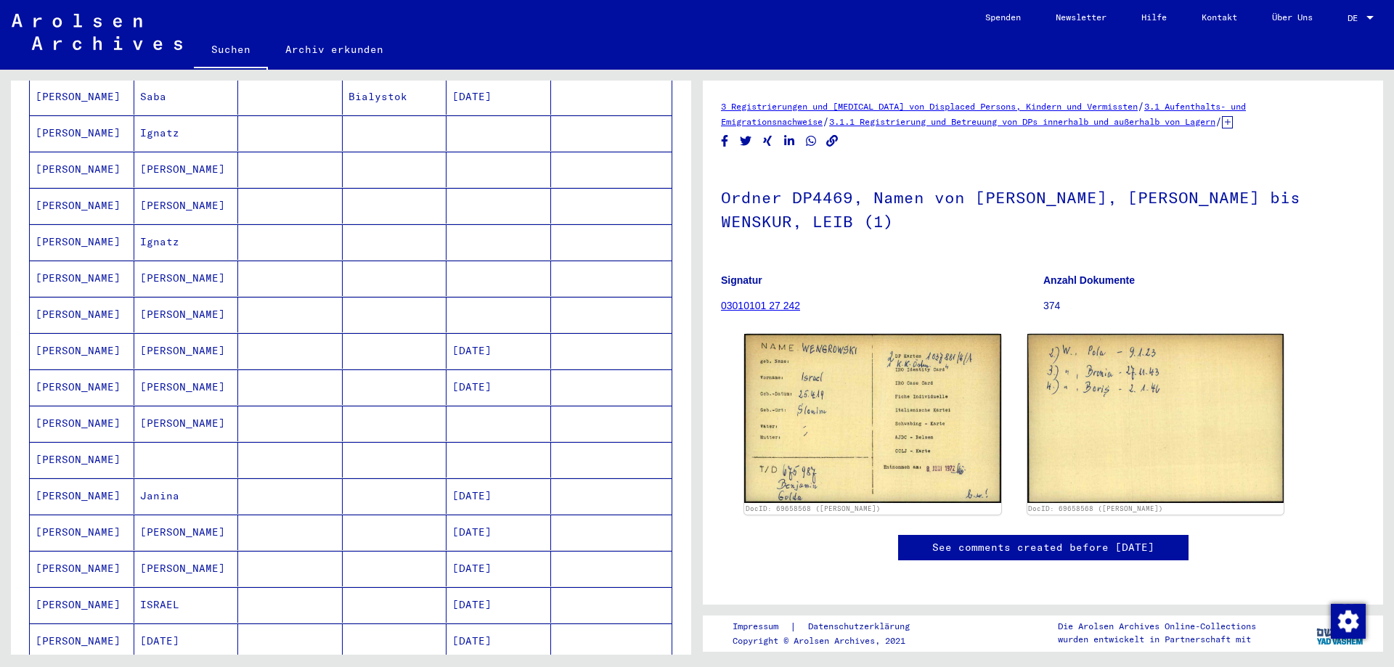
click at [78, 338] on mat-cell "[PERSON_NAME]" at bounding box center [82, 351] width 105 height 36
